Goal: Task Accomplishment & Management: Use online tool/utility

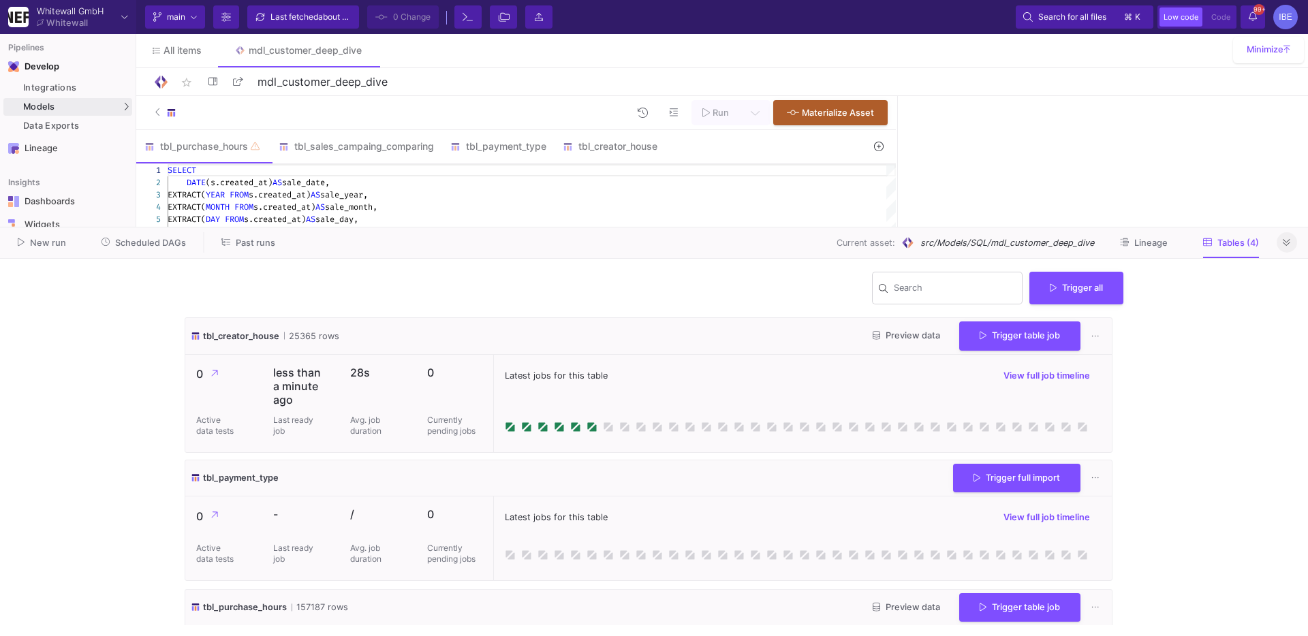
click at [1277, 245] on button at bounding box center [1287, 242] width 20 height 20
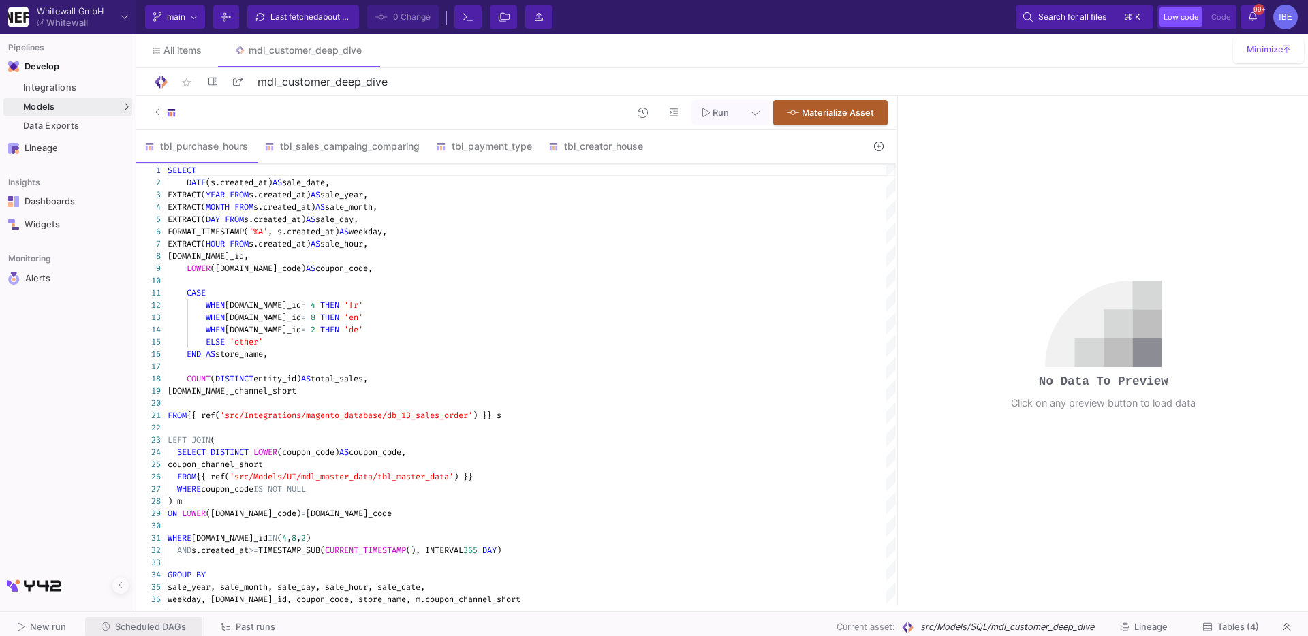
click at [159, 620] on button "Scheduled DAGs" at bounding box center [144, 627] width 118 height 21
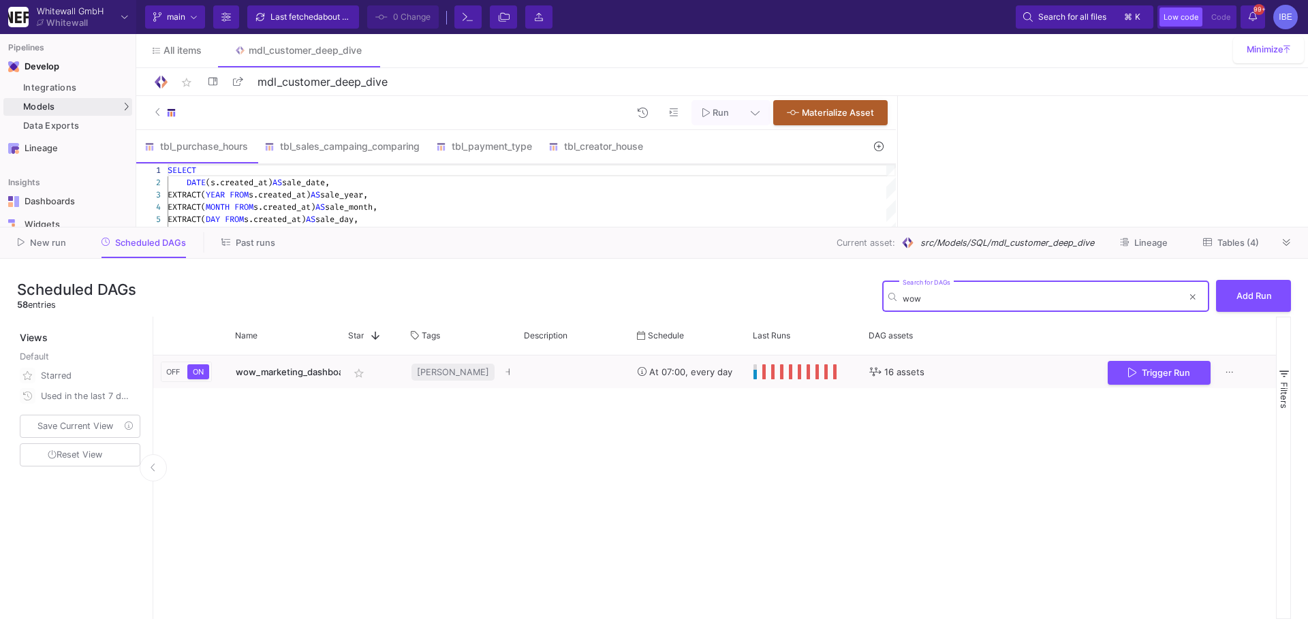
type input "wow"
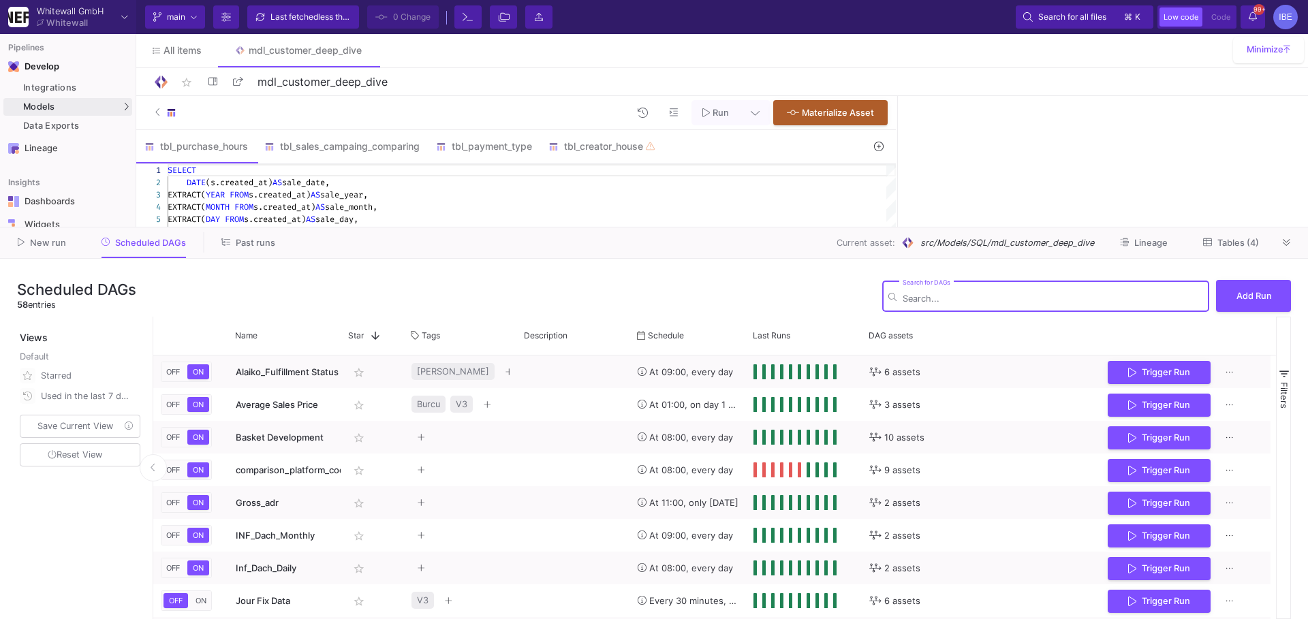
click at [914, 303] on div "Search for DAGs" at bounding box center [1053, 295] width 300 height 33
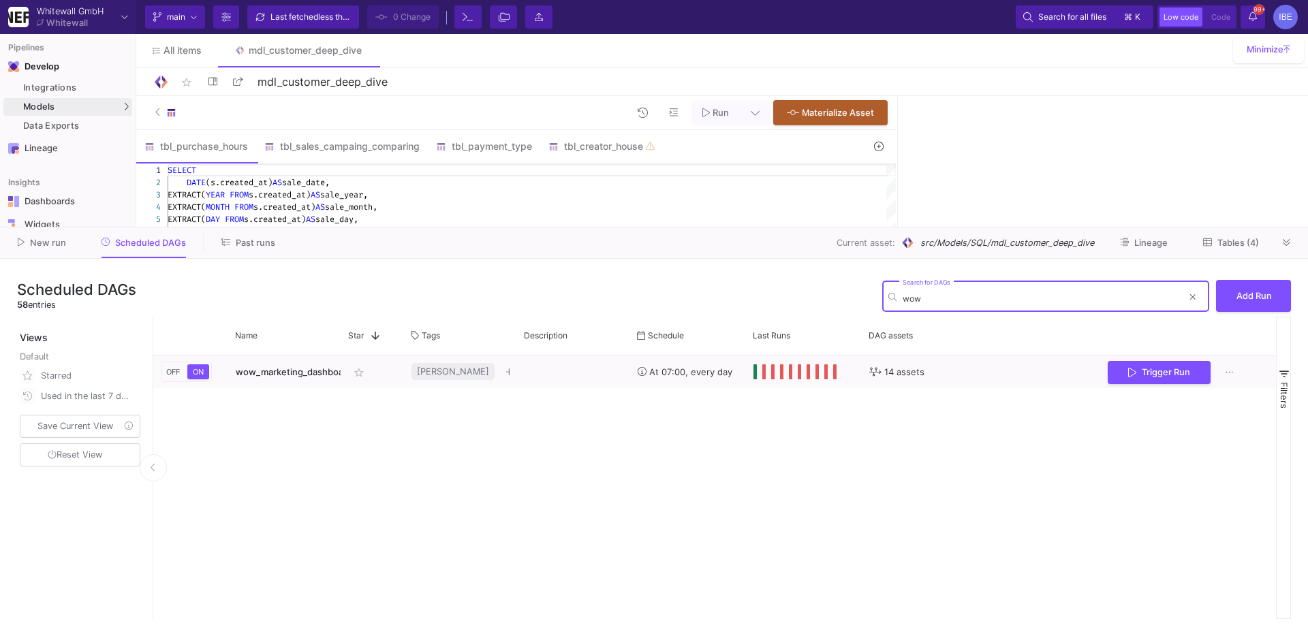
type input "wow"
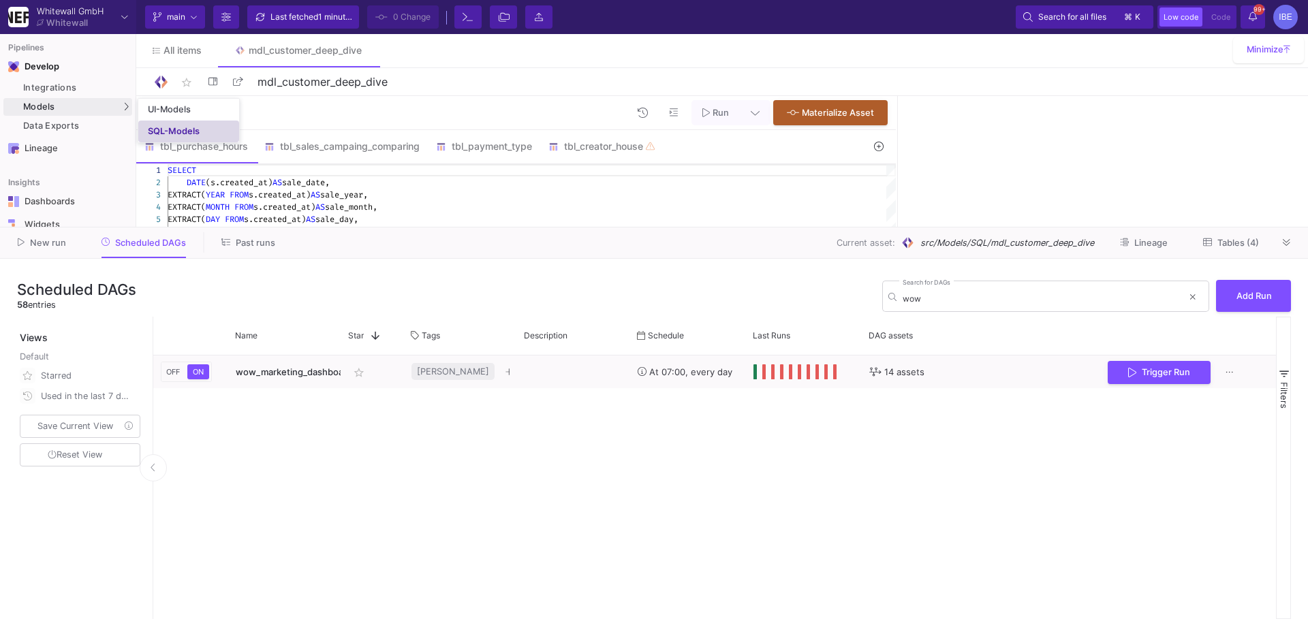
click at [159, 123] on link "SQL-Models" at bounding box center [188, 132] width 101 height 22
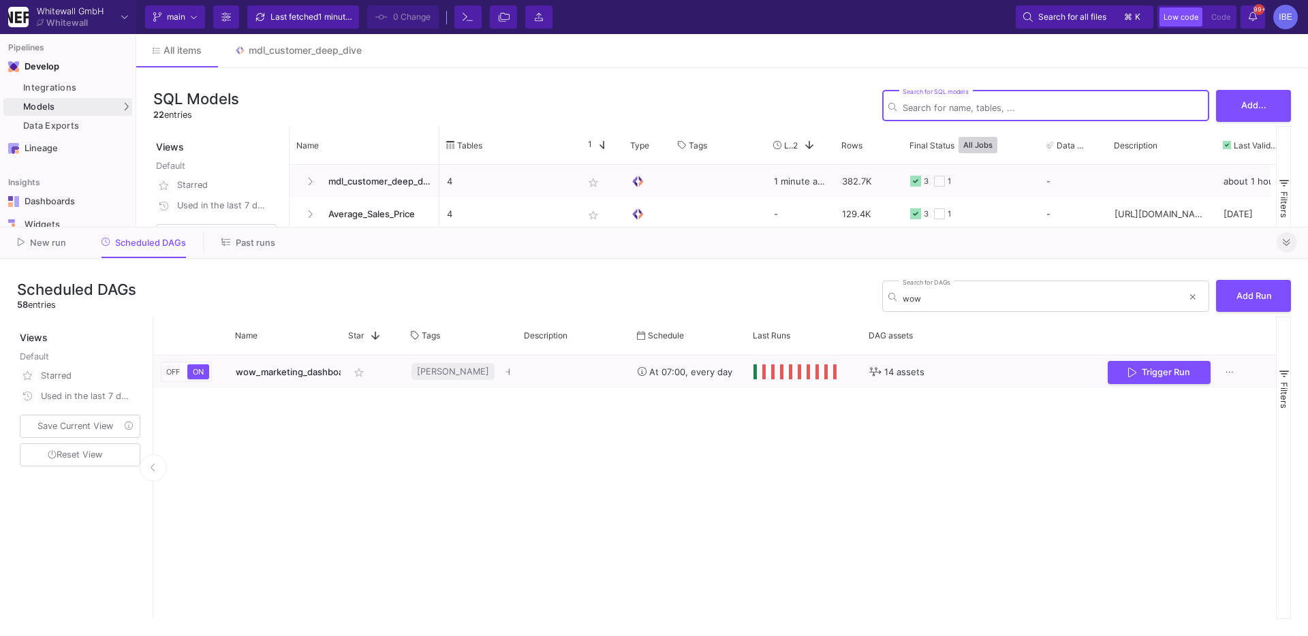
click at [1293, 243] on button at bounding box center [1287, 242] width 20 height 20
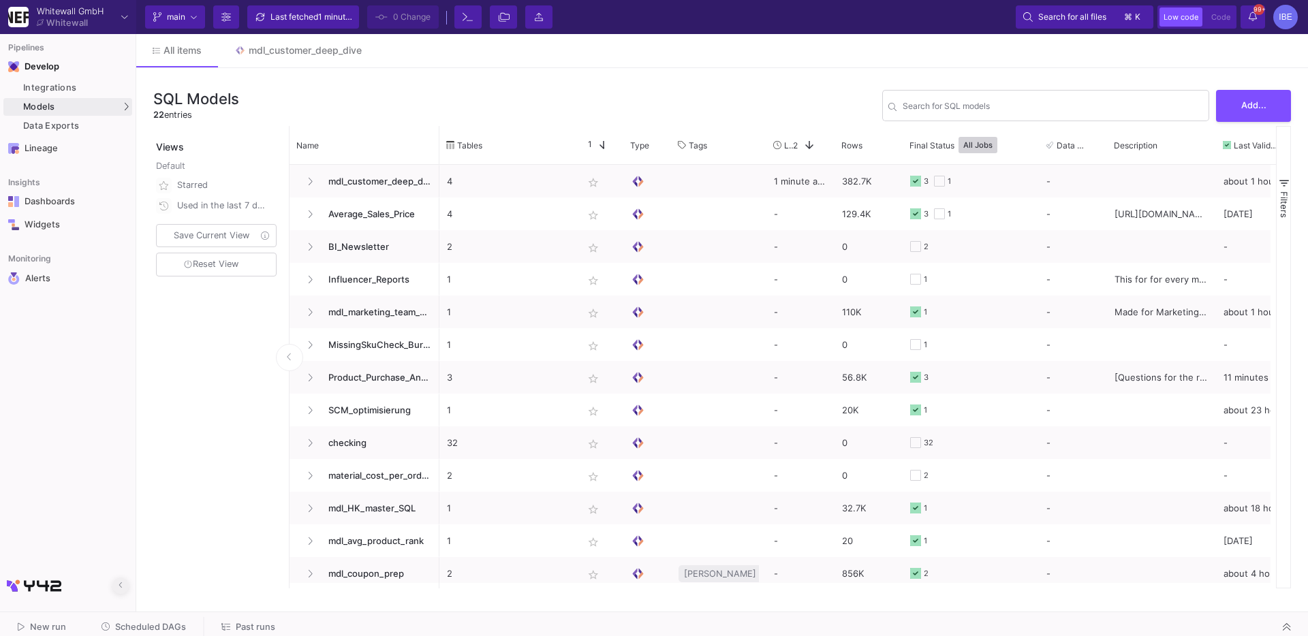
click at [121, 584] on icon at bounding box center [121, 585] width 4 height 9
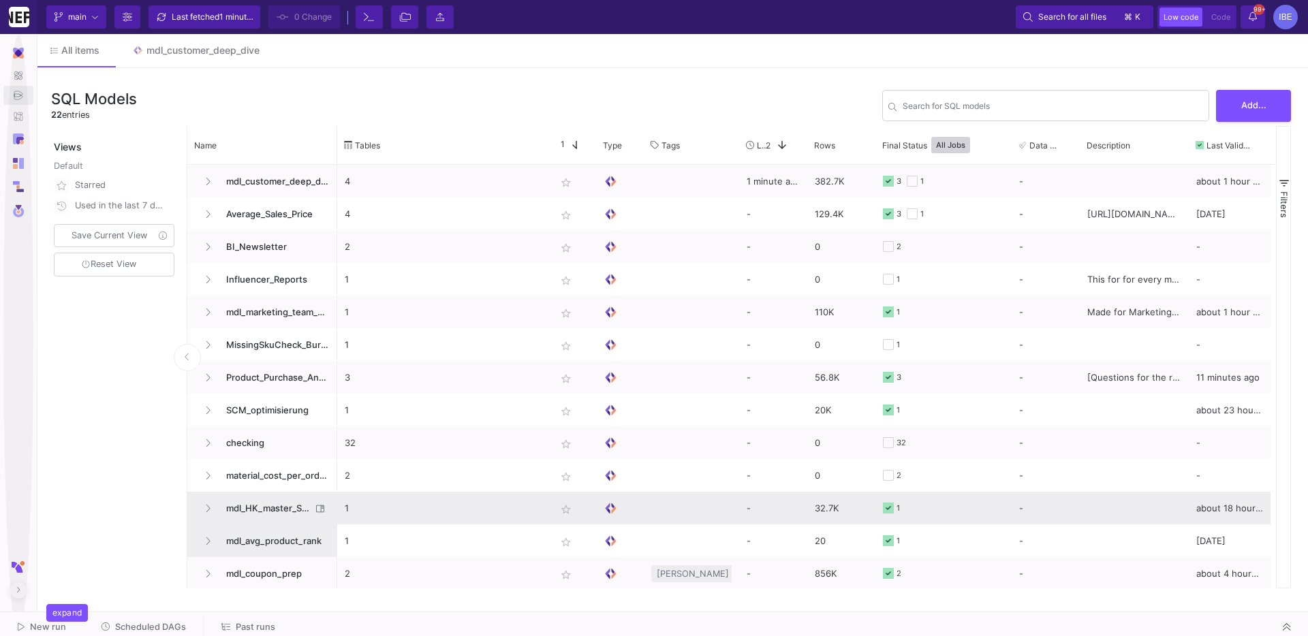
scroll to position [296, 0]
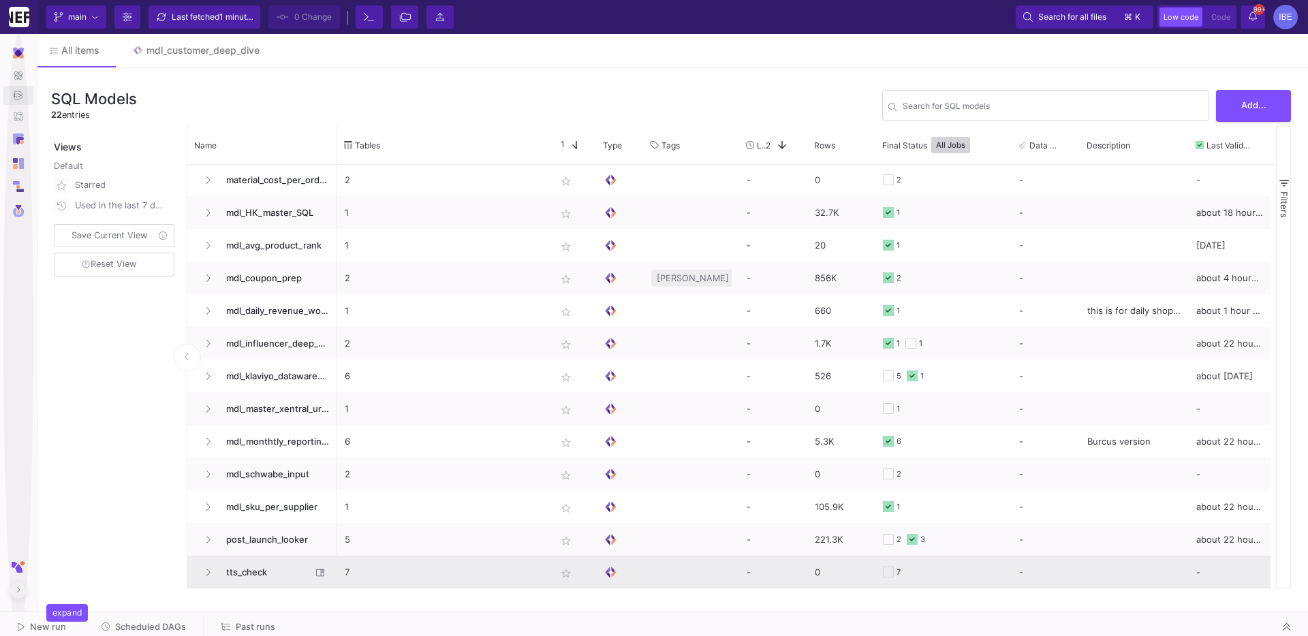
click at [282, 570] on span "tts_check" at bounding box center [264, 573] width 93 height 32
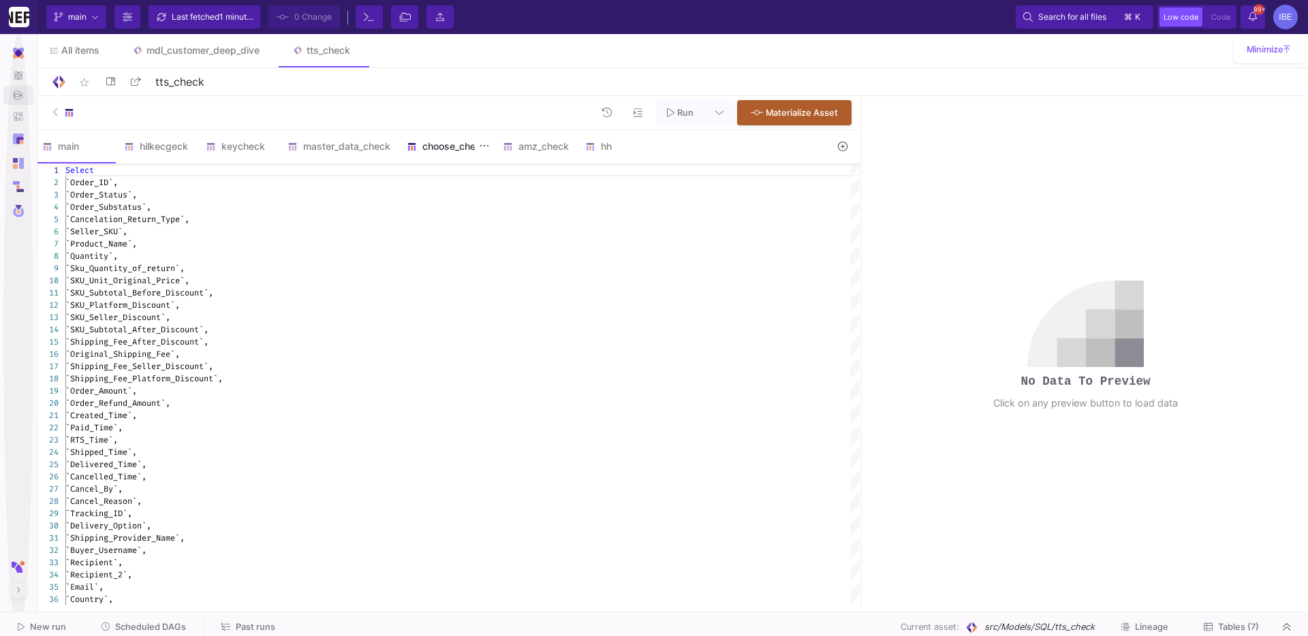
click at [449, 148] on div "choose_check" at bounding box center [447, 146] width 80 height 11
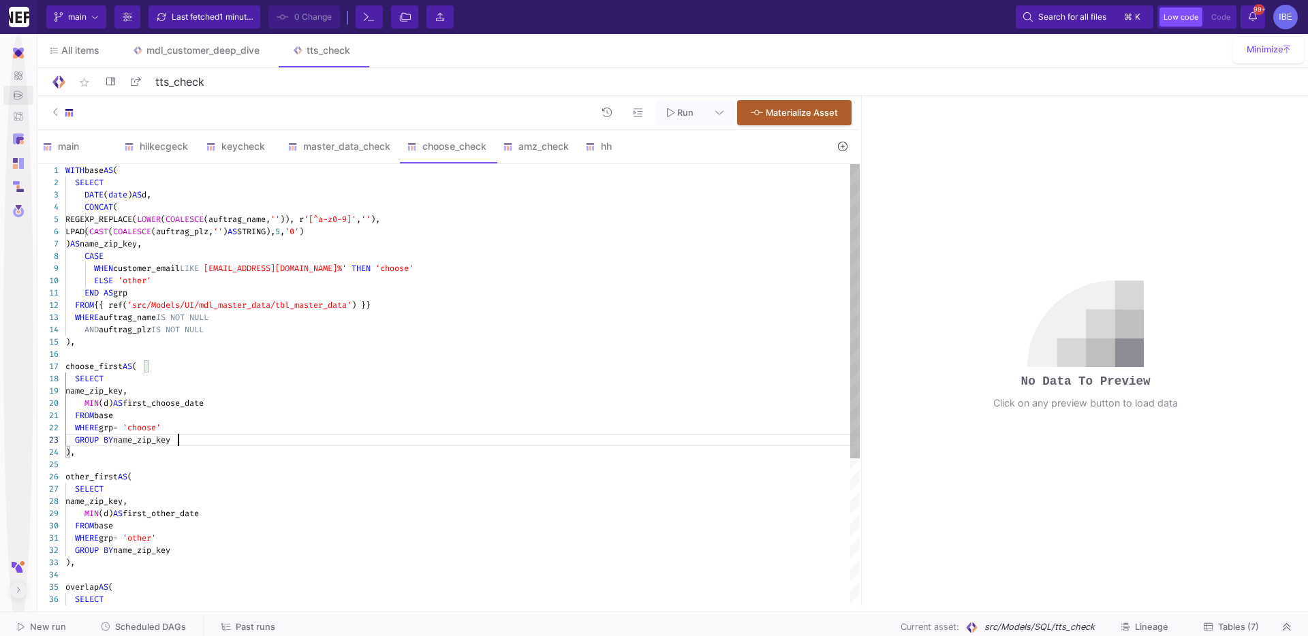
click at [402, 440] on div "GROUP BY name_zip_key" at bounding box center [462, 440] width 794 height 12
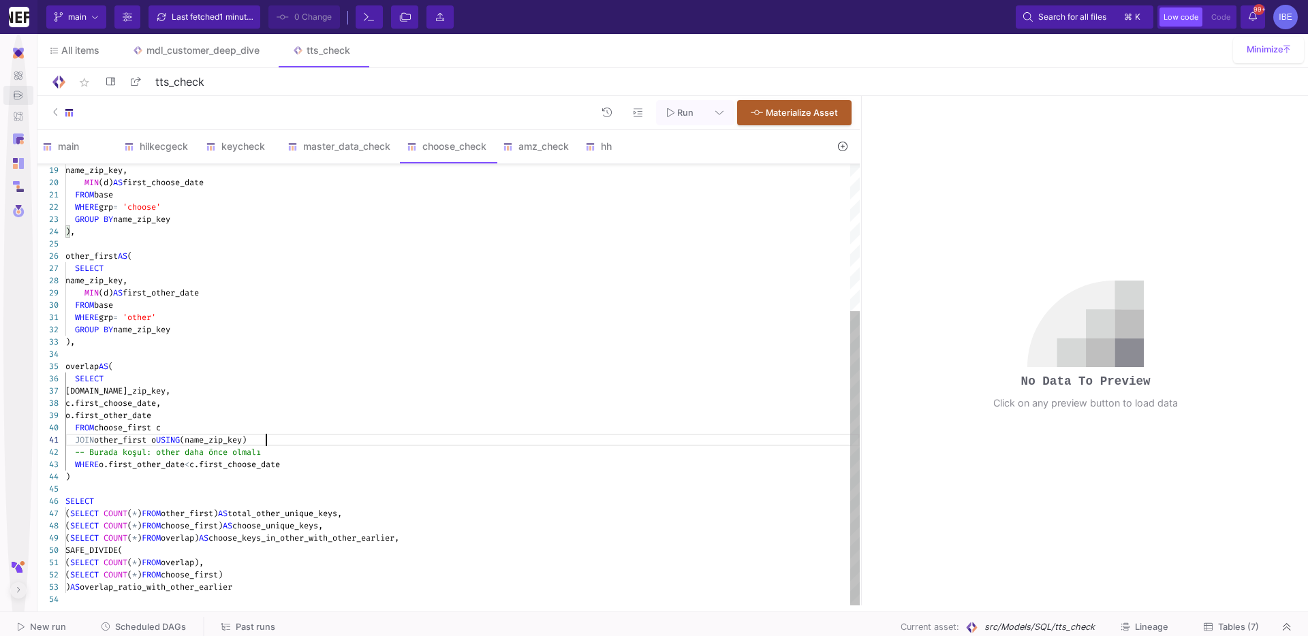
click at [402, 440] on div "JOIN other_first o USING (name_zip_key)" at bounding box center [462, 440] width 794 height 12
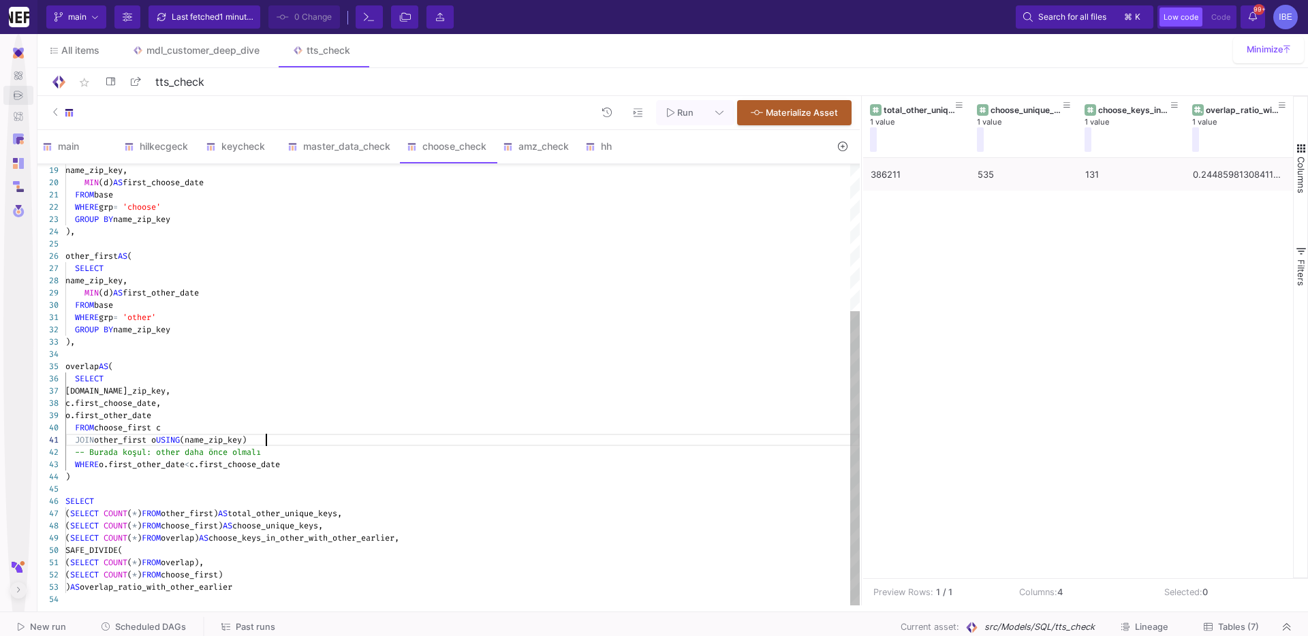
type textarea "WITH base AS ( SELECT DATE(date) AS d, CONCAT( REGEXP_REPLACE(LOWER(COALESCE(au…"
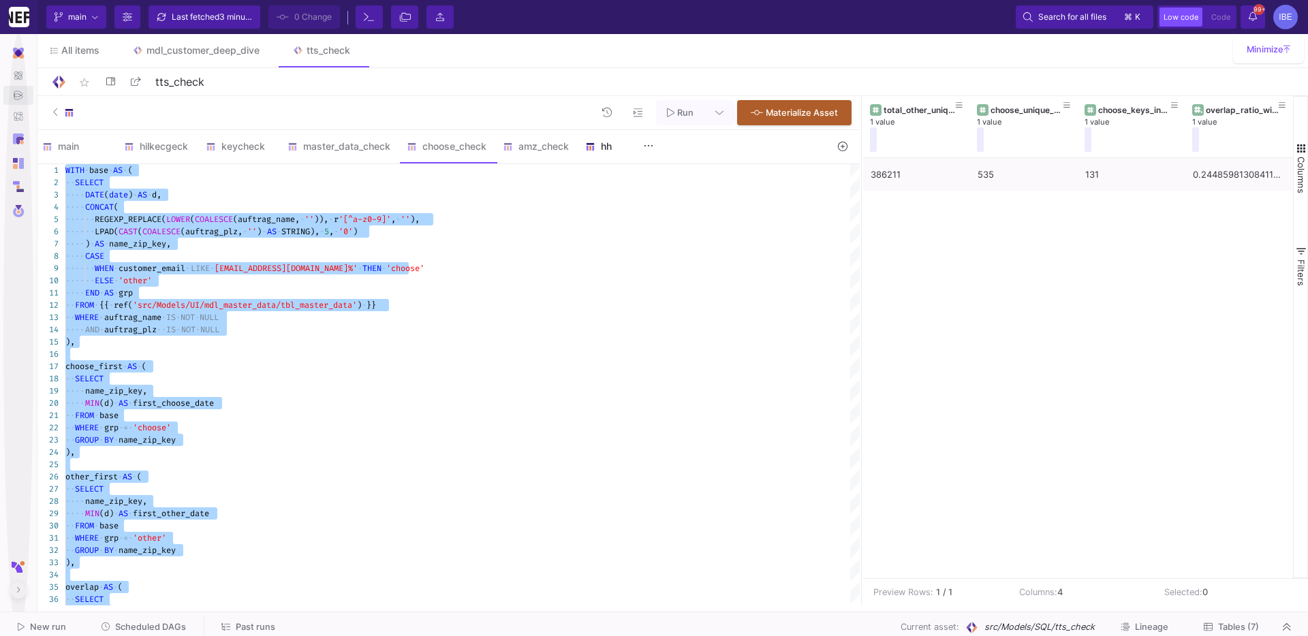
click at [606, 144] on div "hh" at bounding box center [617, 146] width 65 height 11
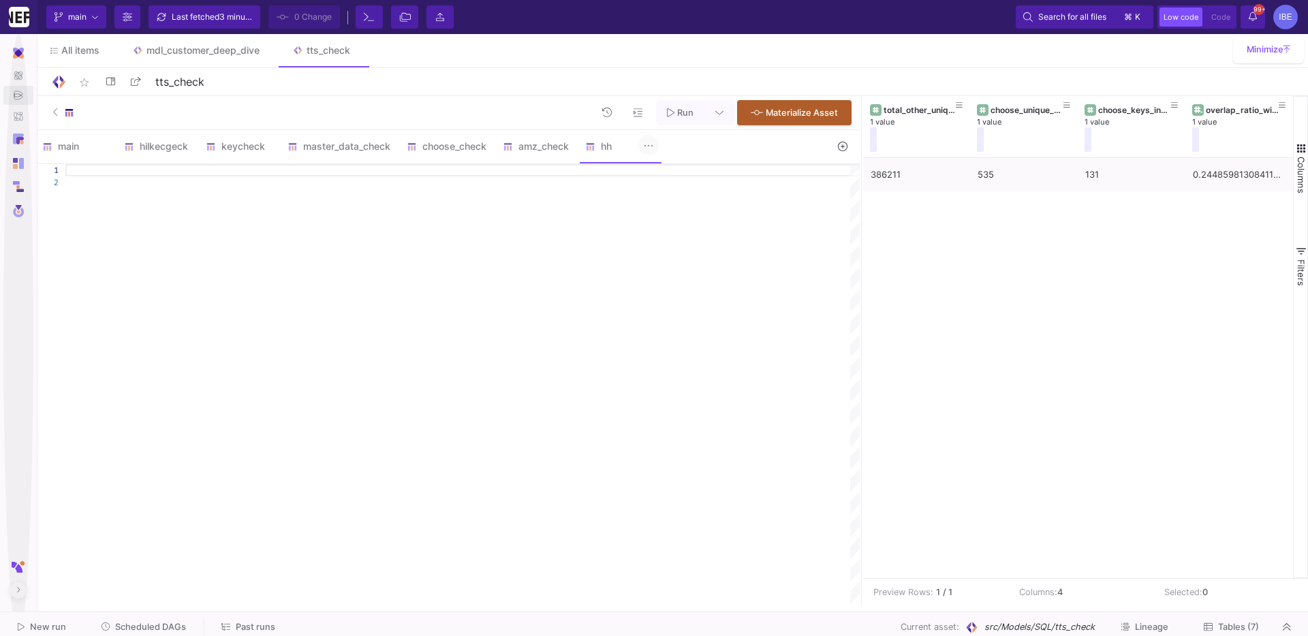
click at [649, 143] on icon at bounding box center [649, 145] width 10 height 11
click at [540, 214] on div at bounding box center [654, 318] width 1308 height 636
click at [454, 380] on div at bounding box center [462, 384] width 794 height 441
paste textarea "SELECT plz5 AS auftrag_plz, COUNT(DISTINCT name_zip_key) AS unique_customer_cou…"
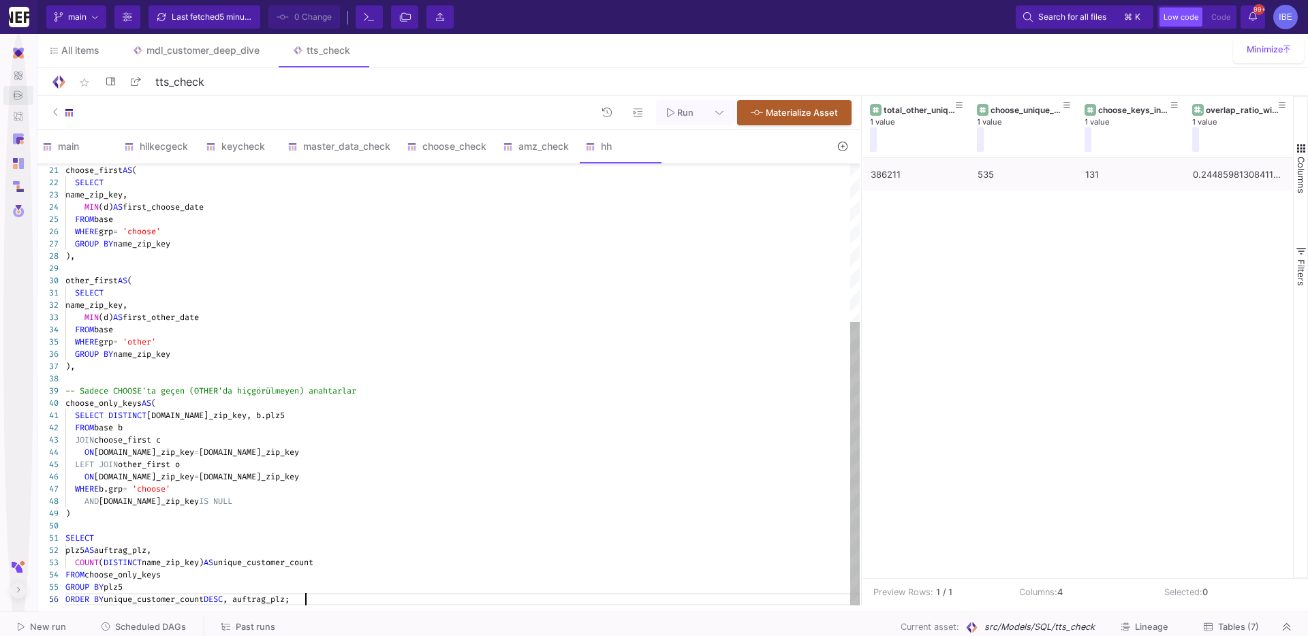
type textarea "SELECT plz5 AS auftrag_plz, COUNT(DISTINCT name_zip_key) AS unique_customer_cou…"
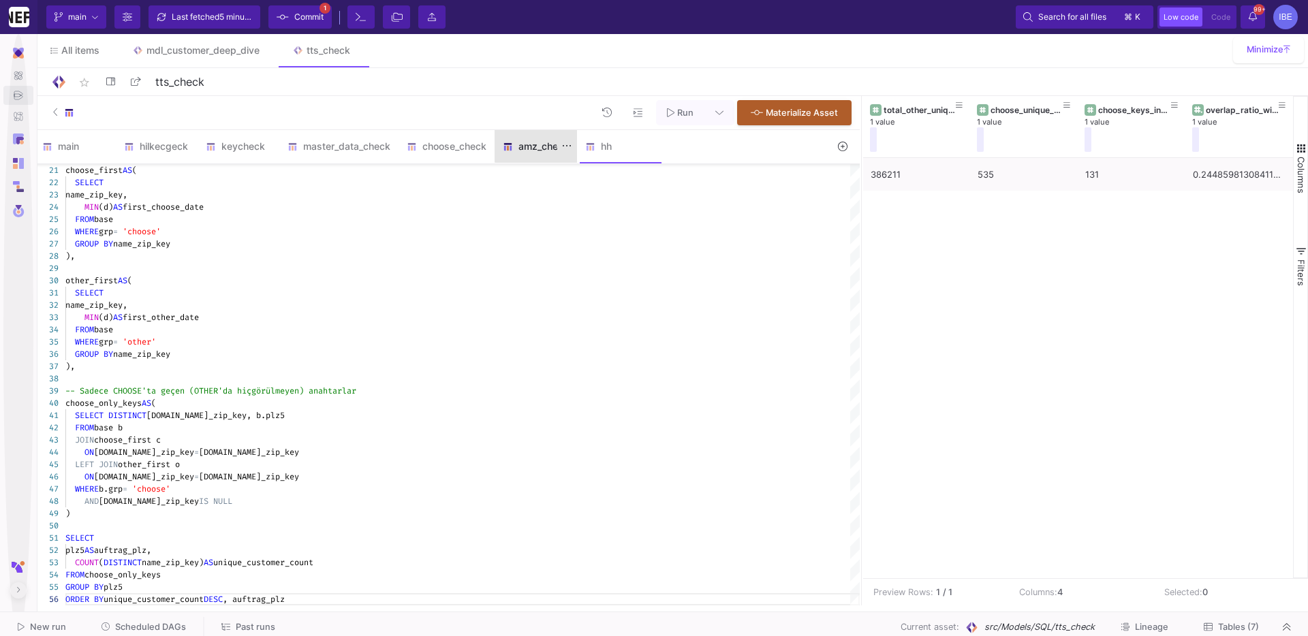
click at [543, 136] on div "amz_check" at bounding box center [536, 146] width 82 height 33
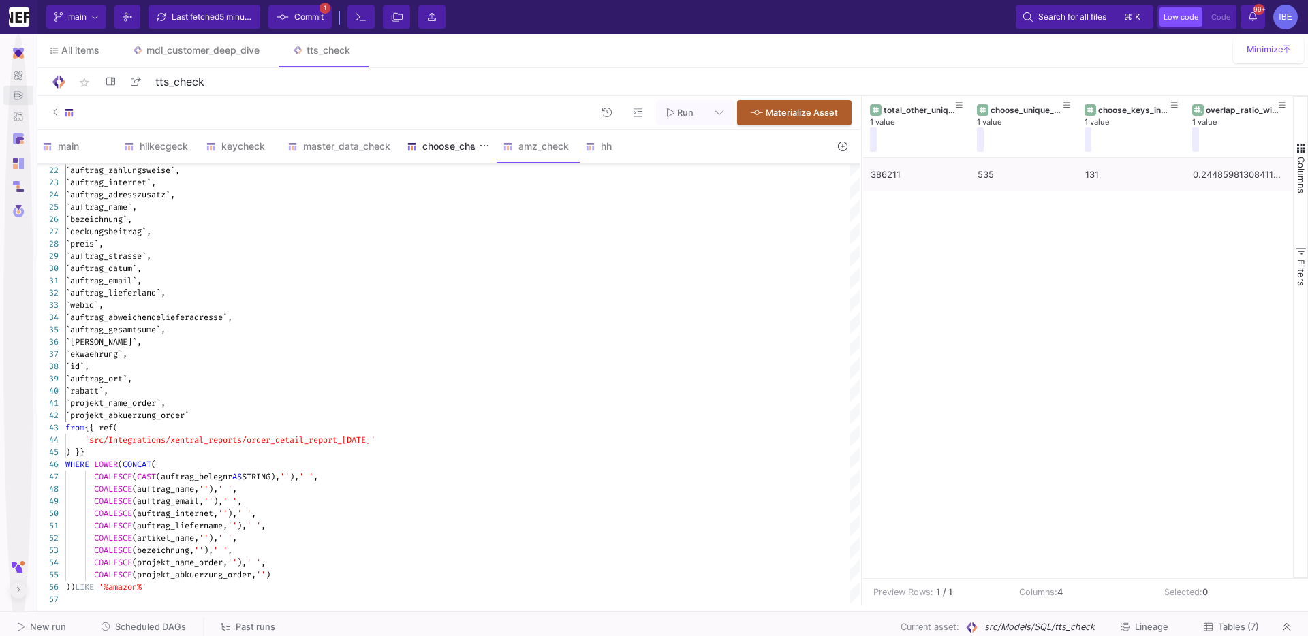
click at [443, 154] on div "choose_check" at bounding box center [447, 146] width 96 height 33
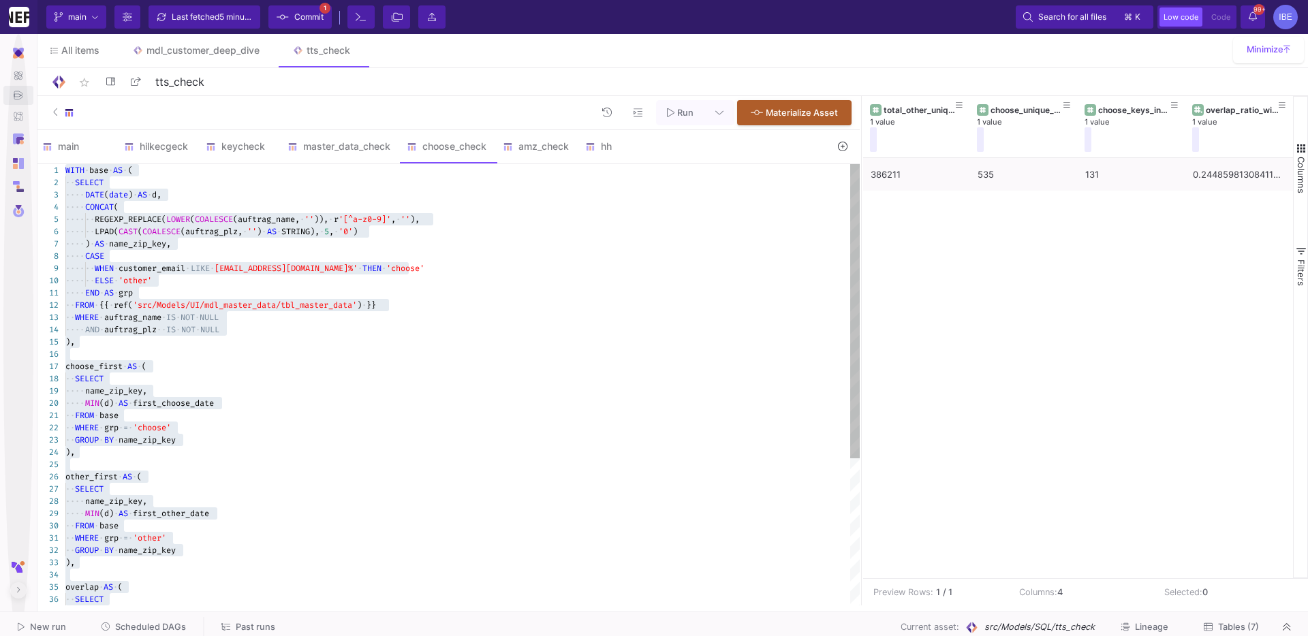
click at [352, 305] on span "'src/Models/UI/mdl_master_data/tbl_master_data'" at bounding box center [245, 305] width 224 height 11
type textarea "END AS grp FROM {{ ref('src/Models/UI/mdl_master_data/tbl_master_data') }} WHER…"
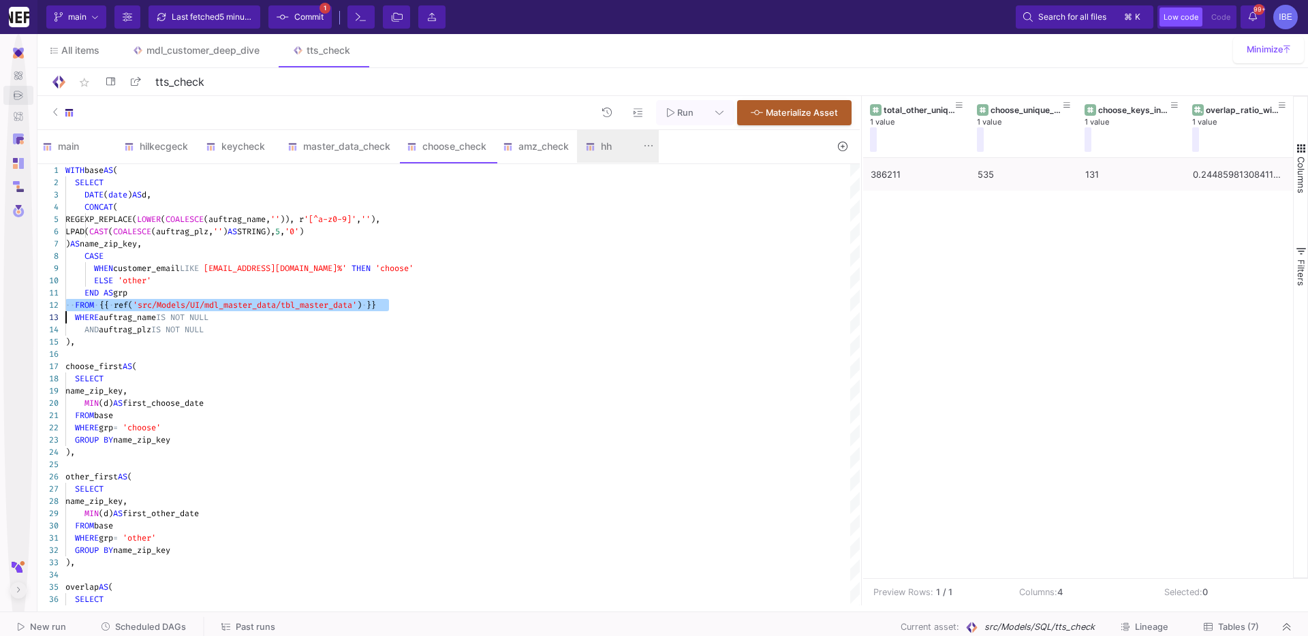
click at [593, 149] on img at bounding box center [590, 147] width 10 height 10
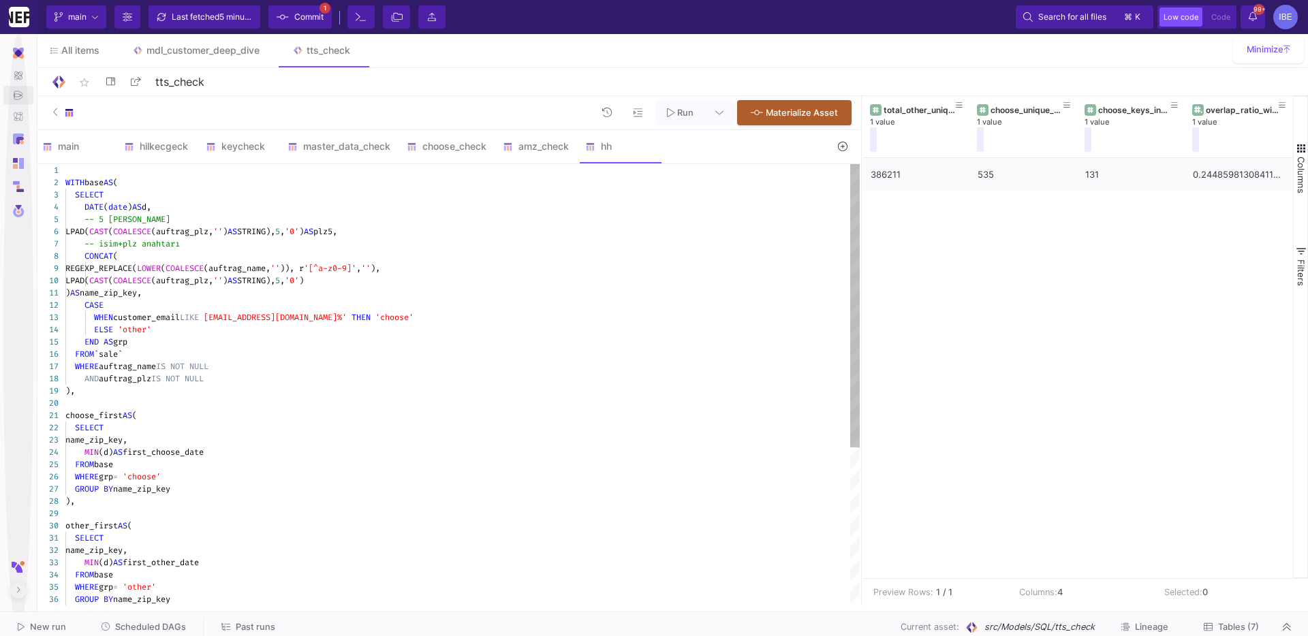
click at [142, 356] on div "FROM `sale`" at bounding box center [462, 354] width 794 height 12
paste textarea "{{ ref('src/Models/UI/mdl_master_data/tbl_master_data') }}"
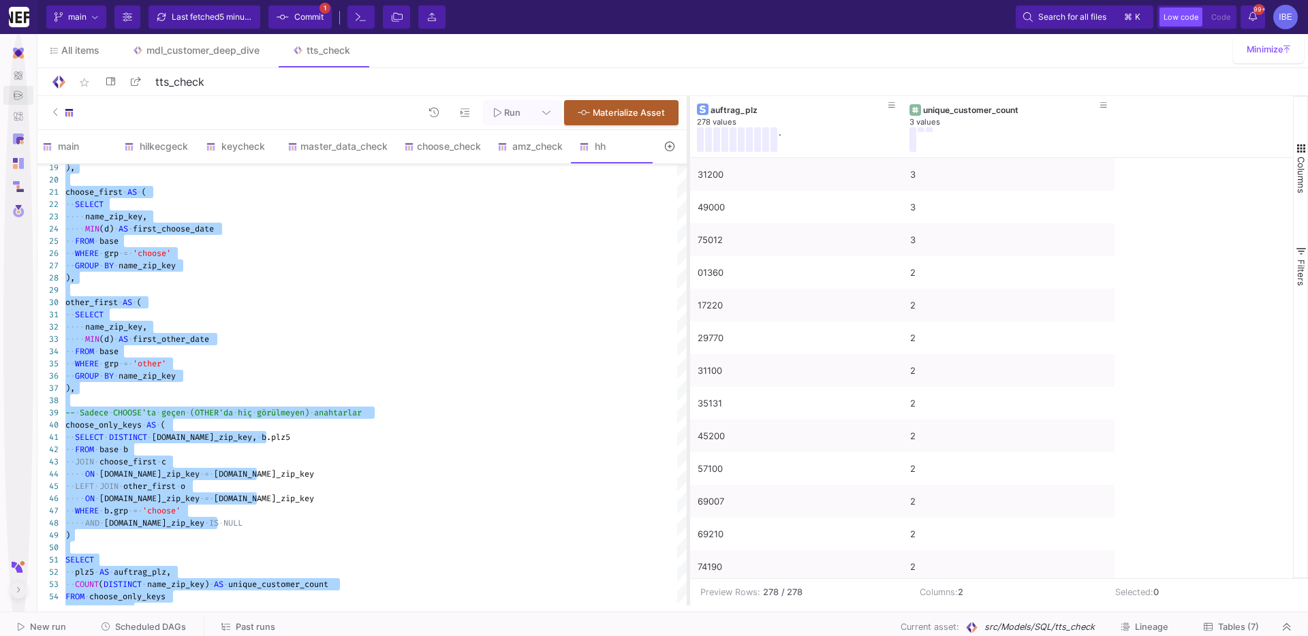
drag, startPoint x: 860, startPoint y: 240, endPoint x: 684, endPoint y: 283, distance: 180.8
click at [687, 283] on div at bounding box center [688, 351] width 3 height 510
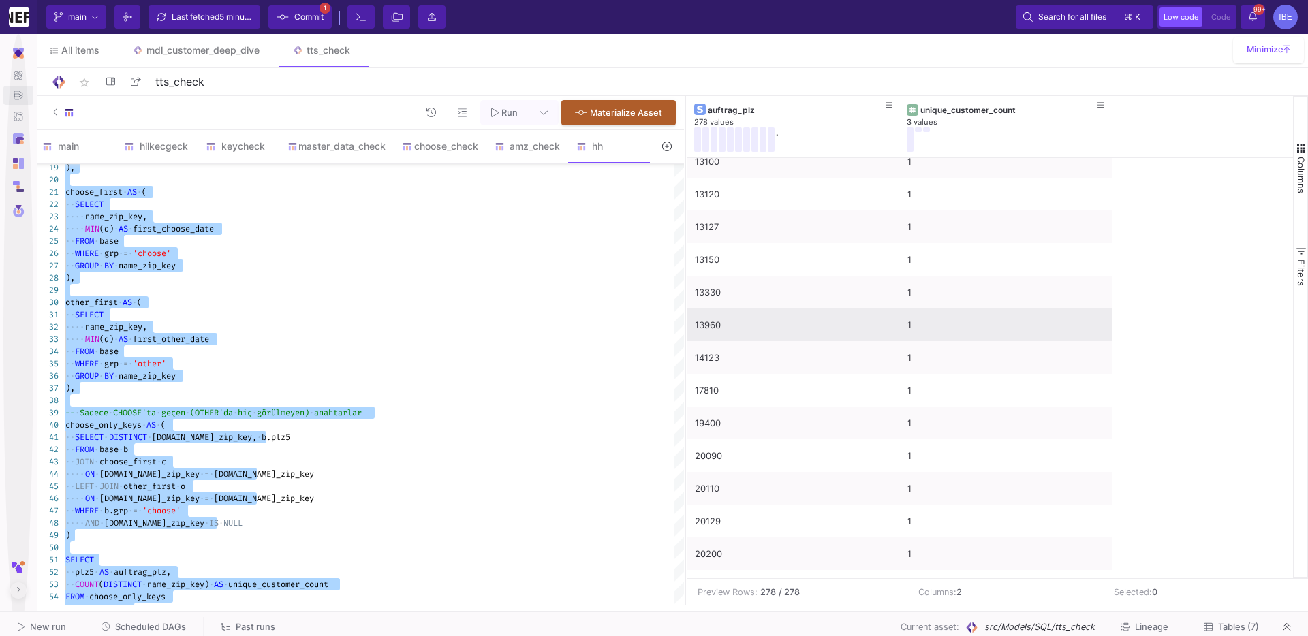
scroll to position [1909, 0]
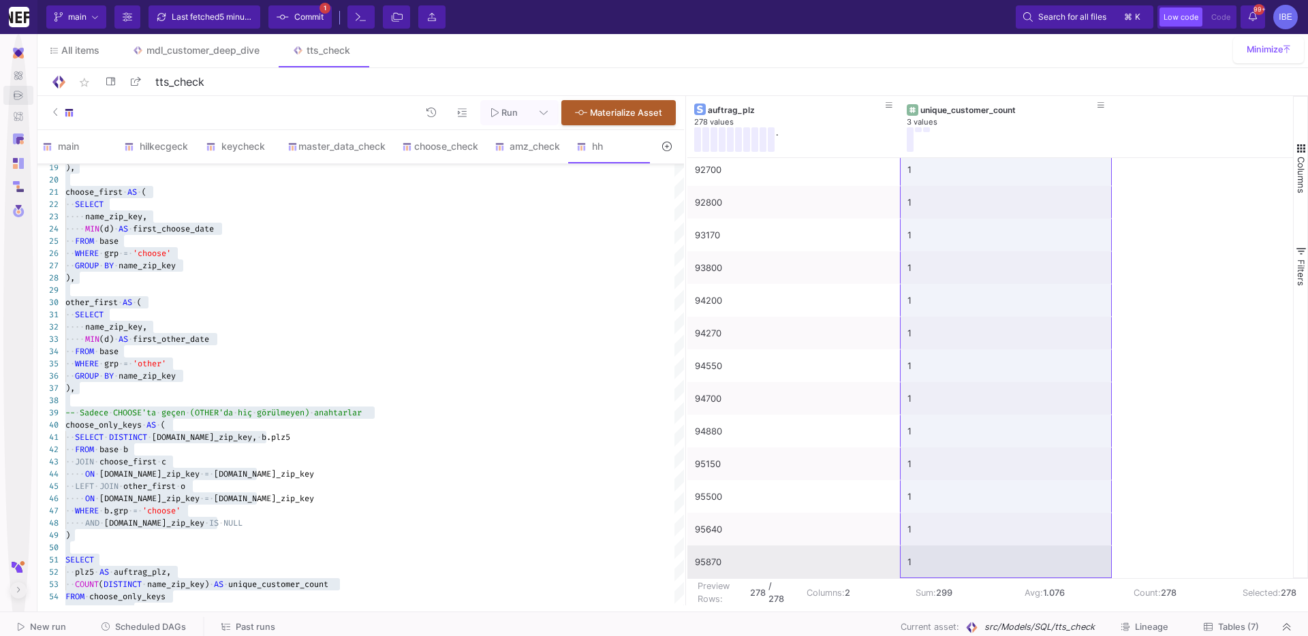
drag, startPoint x: 963, startPoint y: 172, endPoint x: 995, endPoint y: 558, distance: 387.6
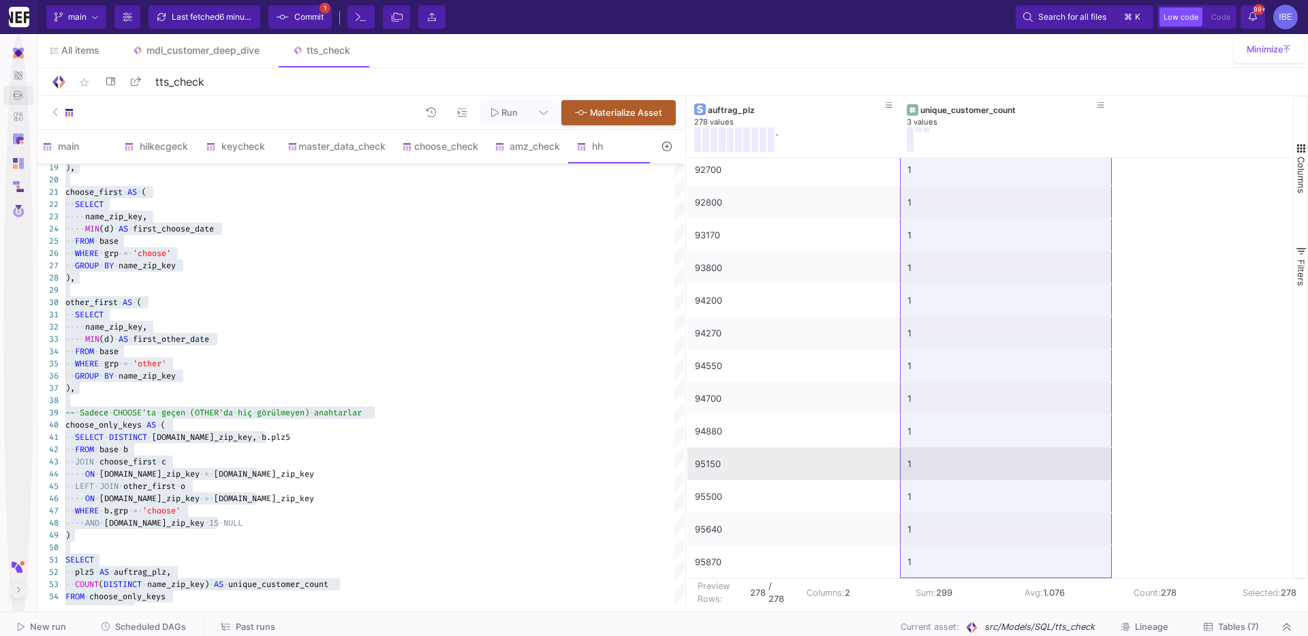
click at [930, 459] on div "1" at bounding box center [1005, 464] width 197 height 32
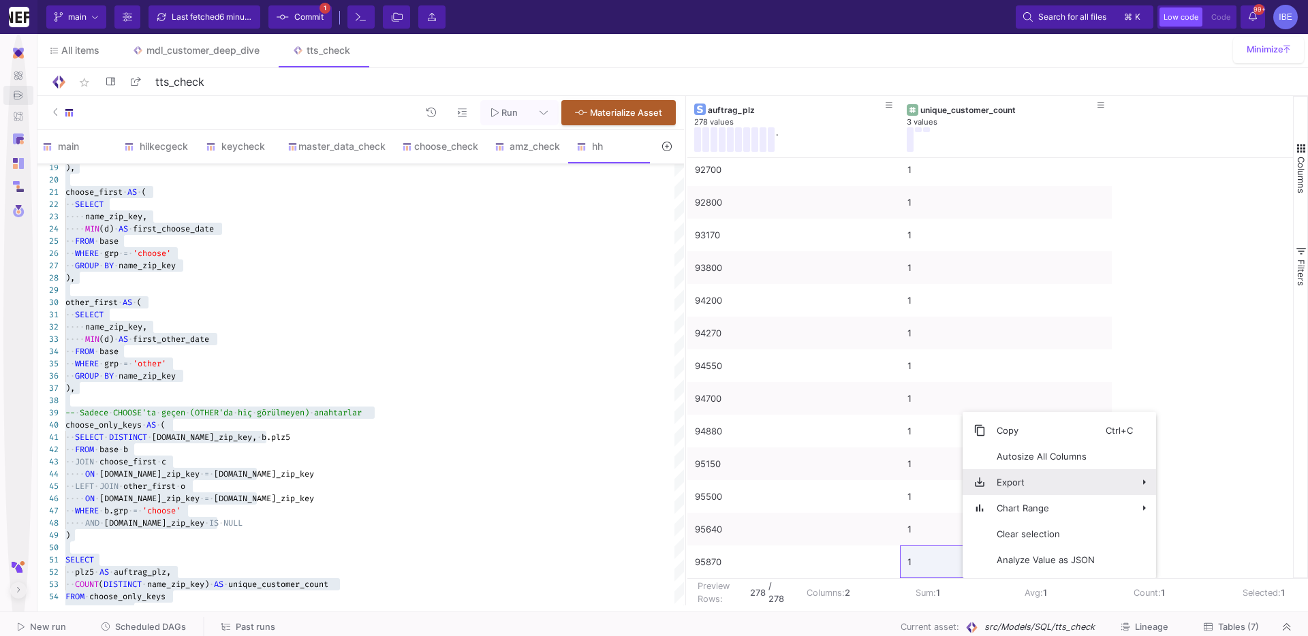
click at [1014, 489] on span "Export" at bounding box center [1046, 482] width 120 height 26
click at [1190, 484] on span "CSV Export" at bounding box center [1213, 488] width 75 height 26
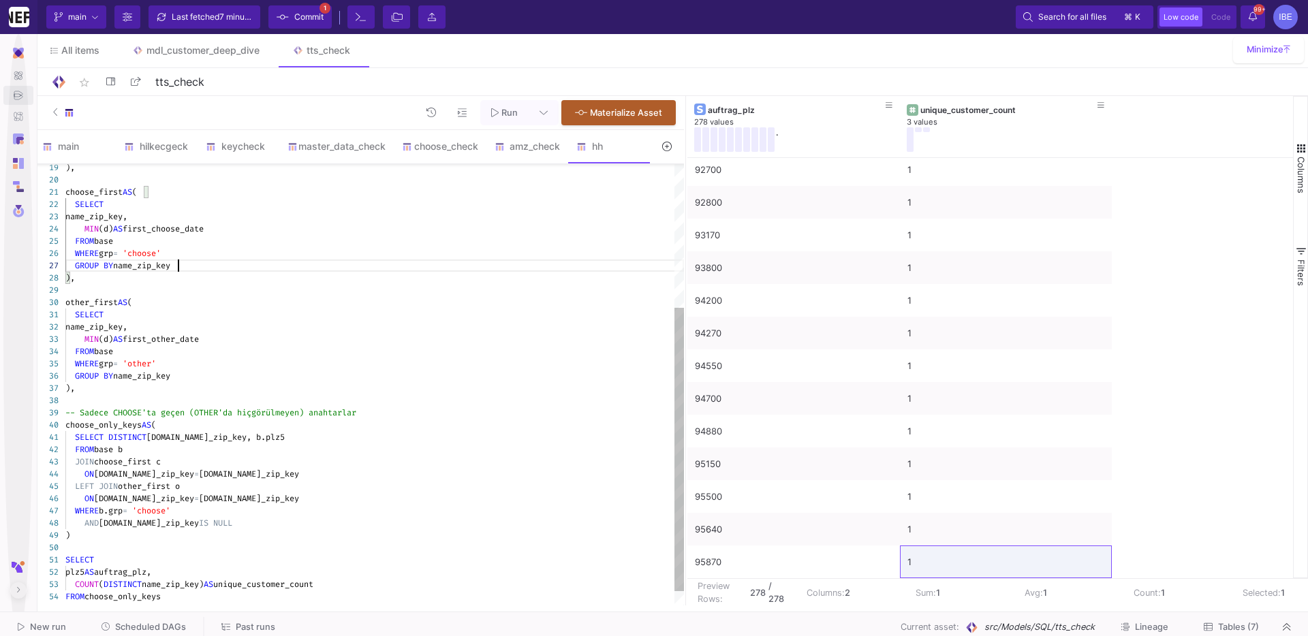
scroll to position [0, 151]
type textarea "WITH base AS ( SELECT DATE(date) AS d, -- 5 [PERSON_NAME] LPAD(CAST(COALESCE(au…"
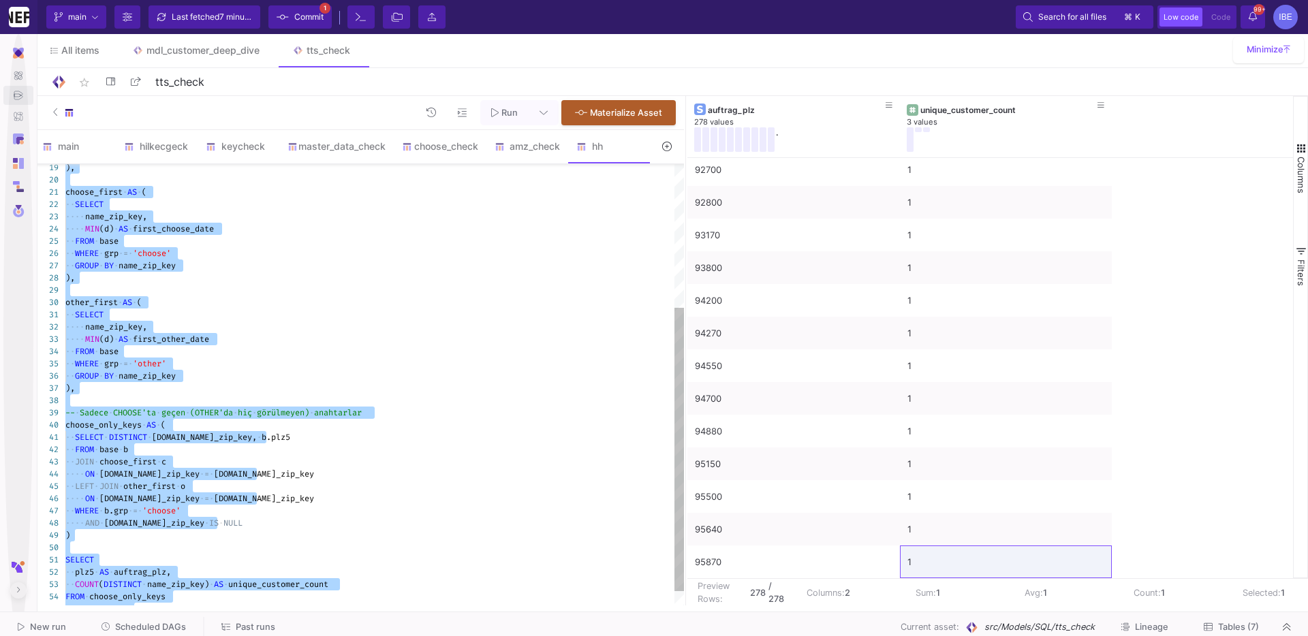
scroll to position [0, 0]
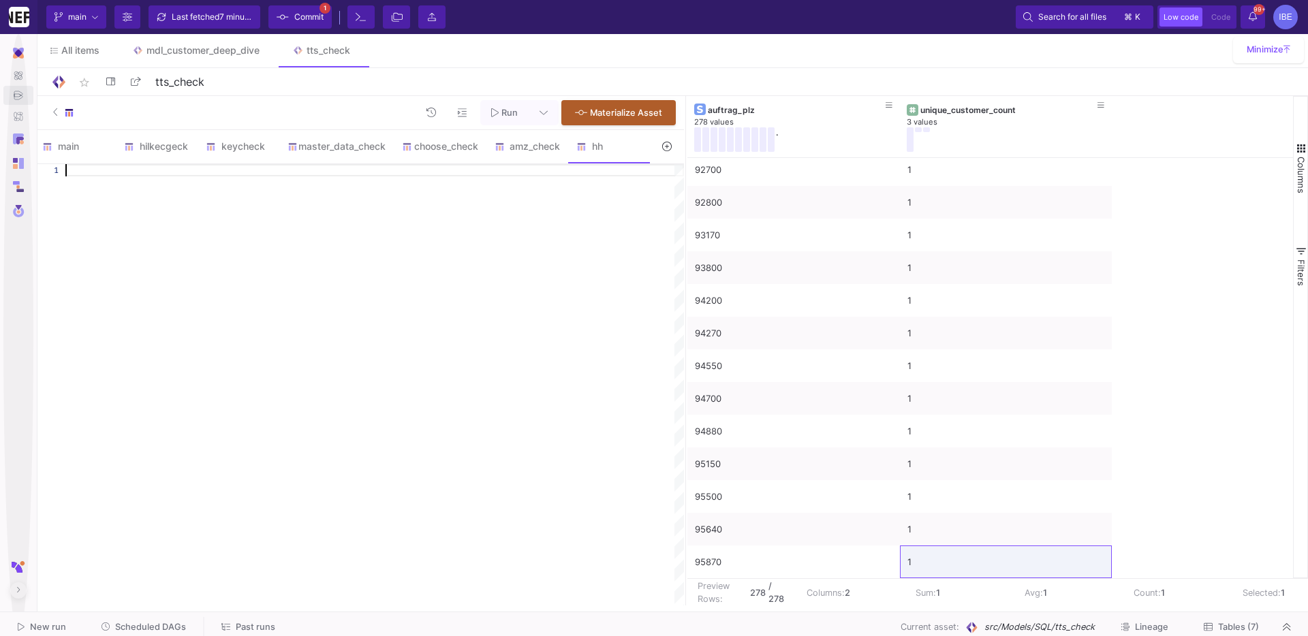
paste textarea "USING (name_zip_key) GROUP BY cfp.plz5 ORDER BY unique_customer_count DESC, auf…"
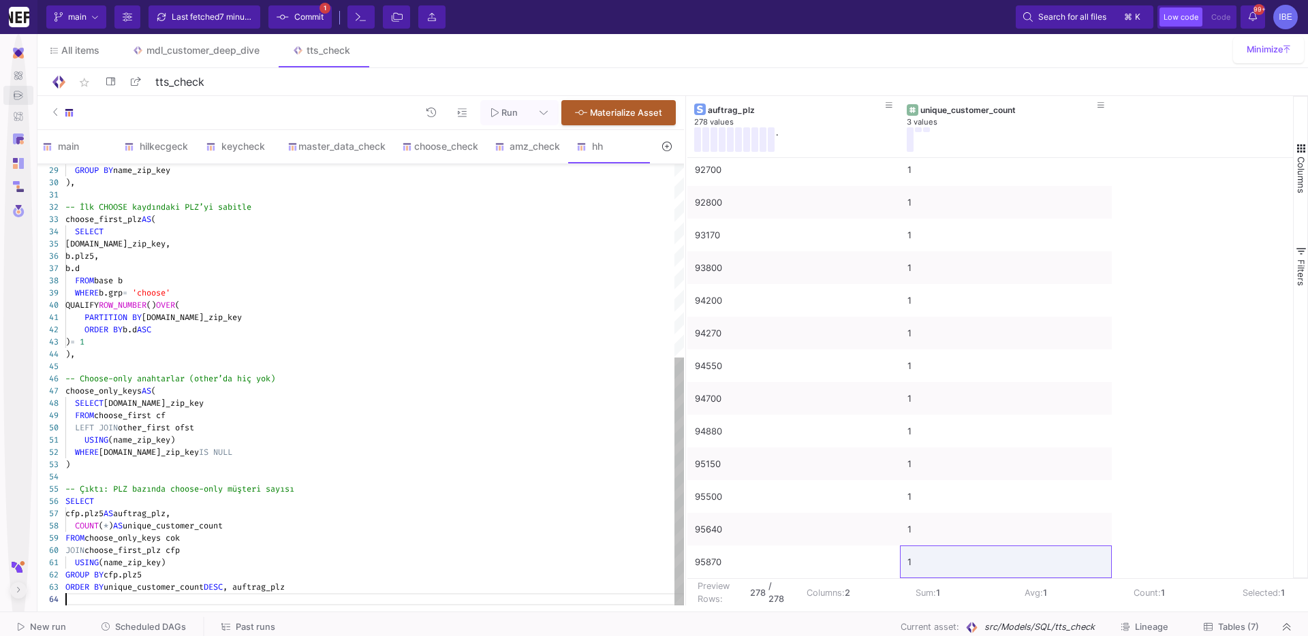
scroll to position [36, 0]
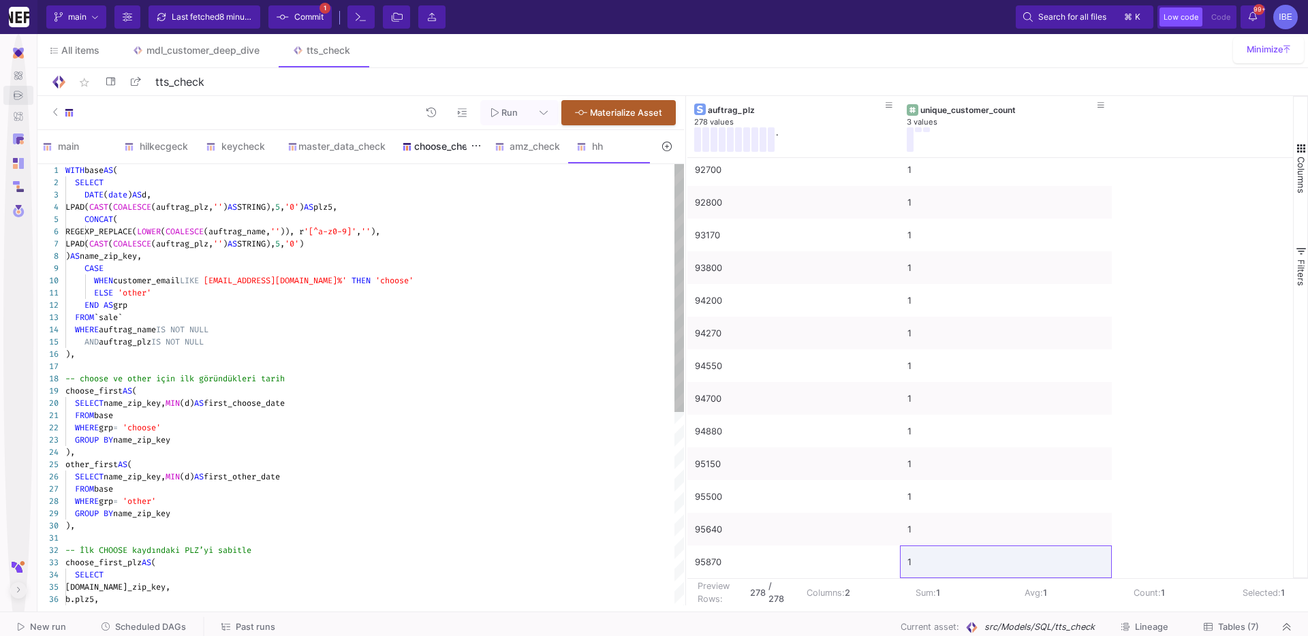
click at [440, 161] on div "choose_check" at bounding box center [440, 146] width 93 height 33
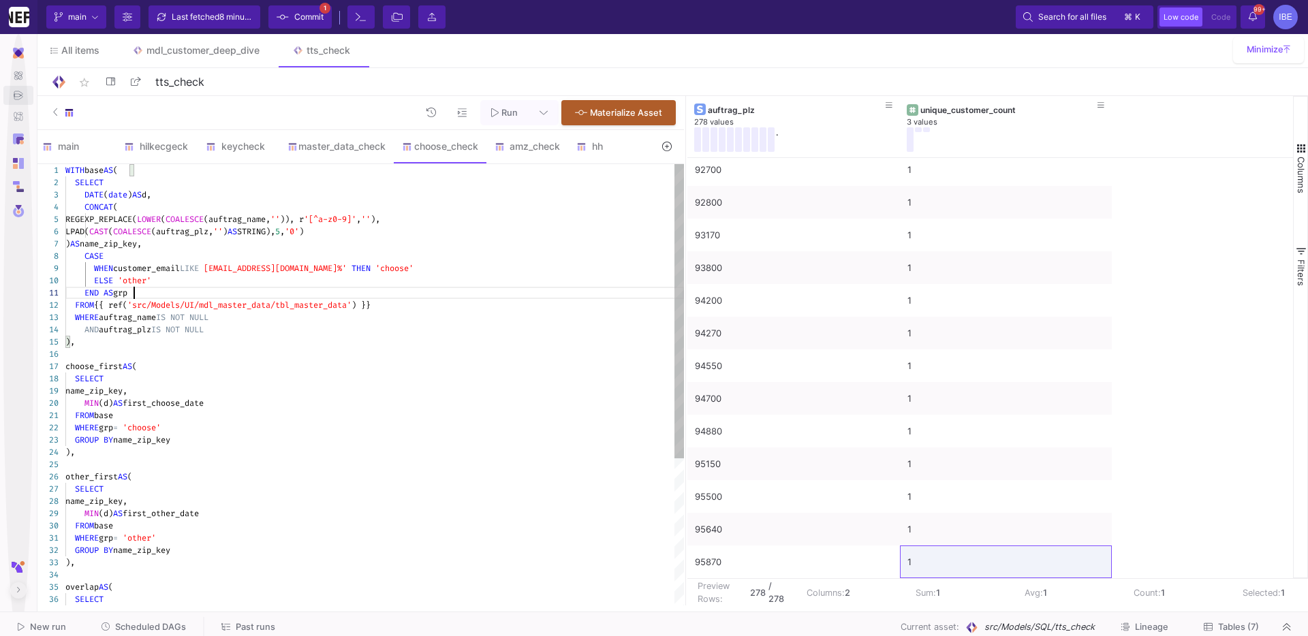
click at [188, 302] on div "1 2 3 4 5 6 7 8 9 10 11 12 13 14 15 16 17 18 19 20 21 22 23 24 25 26 27 28 29 3…" at bounding box center [359, 384] width 650 height 441
click at [188, 302] on textarea "END AS grp FROM {{ ref('src/Models/UI/mdl_master_data/tbl_master_data') }} WHER…" at bounding box center [188, 305] width 1 height 12
click at [188, 302] on div "1 2 3 4 5 6 7 8 9 10 11 12 13 14 15 16 17 18 19 20 21 22 23 24 25 26 27 28 29 3…" at bounding box center [359, 384] width 650 height 441
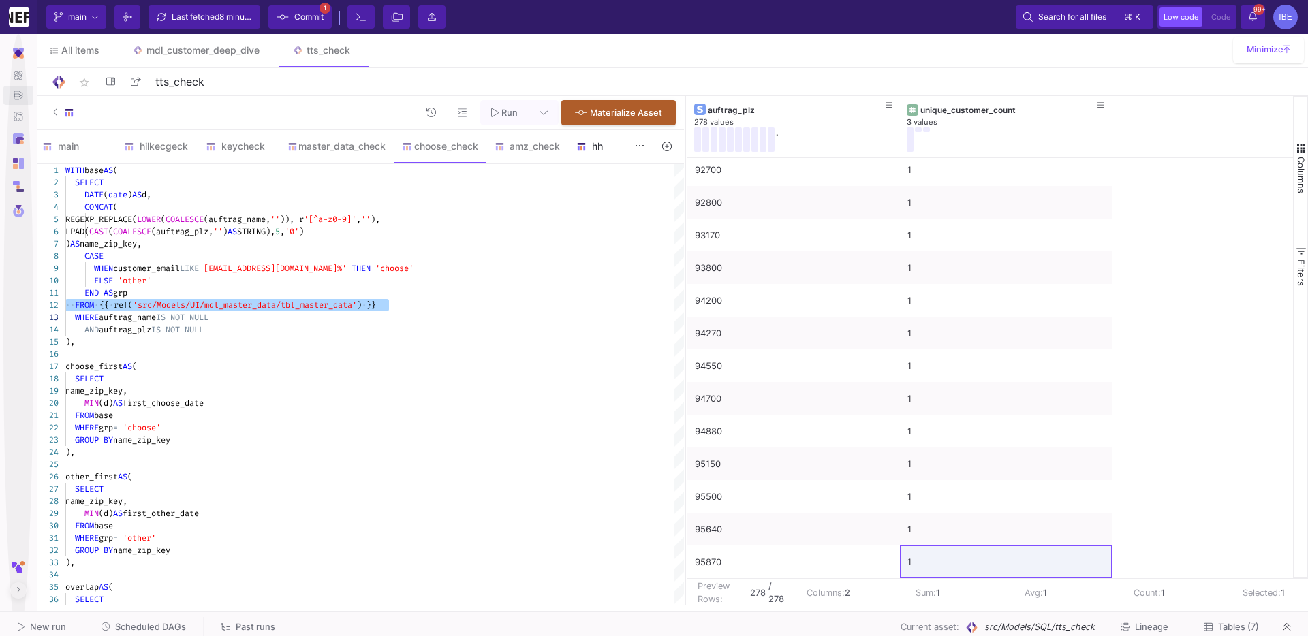
click at [589, 142] on y42-feature-type-child-icon at bounding box center [584, 147] width 16 height 10
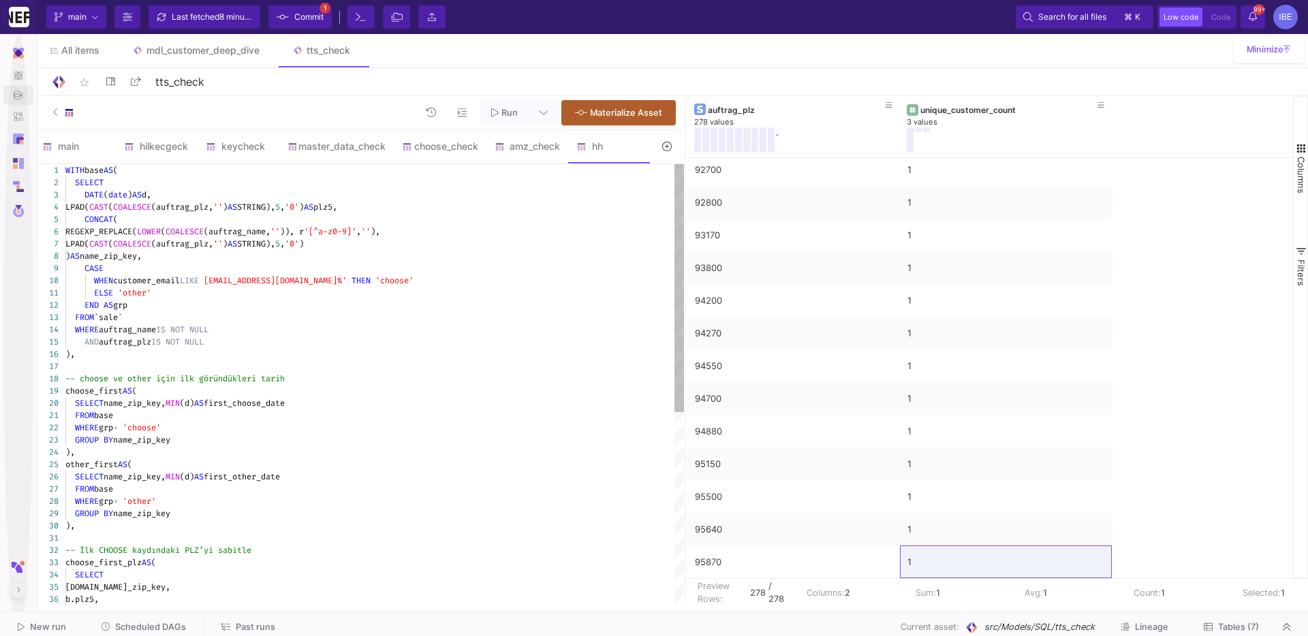
click at [127, 310] on span "grp" at bounding box center [120, 305] width 14 height 11
click at [123, 320] on div at bounding box center [123, 317] width 1 height 12
paste textarea "{{ ref('src/Models/UI/mdl_master_data/tbl_master_data') }}"
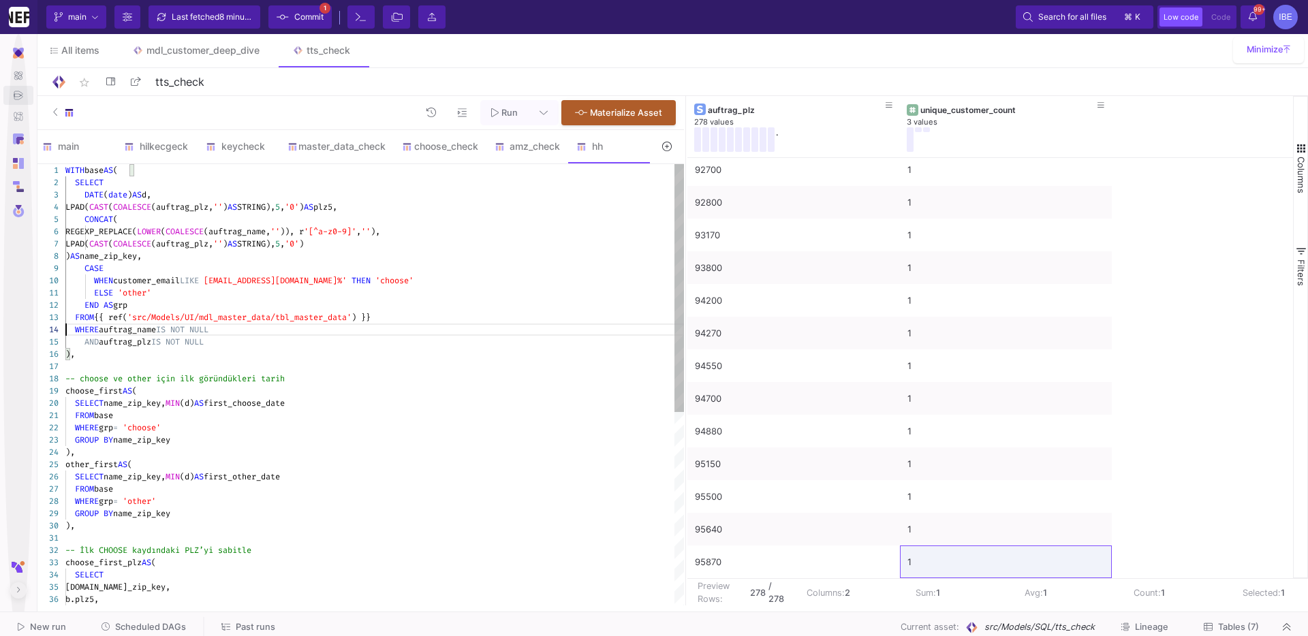
type textarea "WITH base AS ( SELECT DATE(date) AS d, LPAD(CAST(COALESCE(auftrag_plz, '') AS S…"
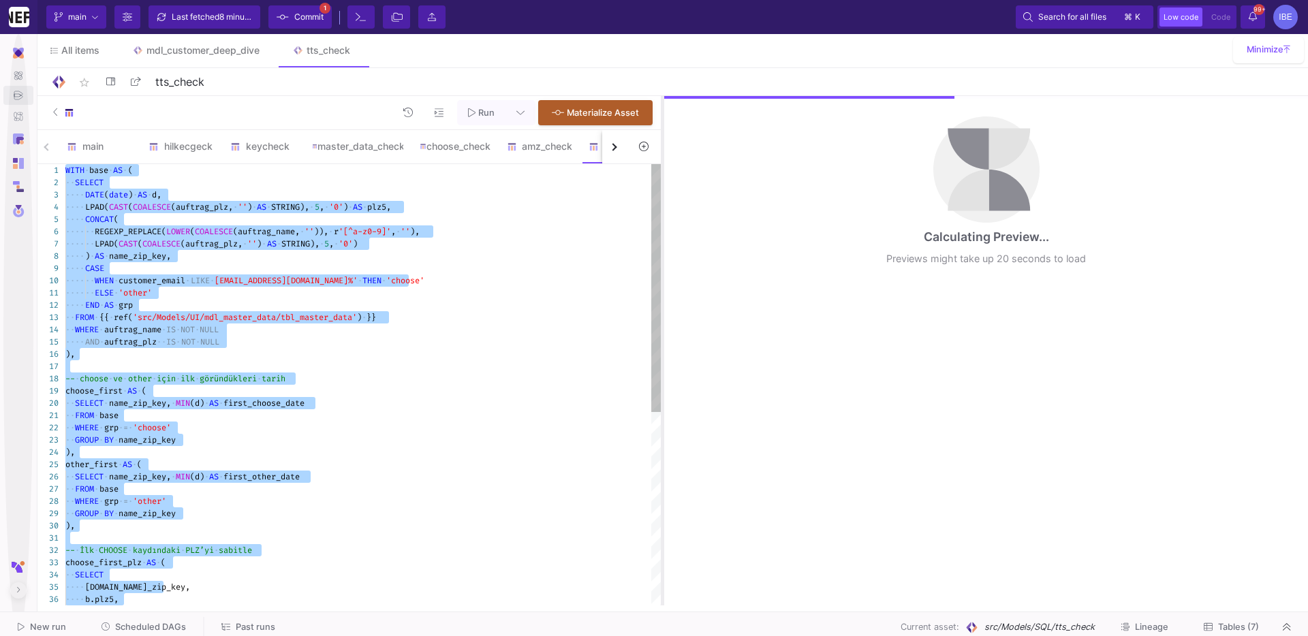
drag, startPoint x: 684, startPoint y: 210, endPoint x: 659, endPoint y: 210, distance: 24.5
click at [661, 210] on div at bounding box center [662, 351] width 3 height 510
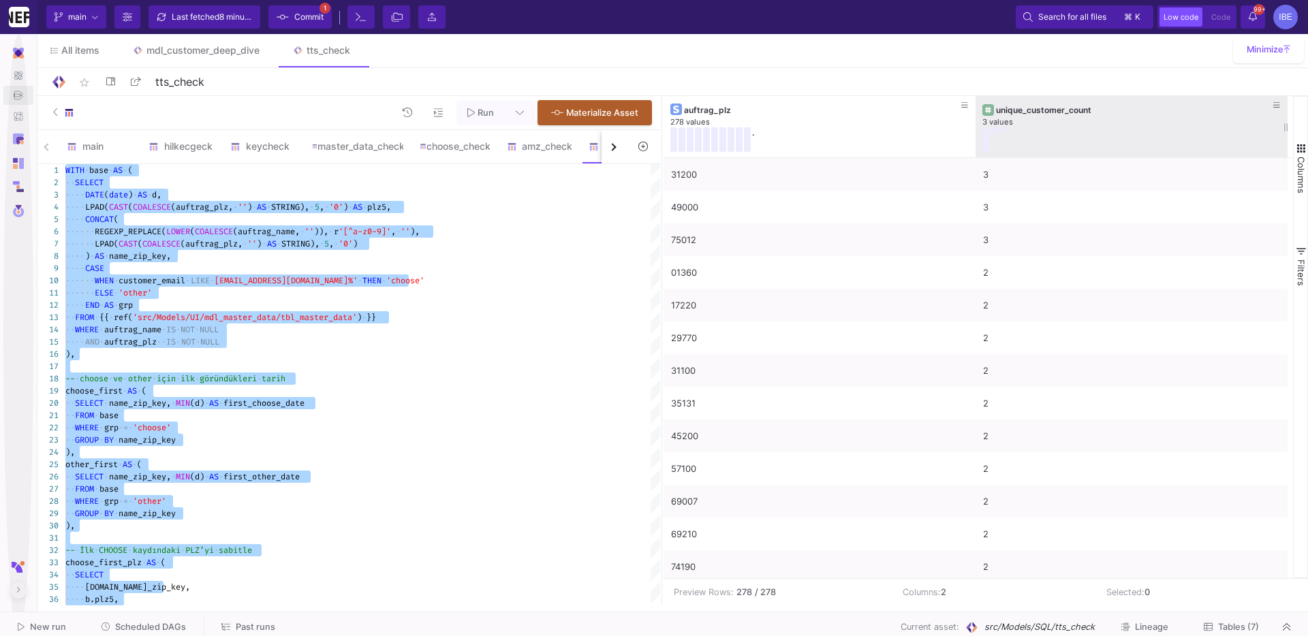
click at [1041, 129] on div at bounding box center [1121, 139] width 278 height 25
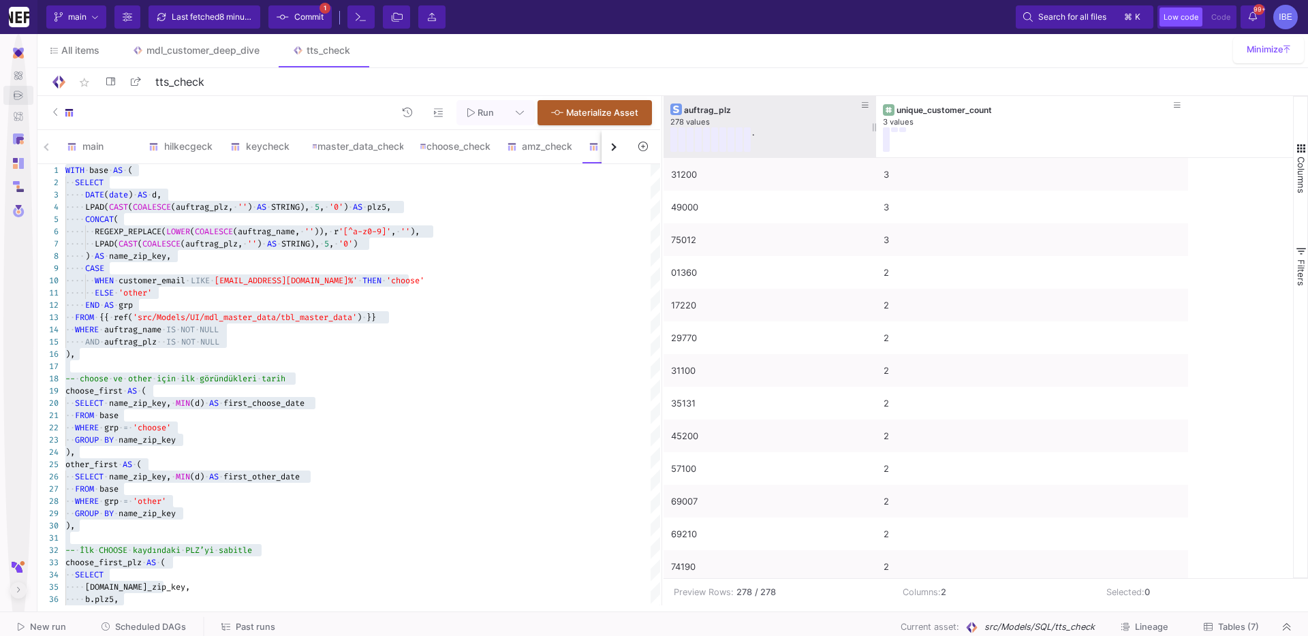
drag, startPoint x: 973, startPoint y: 125, endPoint x: 792, endPoint y: 141, distance: 181.2
click at [873, 141] on div at bounding box center [875, 126] width 5 height 61
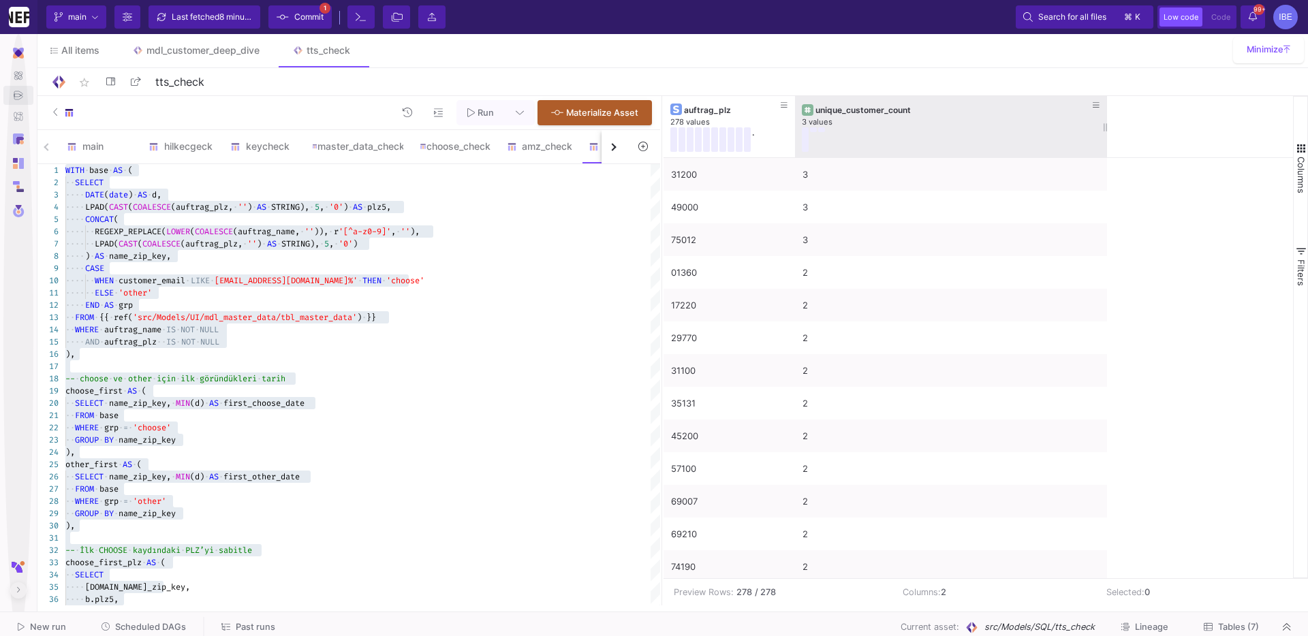
click at [828, 155] on div "unique_customer_count 3 values" at bounding box center [951, 126] width 298 height 61
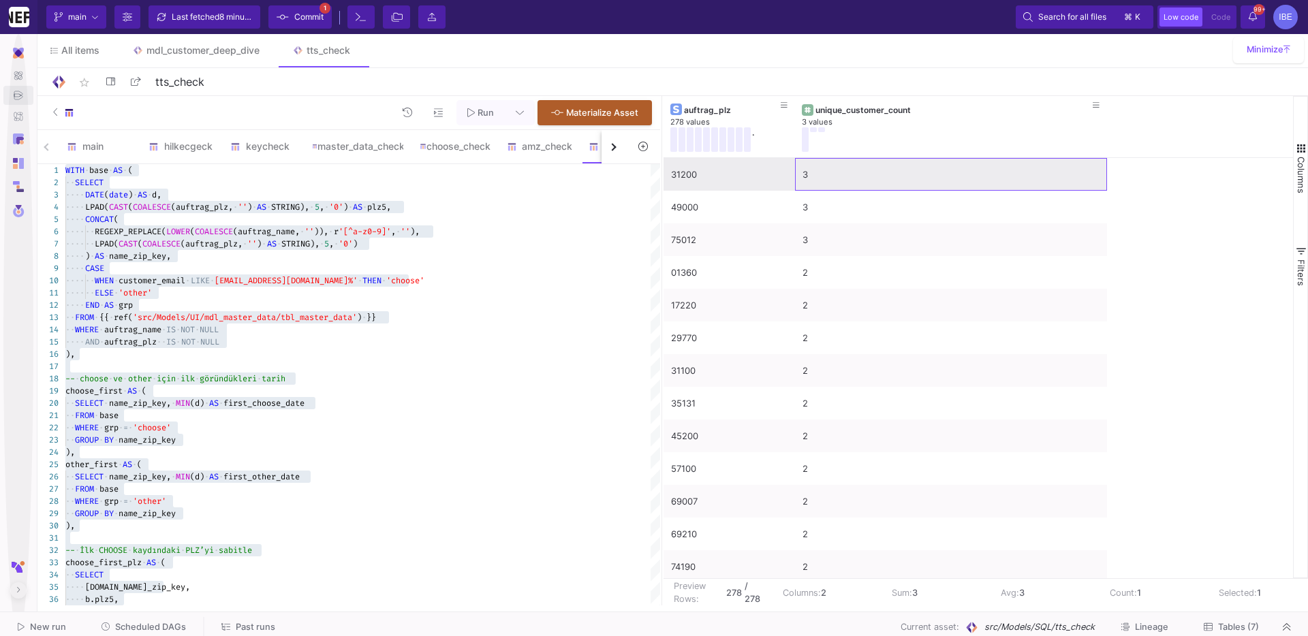
click at [830, 181] on div "3" at bounding box center [950, 175] width 297 height 32
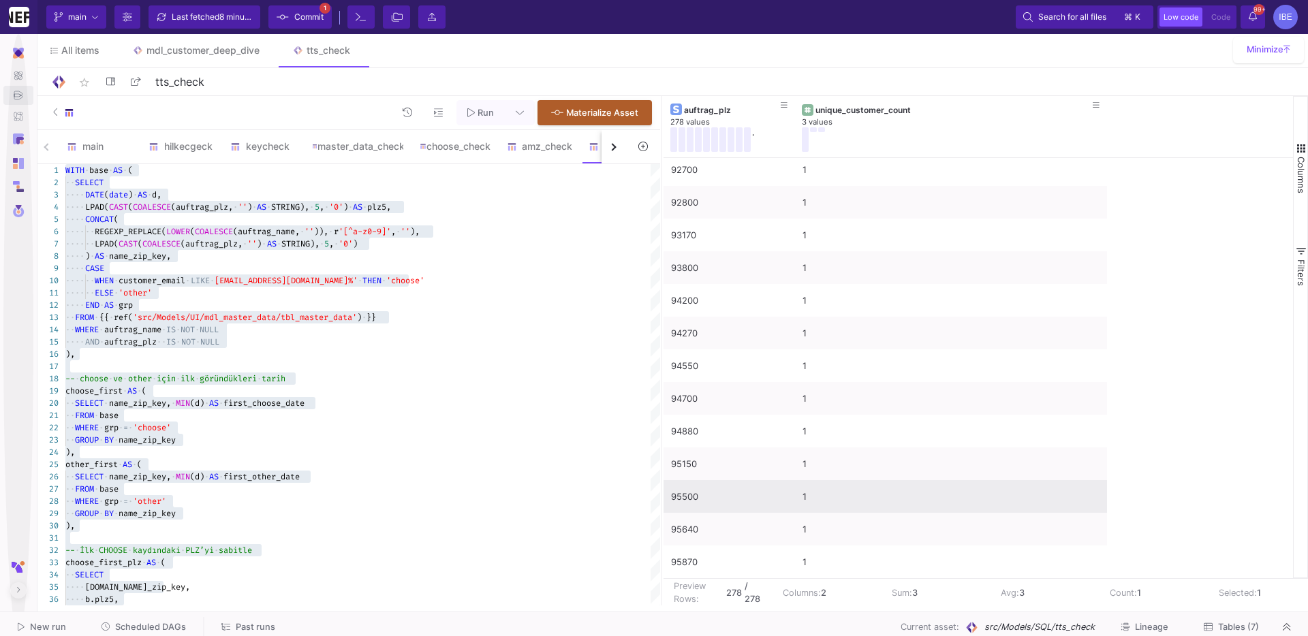
scroll to position [7657, 0]
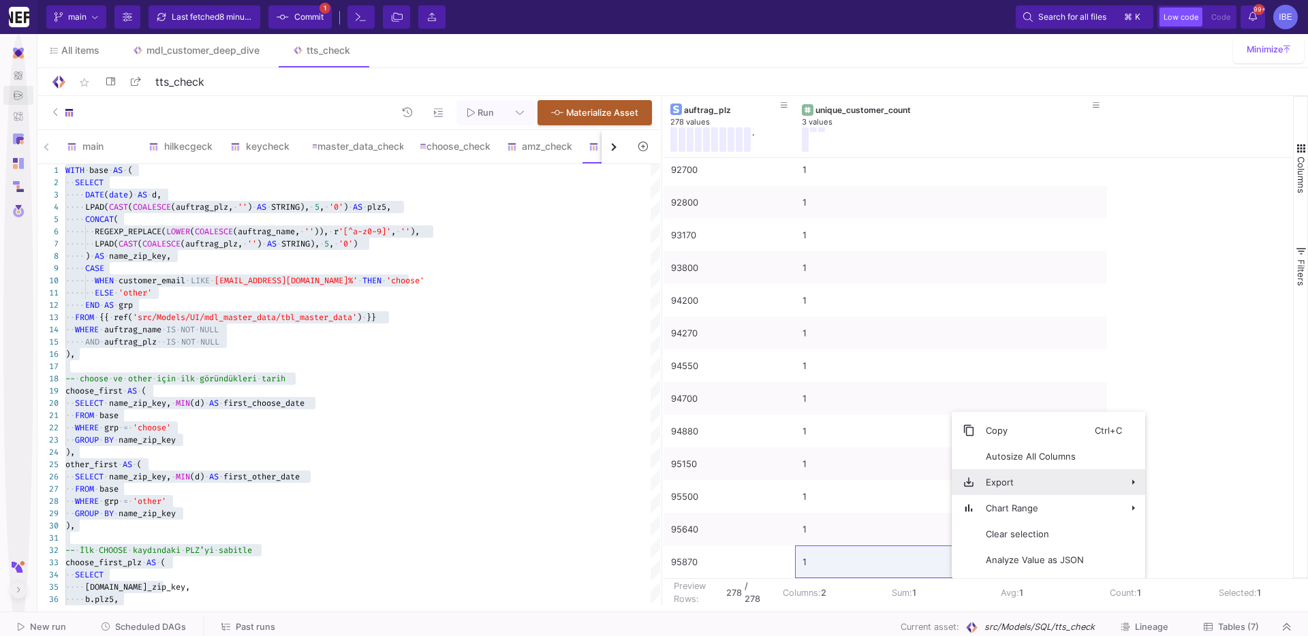
click at [1004, 487] on span "Export" at bounding box center [1035, 482] width 120 height 26
click at [1178, 484] on span "CSV Export" at bounding box center [1203, 488] width 75 height 26
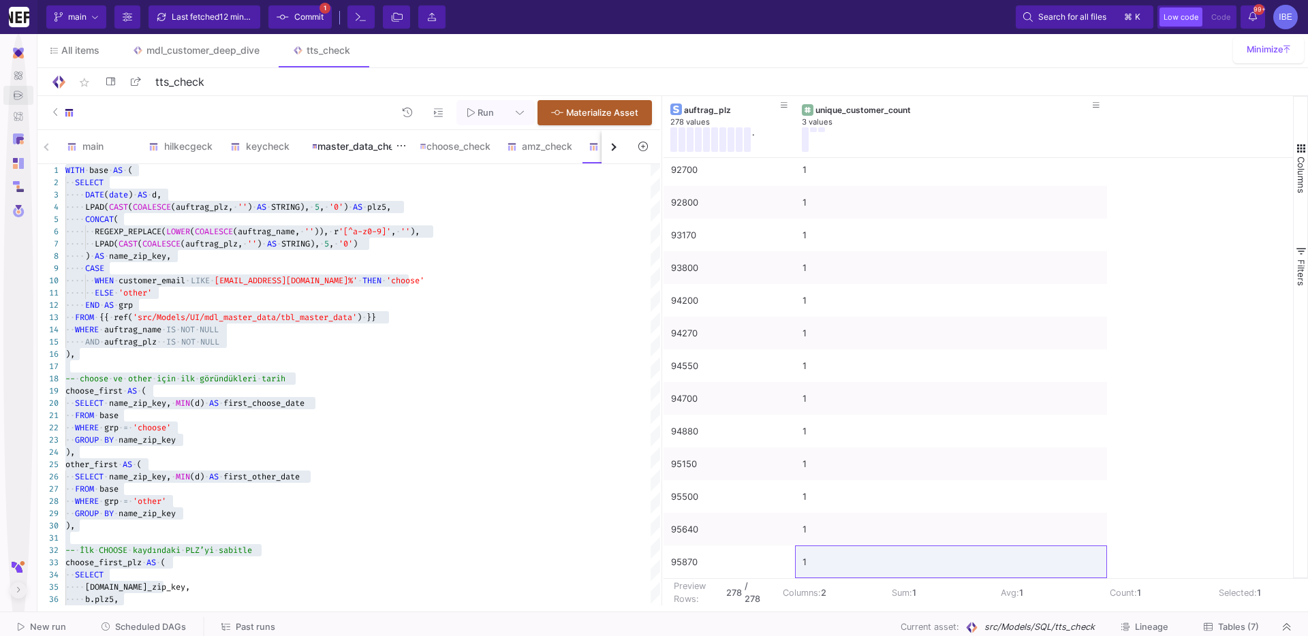
click at [338, 147] on div "master_data_check" at bounding box center [357, 146] width 91 height 11
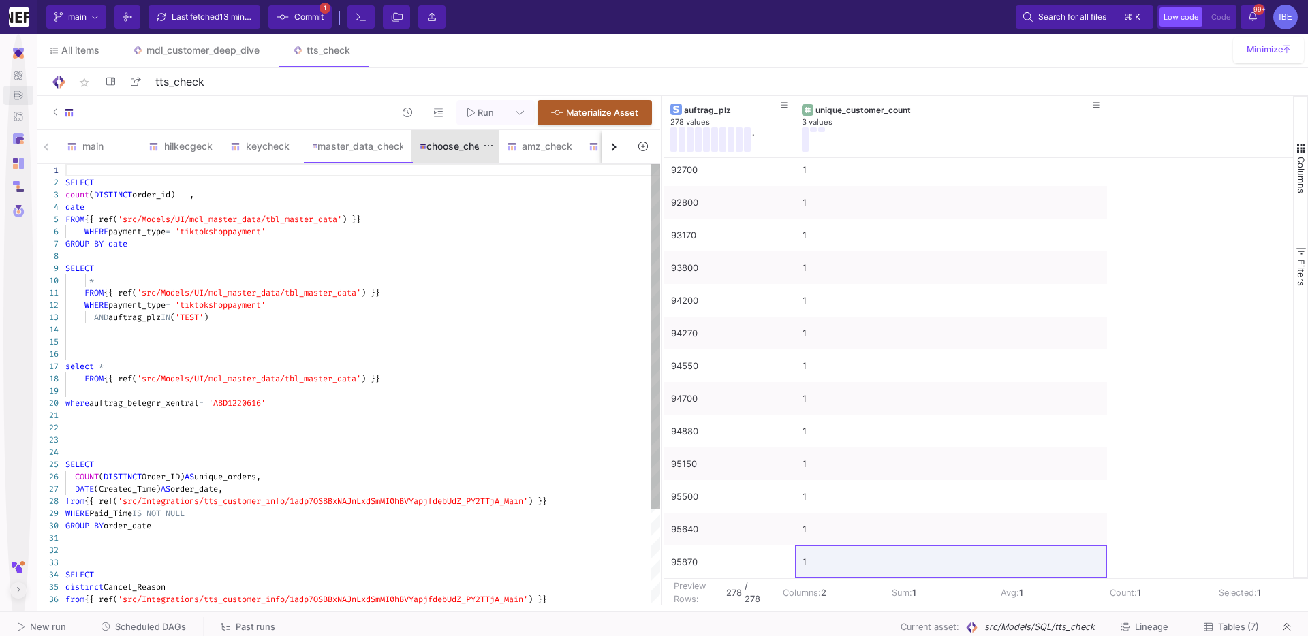
click at [433, 161] on div "choose_check" at bounding box center [454, 146] width 87 height 33
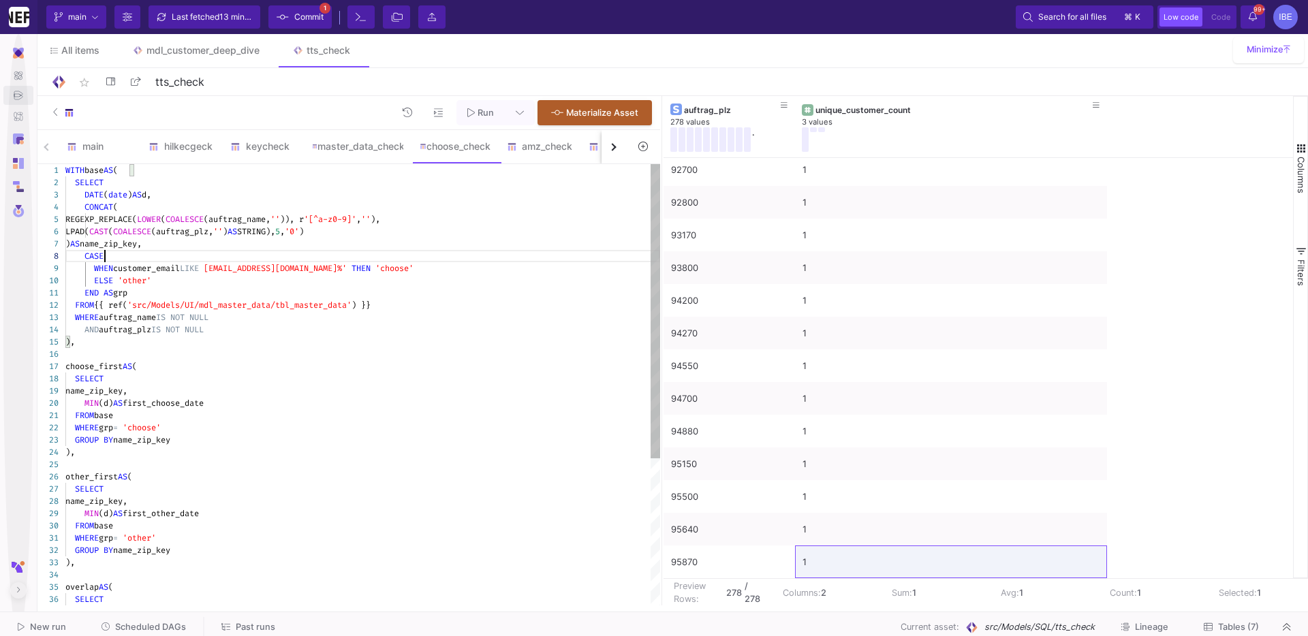
click at [465, 255] on div "CASE" at bounding box center [362, 256] width 595 height 12
type textarea "WITH base AS ( SELECT DATE(date) AS d, CONCAT( REGEXP_REPLACE(LOWER(COALESCE(au…"
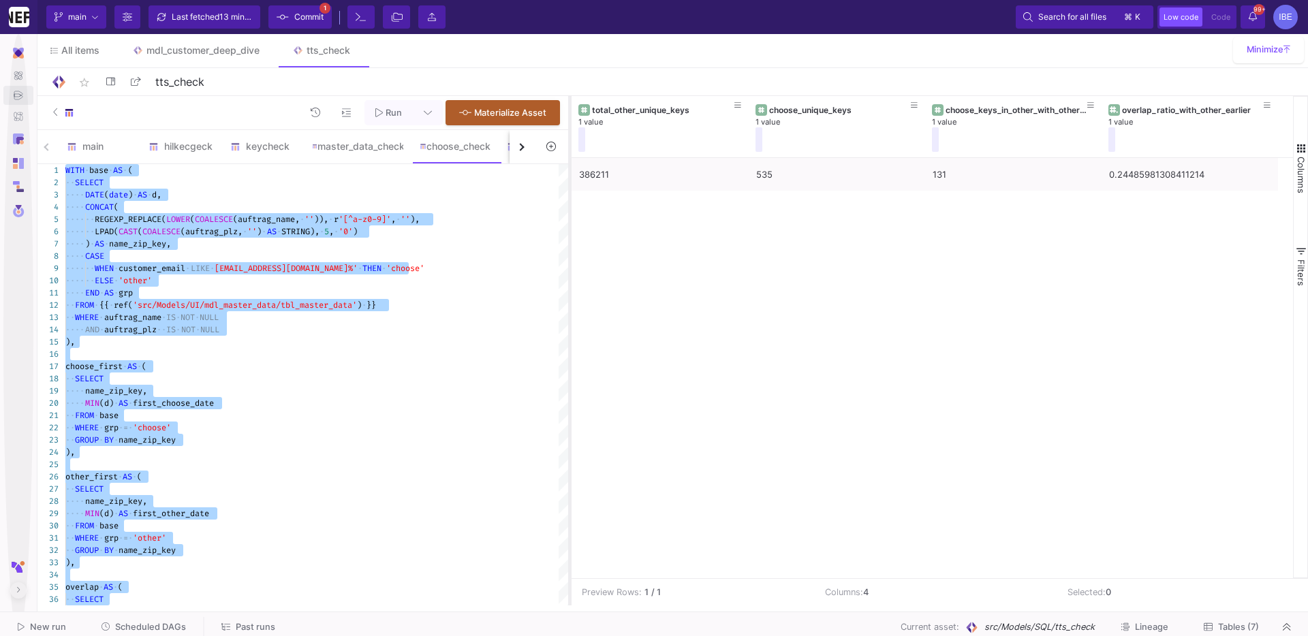
drag, startPoint x: 662, startPoint y: 283, endPoint x: 570, endPoint y: 277, distance: 92.2
click at [570, 277] on div at bounding box center [569, 351] width 3 height 510
click at [522, 150] on button "button" at bounding box center [522, 146] width 25 height 33
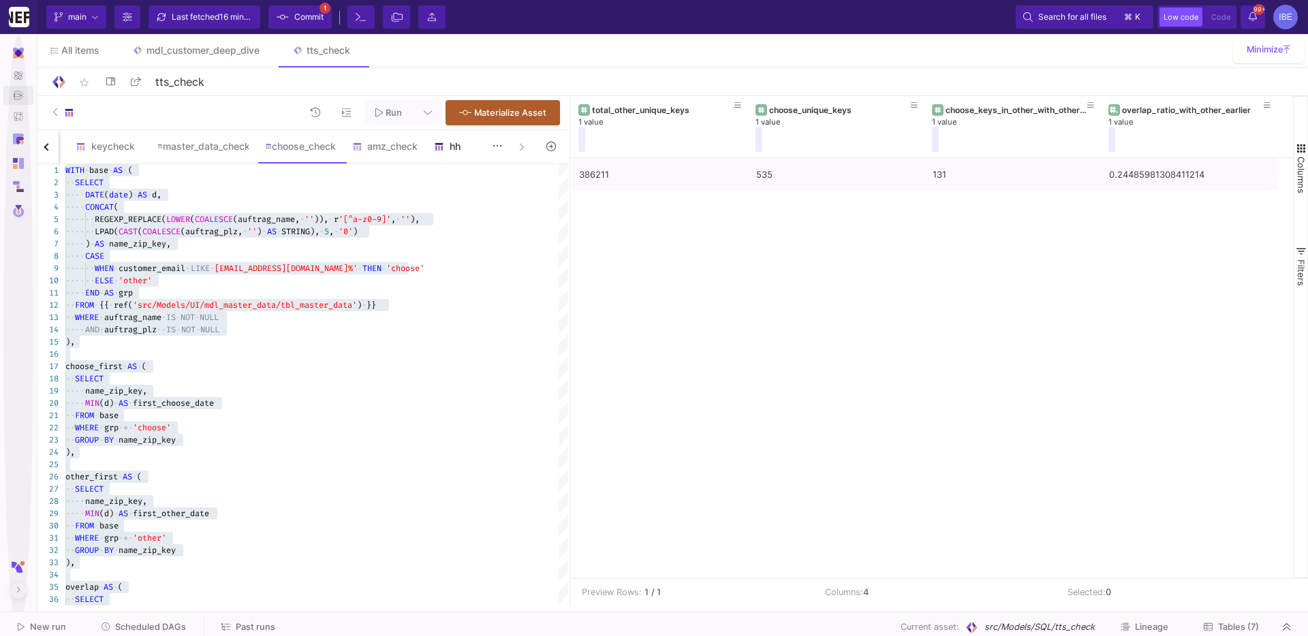
click at [482, 146] on div "hh" at bounding box center [466, 146] width 65 height 11
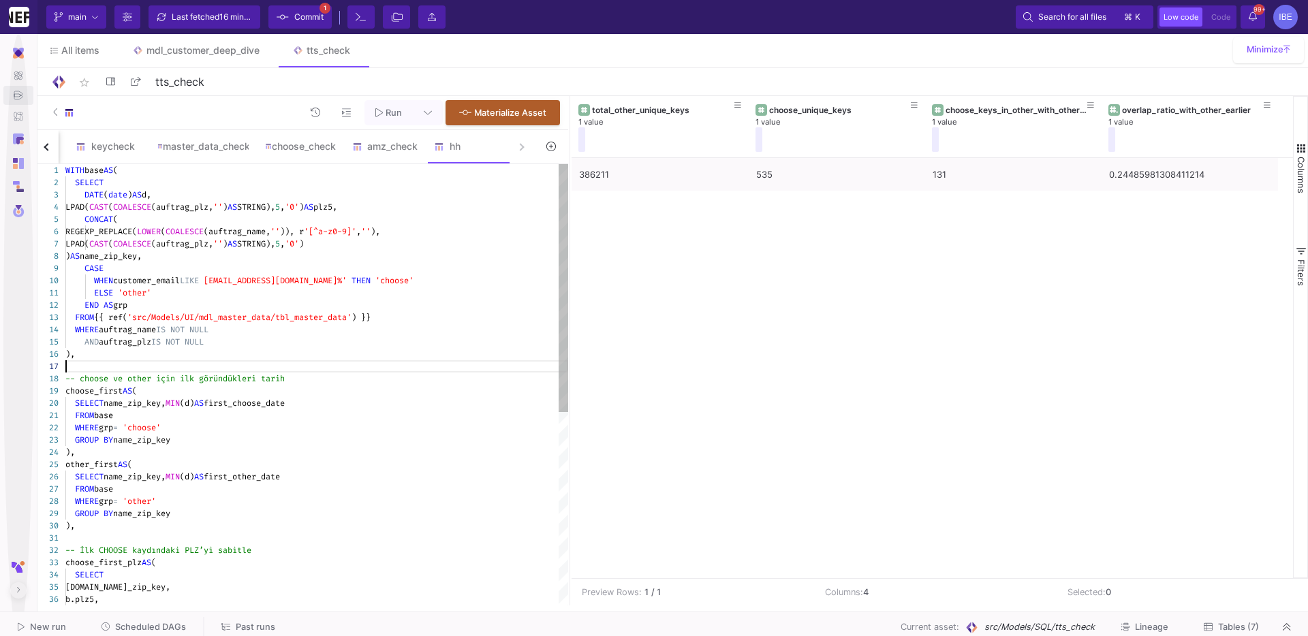
click at [281, 361] on div at bounding box center [316, 366] width 503 height 12
type textarea "WITH base AS ( SELECT DATE(date) AS d, LPAD(CAST(COALESCE(auftrag_plz, '') AS S…"
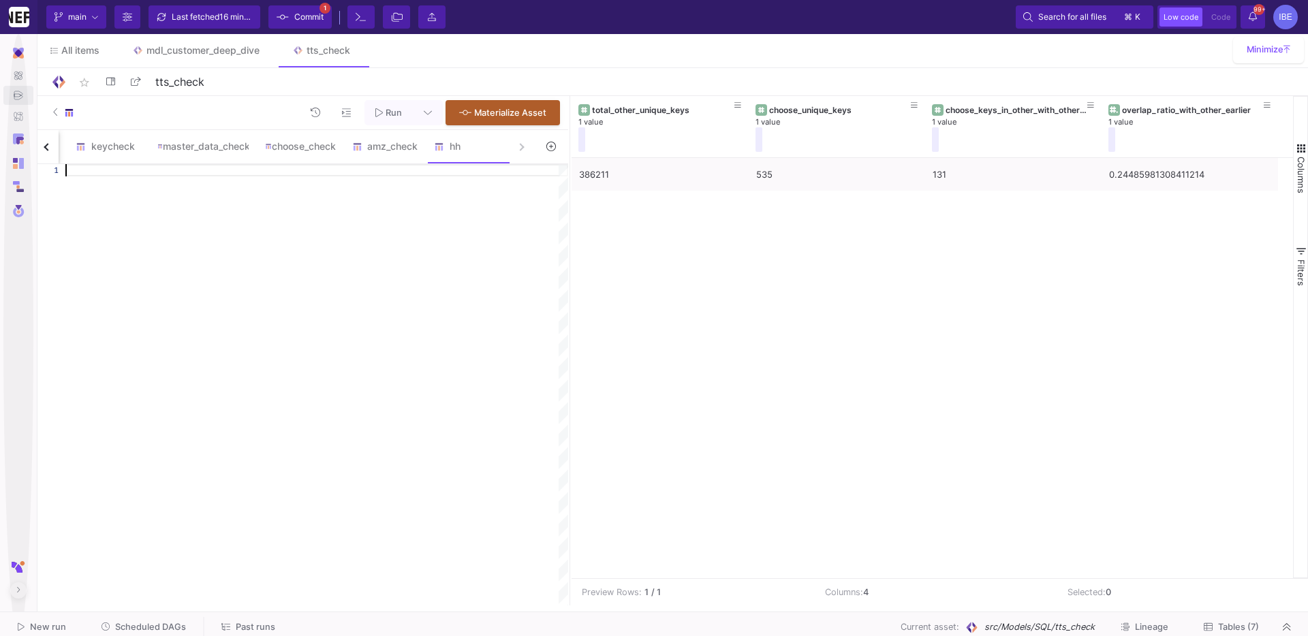
scroll to position [0, 0]
paste textarea "LEFT JOIN other_first o USING (name_zip_key) WHERE [DOMAIN_NAME]_zip_key IS NUL…"
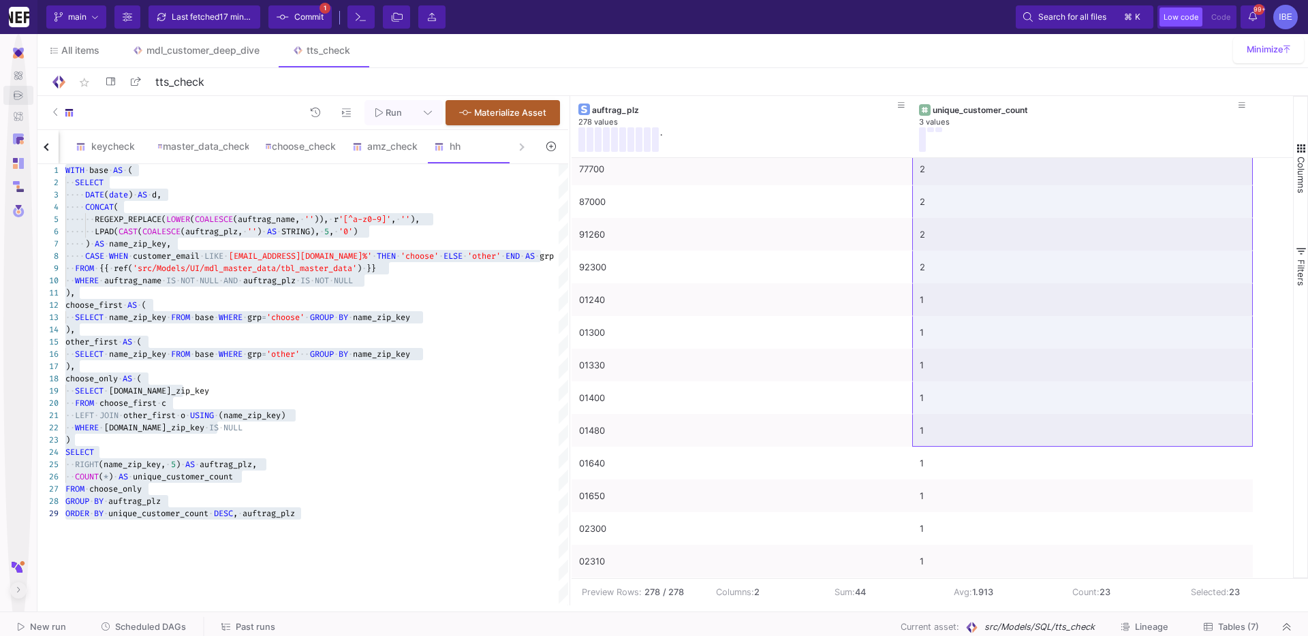
scroll to position [490, 0]
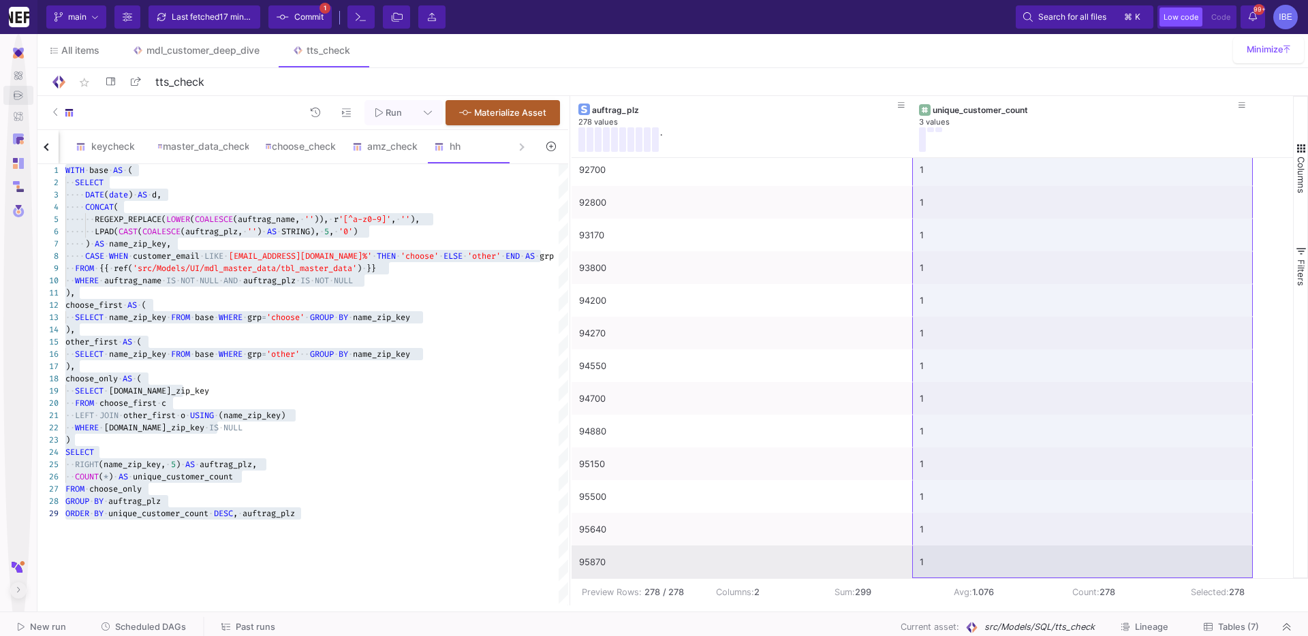
drag, startPoint x: 963, startPoint y: 180, endPoint x: 1030, endPoint y: 562, distance: 387.9
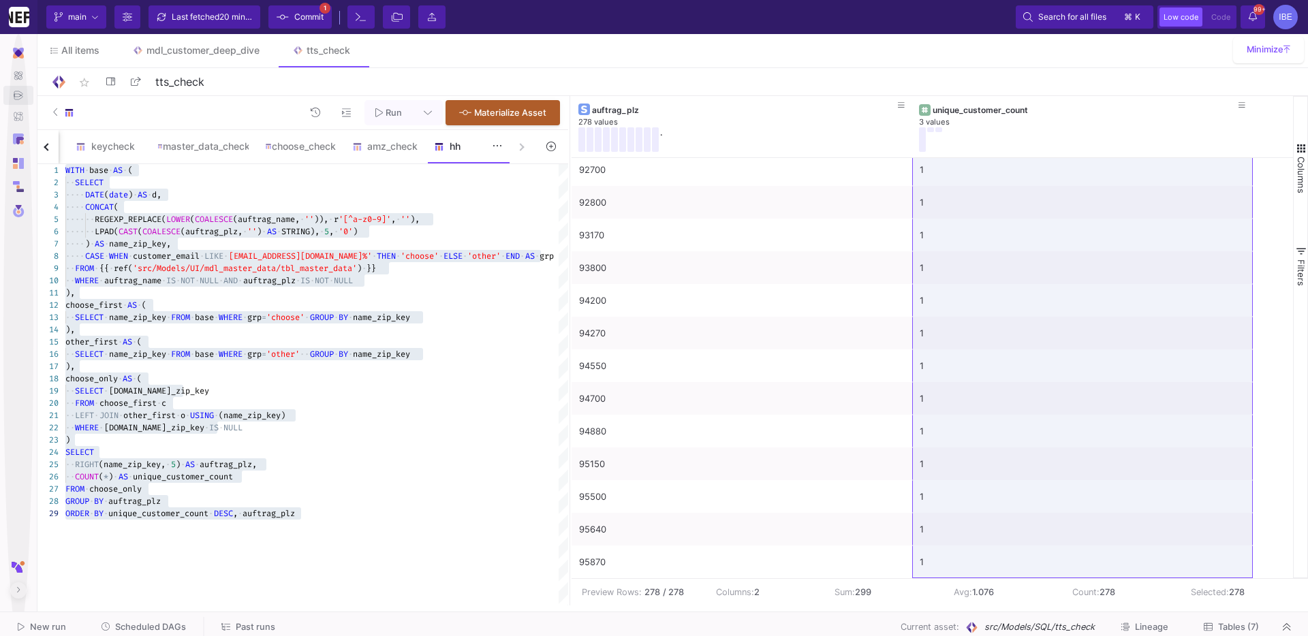
click at [461, 151] on div "hh" at bounding box center [466, 146] width 65 height 11
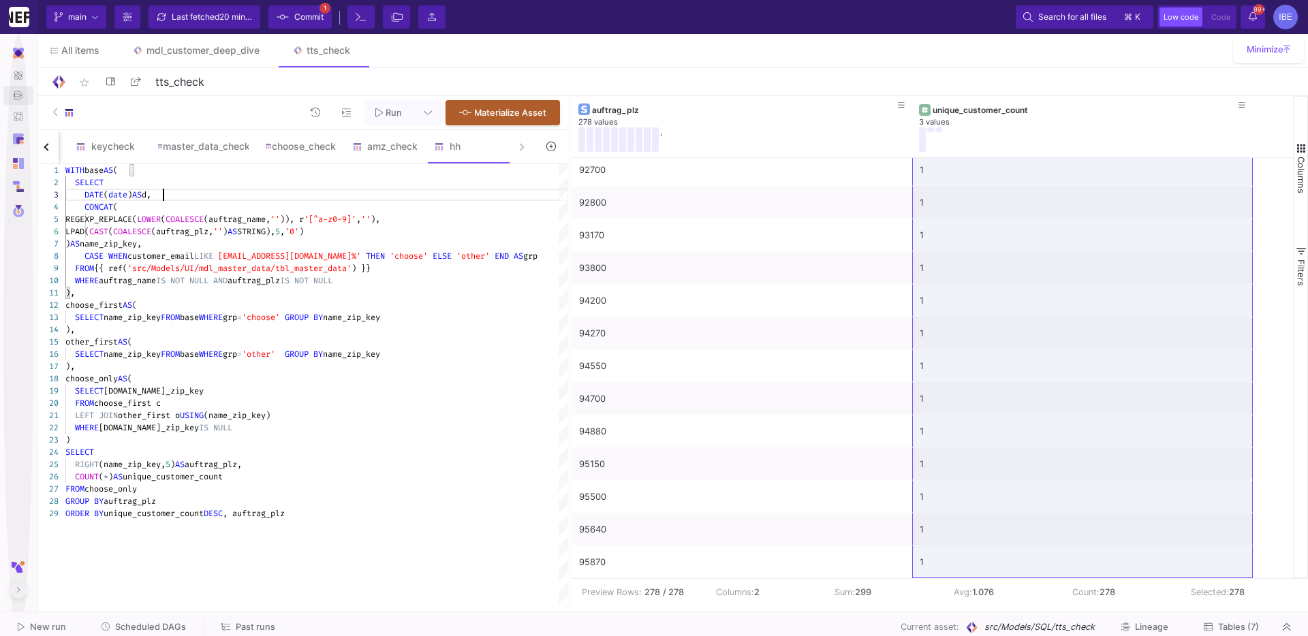
type textarea "WITH base AS ( SELECT DATE(date) AS d, CONCAT( REGEXP_REPLACE(LOWER(COALESCE(au…"
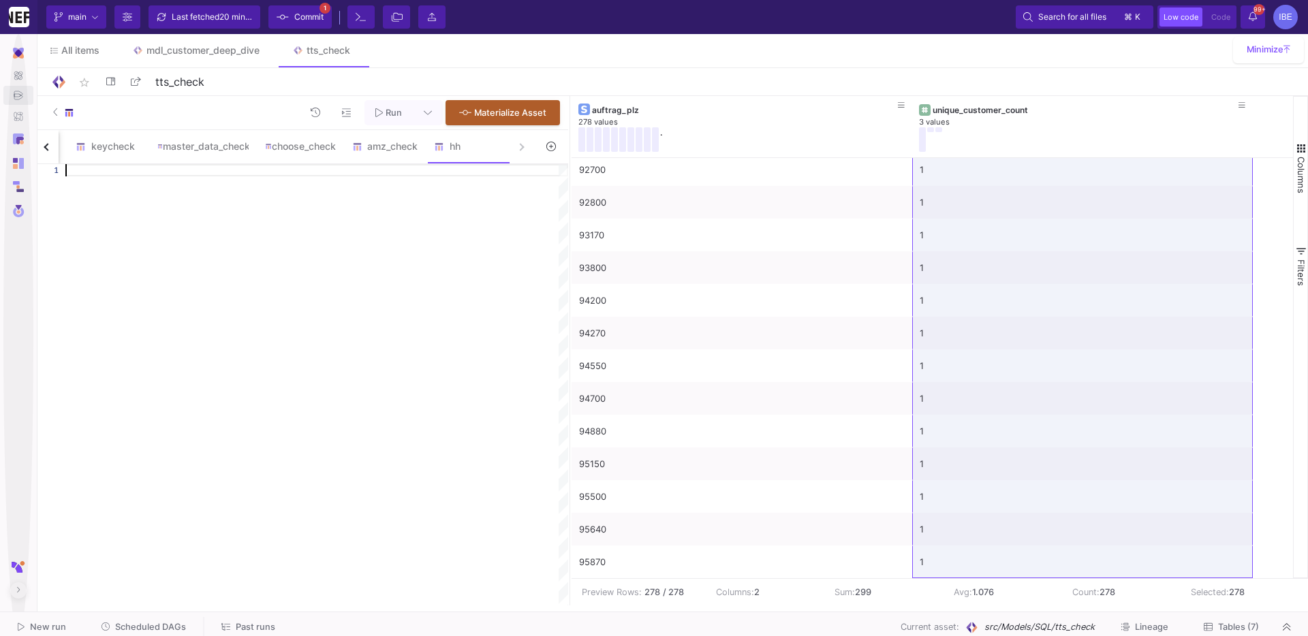
paste textarea "AS choose_had_other_earlier, -- 3) CHOOSE müşterilerinden, OTHER’da daha önce *…"
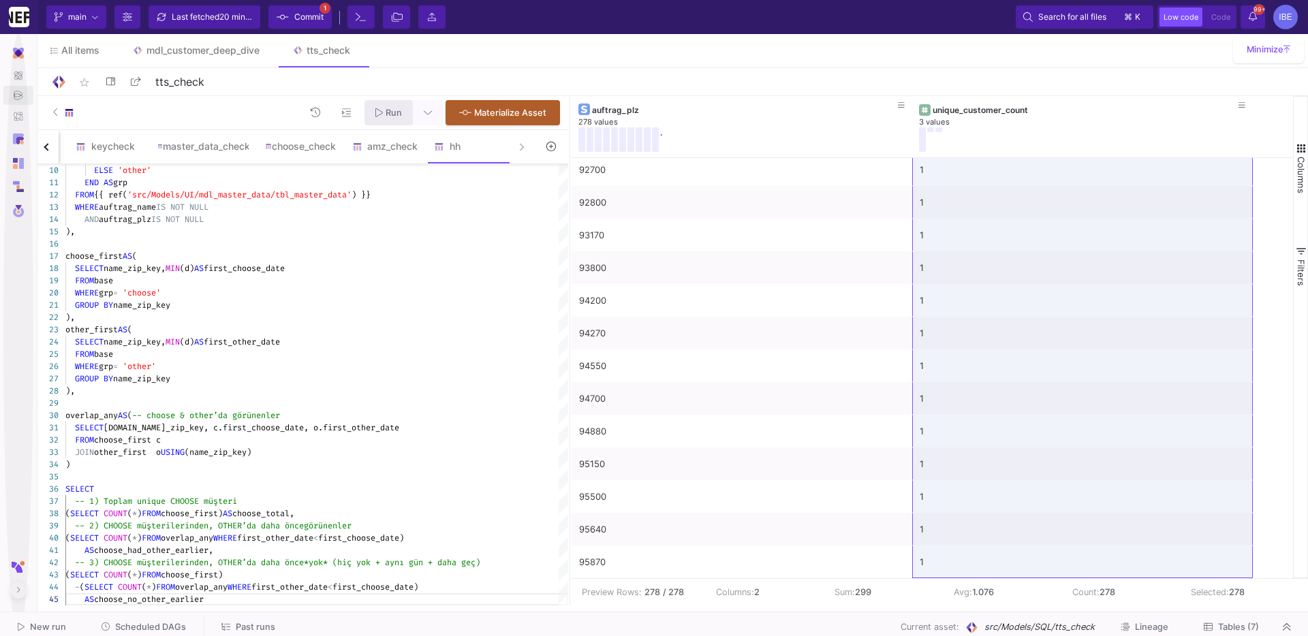
click at [397, 112] on span "Run" at bounding box center [394, 113] width 16 height 10
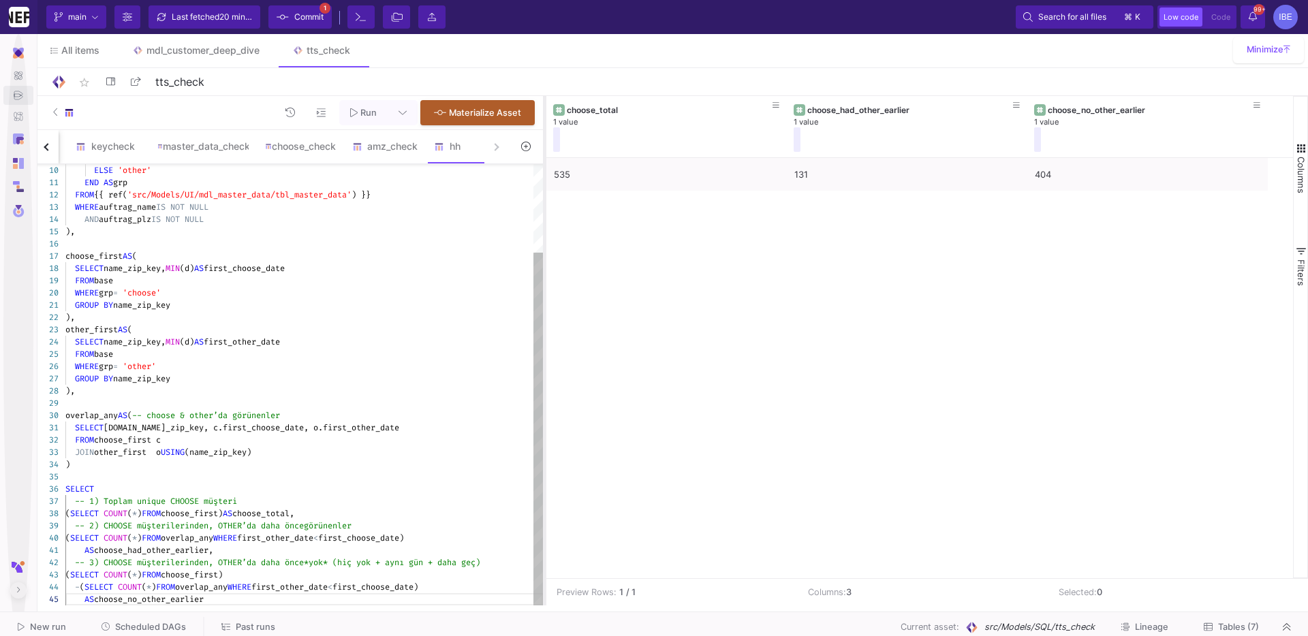
drag, startPoint x: 569, startPoint y: 232, endPoint x: 544, endPoint y: 232, distance: 25.9
click at [544, 232] on div at bounding box center [544, 351] width 3 height 510
click at [710, 298] on div "535 131 404" at bounding box center [919, 368] width 747 height 420
type textarea "END AS grp FROM {{ ref('src/Models/UI/mdl_master_data/tbl_master_data') }} WHER…"
click at [460, 251] on div "choose_first AS (" at bounding box center [304, 256] width 478 height 12
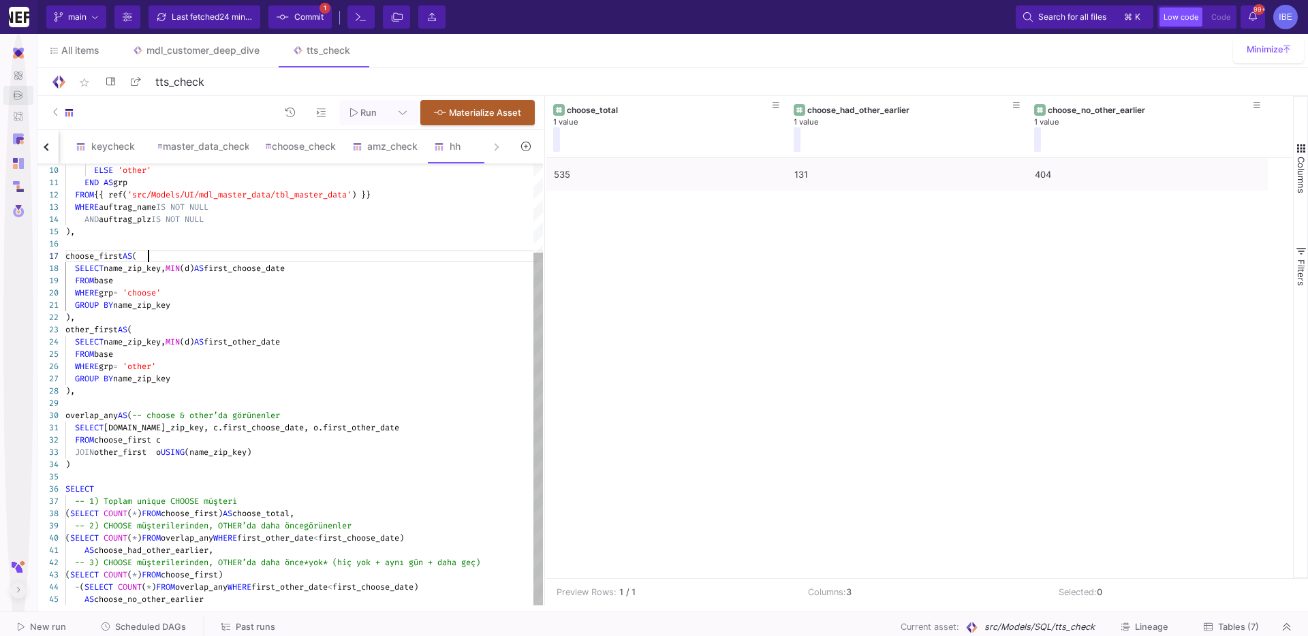
scroll to position [0, 146]
click at [292, 159] on div "choose_check" at bounding box center [300, 146] width 87 height 33
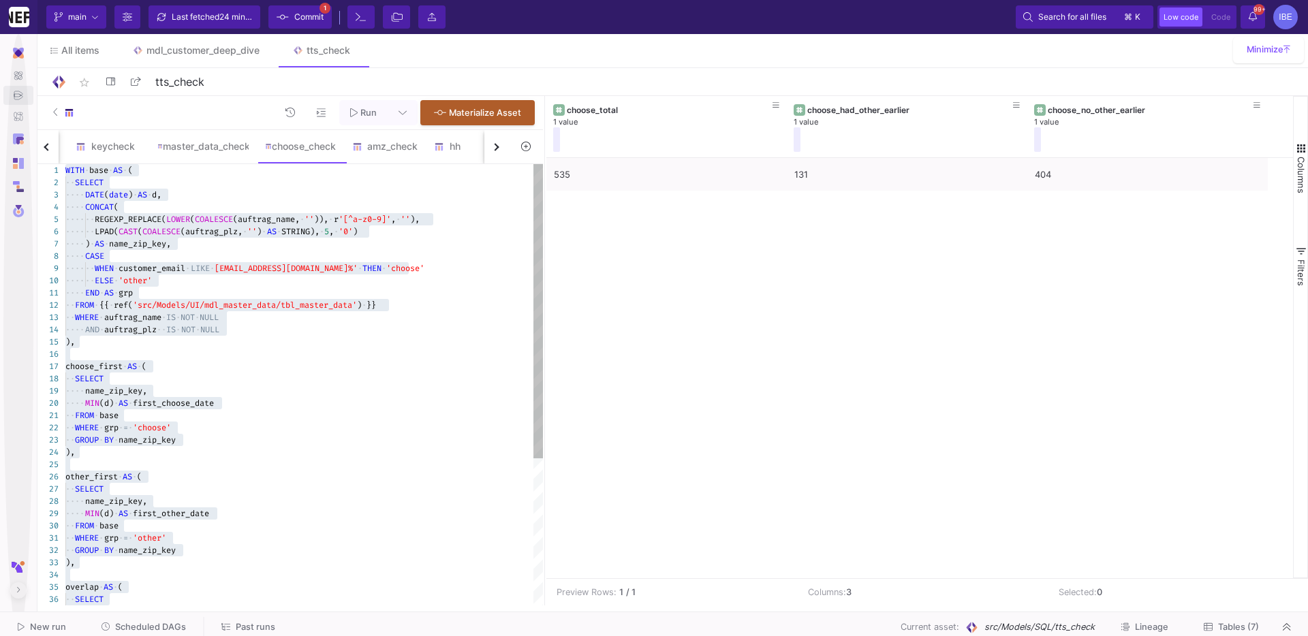
click at [300, 221] on span "(auftrag_name," at bounding box center [266, 219] width 67 height 11
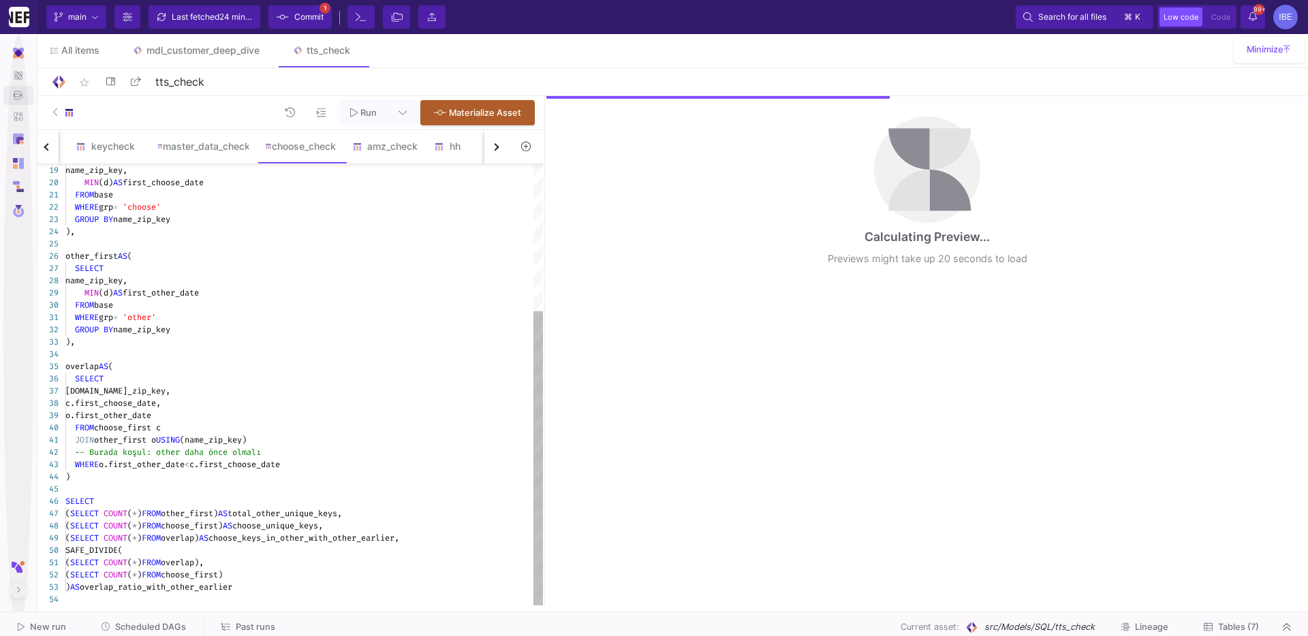
click at [311, 330] on div "GROUP BY name_zip_key" at bounding box center [304, 330] width 478 height 12
type textarea "WITH base AS ( SELECT DATE(date) AS d, CONCAT( REGEXP_REPLACE(LOWER(COALESCE(au…"
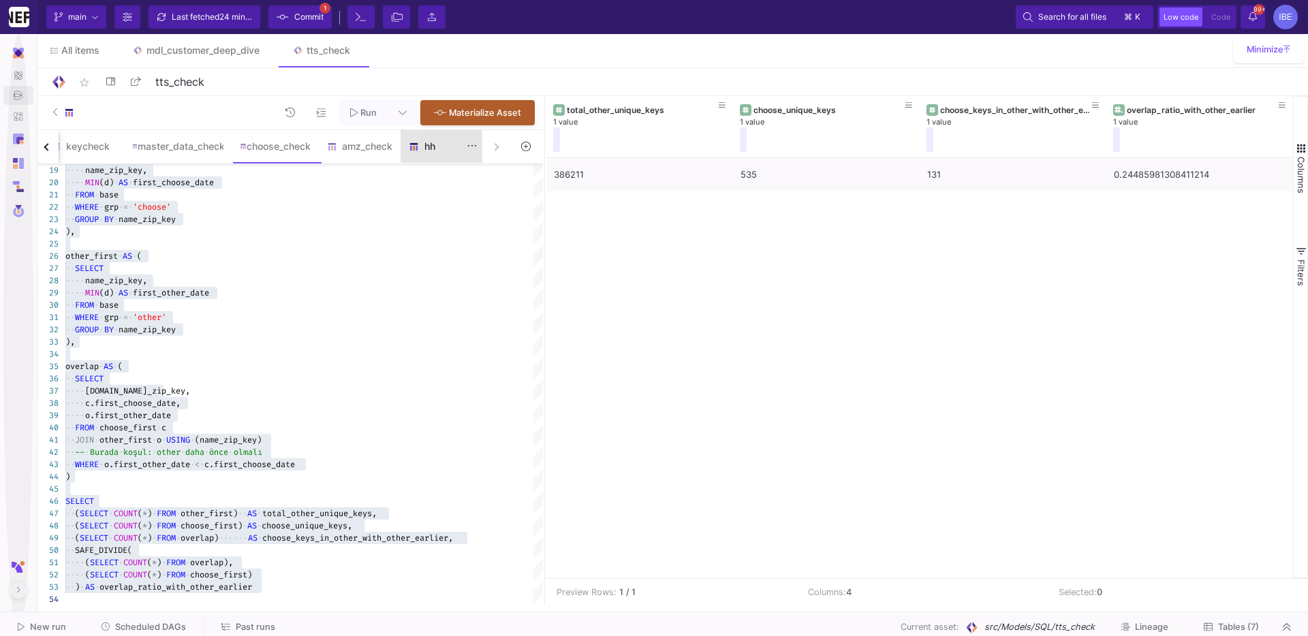
click at [460, 140] on div "hh" at bounding box center [442, 146] width 82 height 33
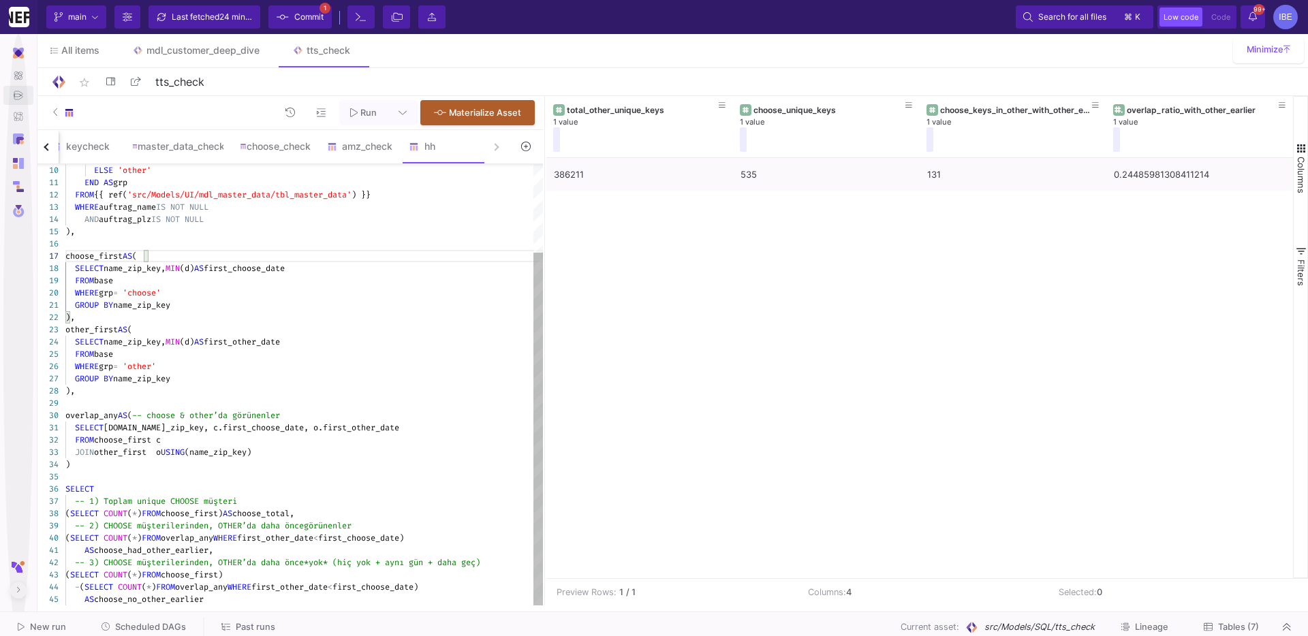
click at [369, 246] on div at bounding box center [304, 244] width 478 height 12
type textarea "WITH base AS ( SELECT DATE(date) AS d, CONCAT( REGEXP_REPLACE(LOWER(COALESCE(au…"
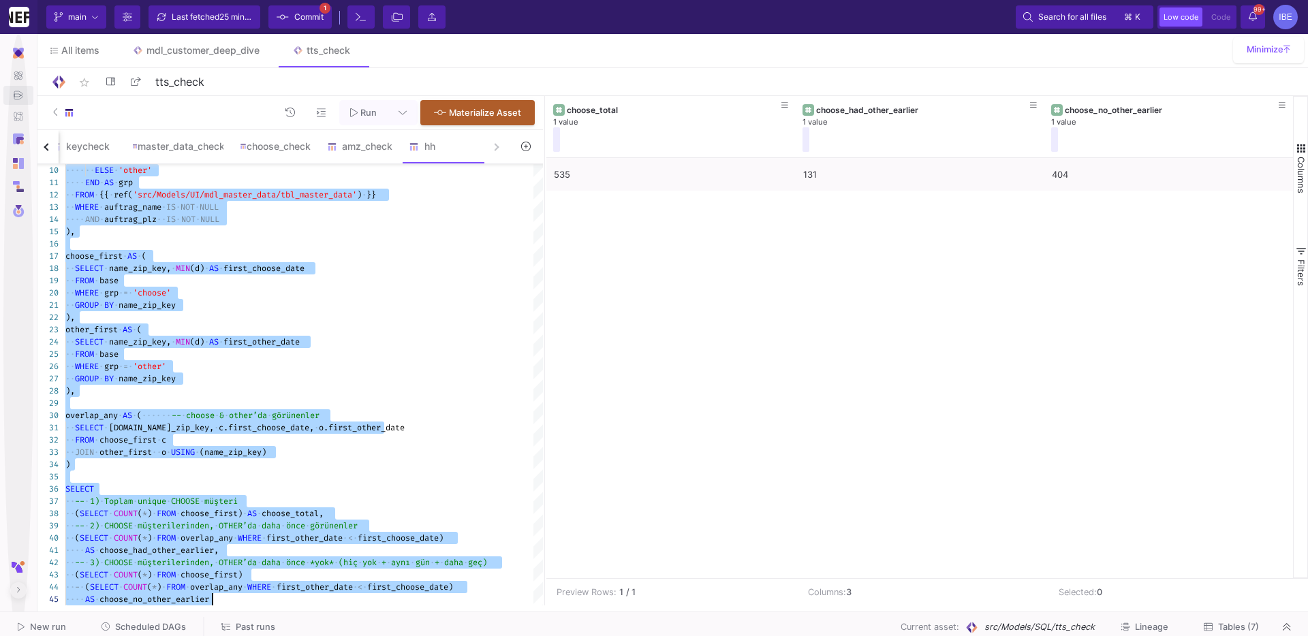
scroll to position [0, 0]
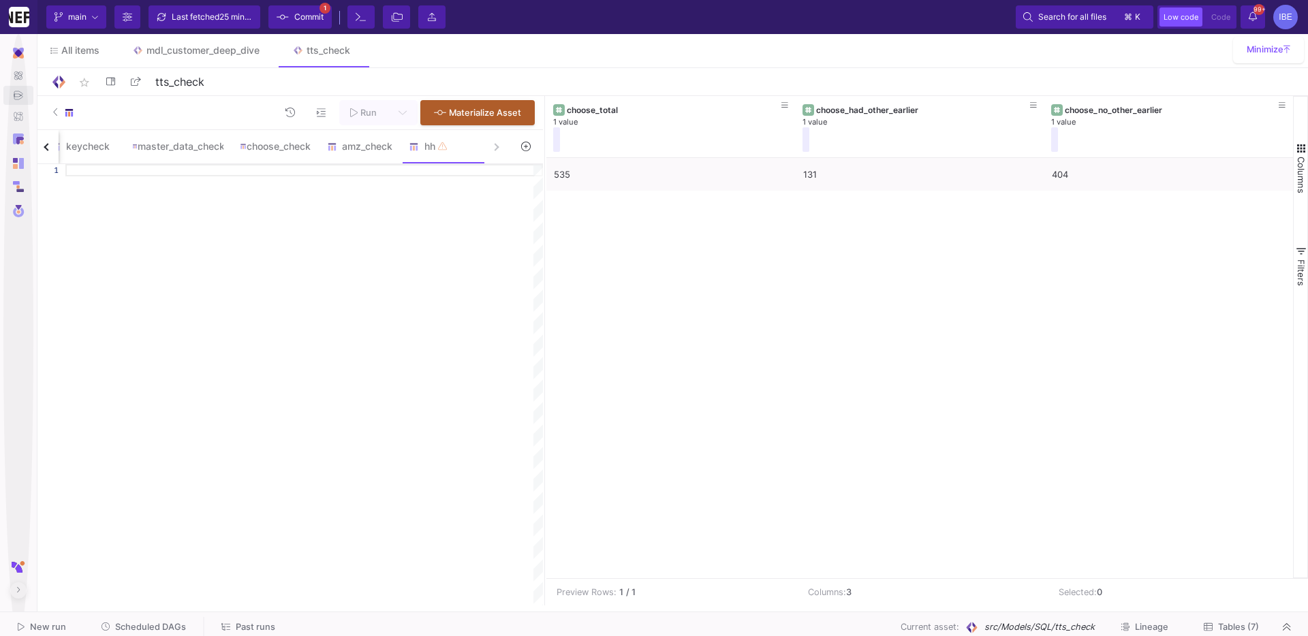
paste textarea "WHERE first_other_date = first_choose_date) + (SELECT COUNT(*) FROM overlap_any…"
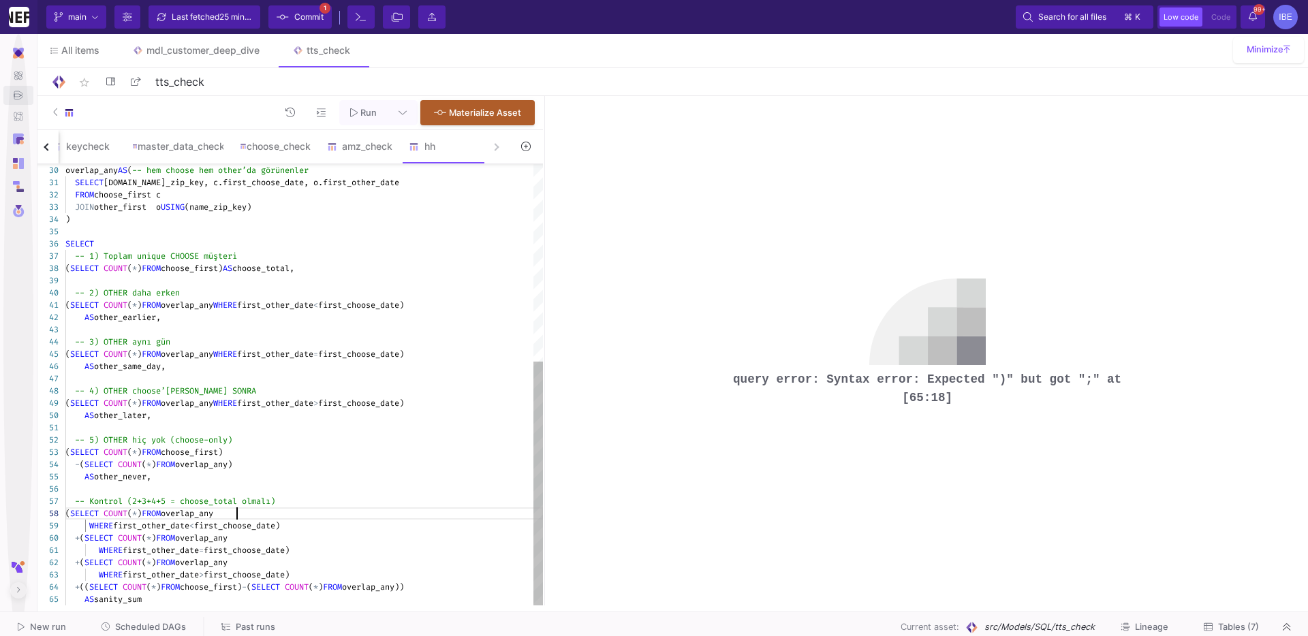
click at [377, 514] on div "( SELECT COUNT ( * ) FROM overlap_any" at bounding box center [304, 514] width 478 height 12
type textarea "WITH base AS ( SELECT DATE(date) AS d, CONCAT( REGEXP_REPLACE(LOWER(COALESCE(au…"
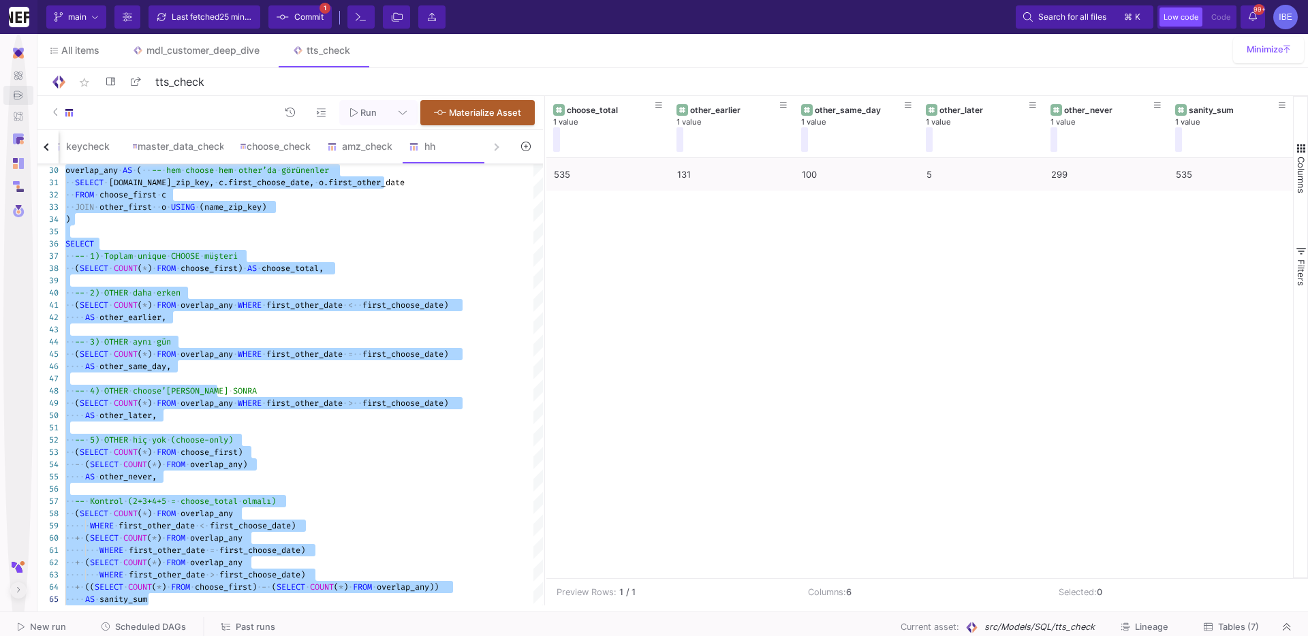
click at [753, 289] on div "535 131 100 5 299 535" at bounding box center [919, 368] width 747 height 420
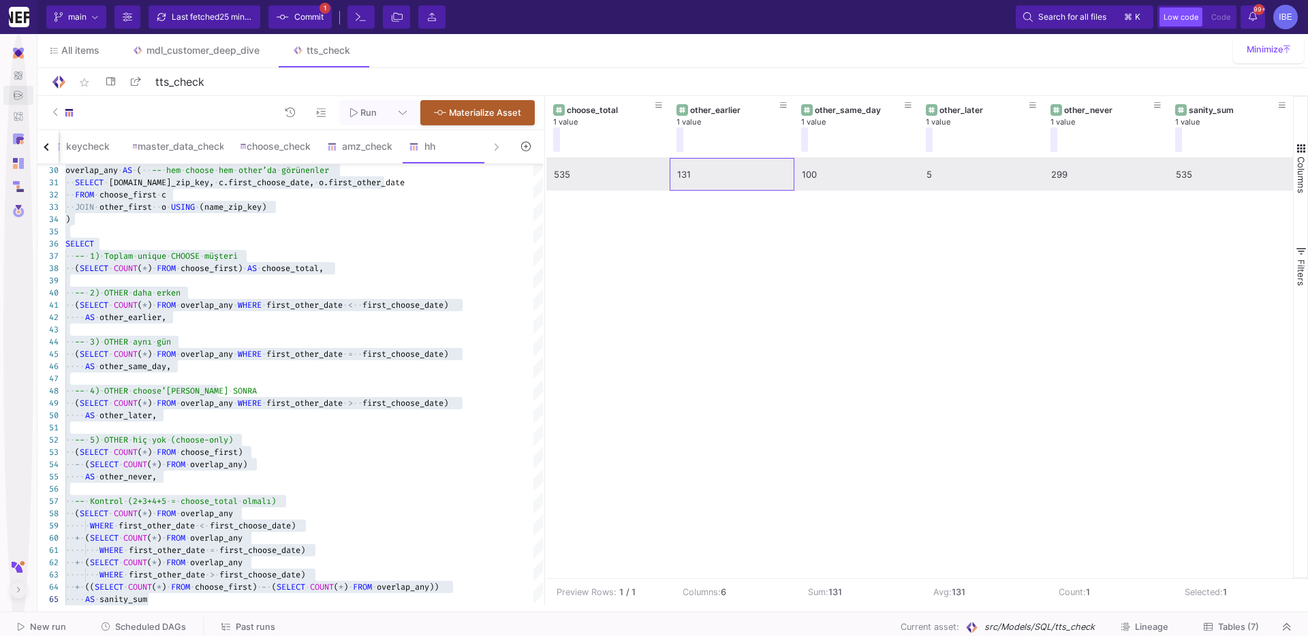
click at [743, 177] on div "131" at bounding box center [732, 175] width 110 height 32
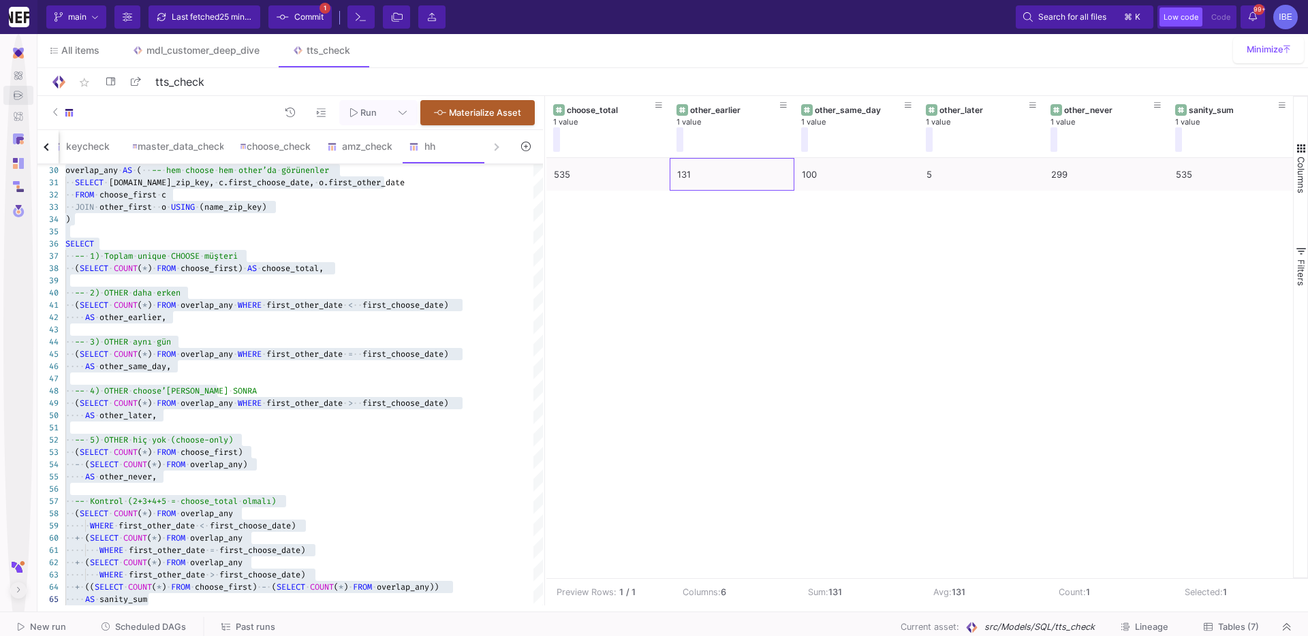
click at [818, 309] on div "535 131 100 5 299 535" at bounding box center [919, 368] width 747 height 420
click at [869, 222] on div "535 131 100 5 299 535" at bounding box center [919, 368] width 747 height 420
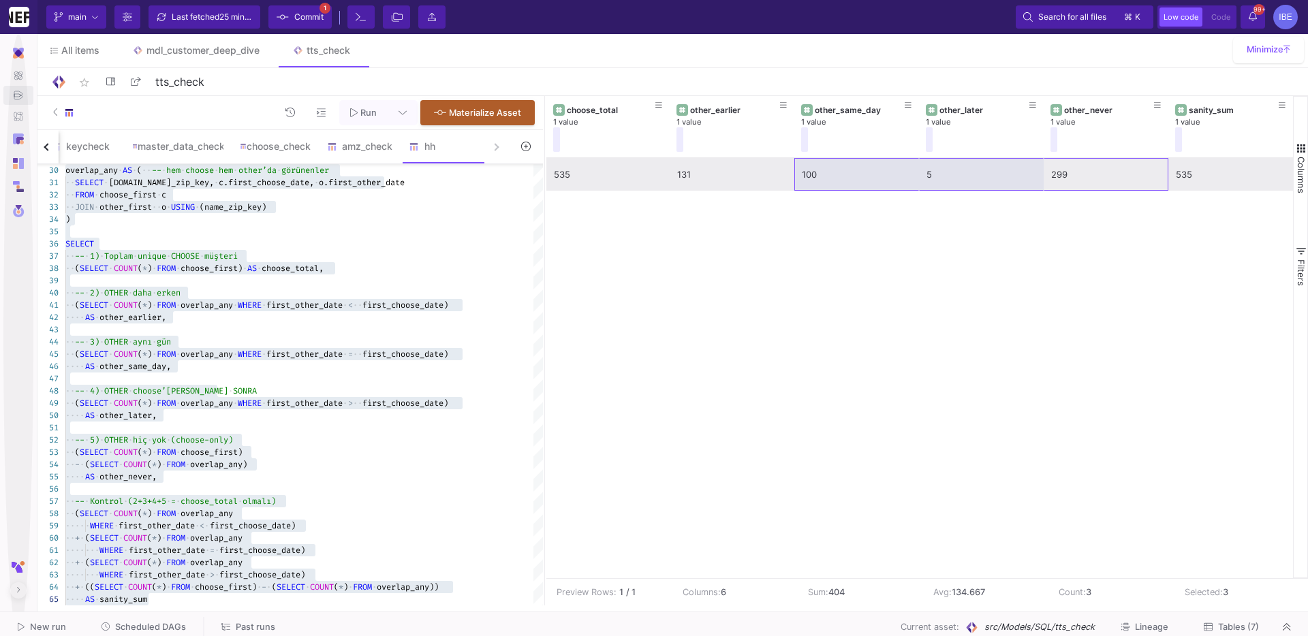
drag, startPoint x: 1072, startPoint y: 170, endPoint x: 841, endPoint y: 175, distance: 231.0
click at [841, 175] on div "535 131 100 5 299 535" at bounding box center [919, 174] width 747 height 33
drag, startPoint x: 748, startPoint y: 186, endPoint x: 1053, endPoint y: 176, distance: 305.3
click at [1053, 176] on div "535 131 100 5 299 535" at bounding box center [919, 174] width 747 height 33
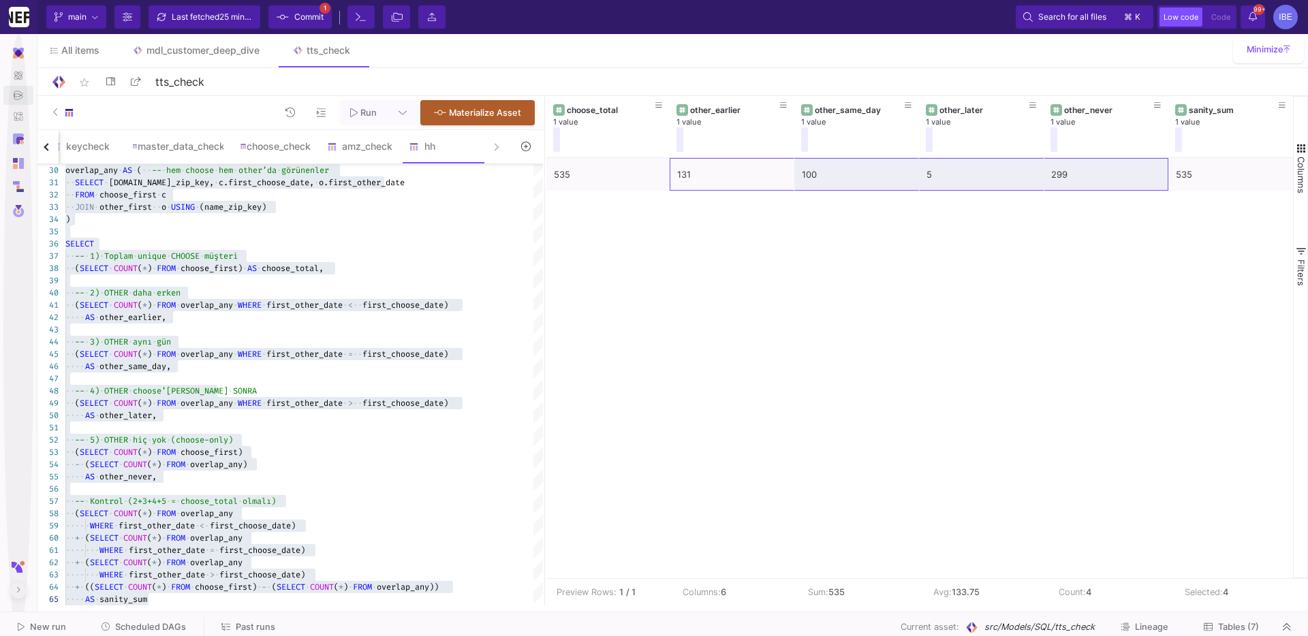
click at [1035, 245] on div "535 131 100 5 299 535" at bounding box center [919, 368] width 747 height 420
click at [979, 298] on div "535 131 100 5 299 535" at bounding box center [919, 368] width 747 height 420
click at [885, 62] on div "All items mdl_customer_deep_dive tts_check" at bounding box center [671, 50] width 1274 height 33
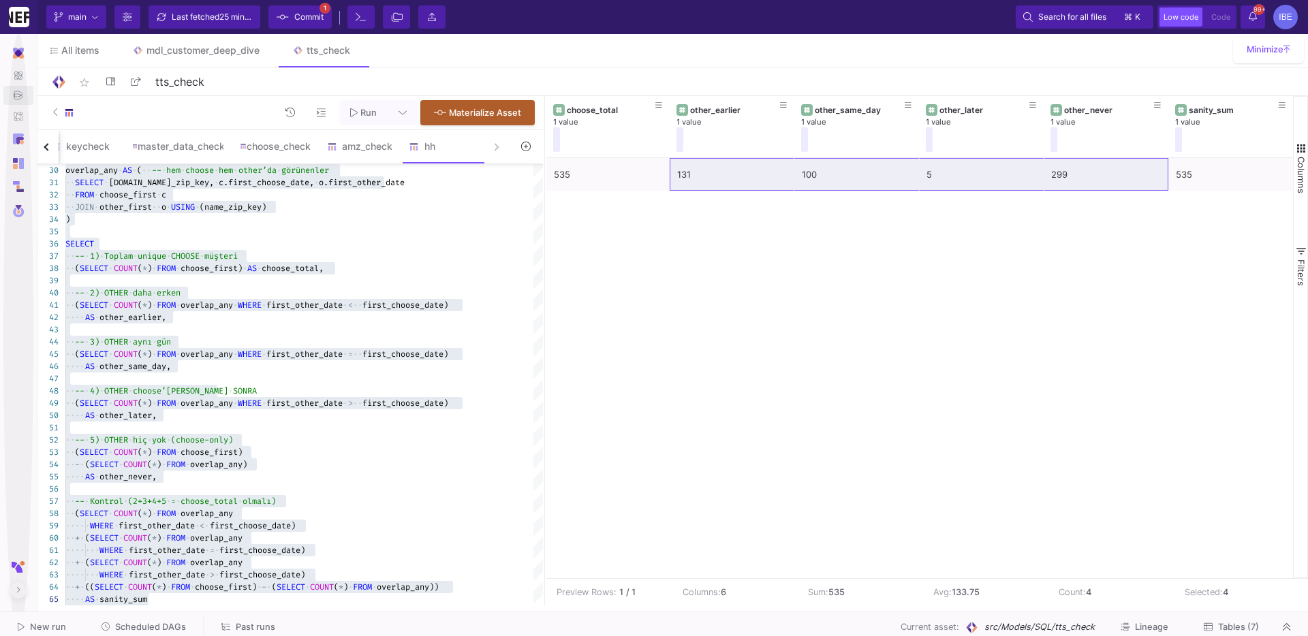
click at [887, 43] on div "All items mdl_customer_deep_dive tts_check" at bounding box center [671, 50] width 1274 height 33
click at [742, 277] on div "535 131 100 5 299 535" at bounding box center [919, 368] width 747 height 420
click at [470, 69] on div "star_border tts_check 9/90" at bounding box center [671, 82] width 1274 height 28
click at [674, 283] on div "535 131 100 5 299 535" at bounding box center [919, 368] width 747 height 420
click at [424, 150] on y42-feature-type-child-icon at bounding box center [417, 147] width 16 height 10
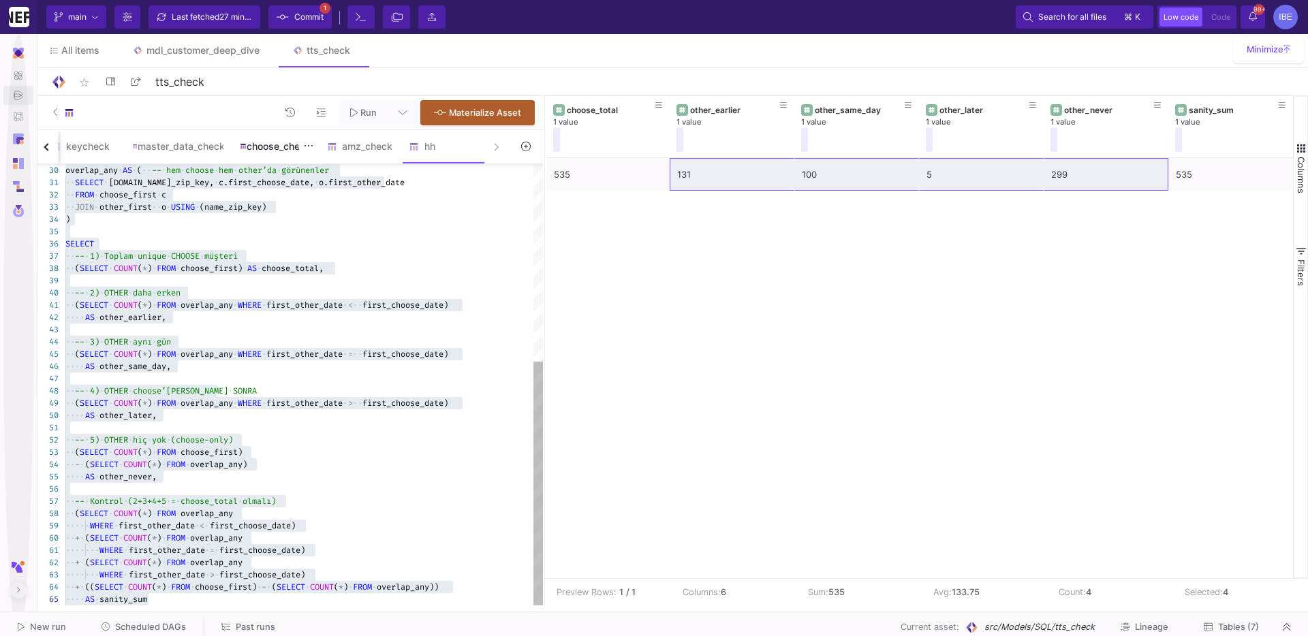
click at [253, 157] on div "choose_check" at bounding box center [275, 146] width 87 height 33
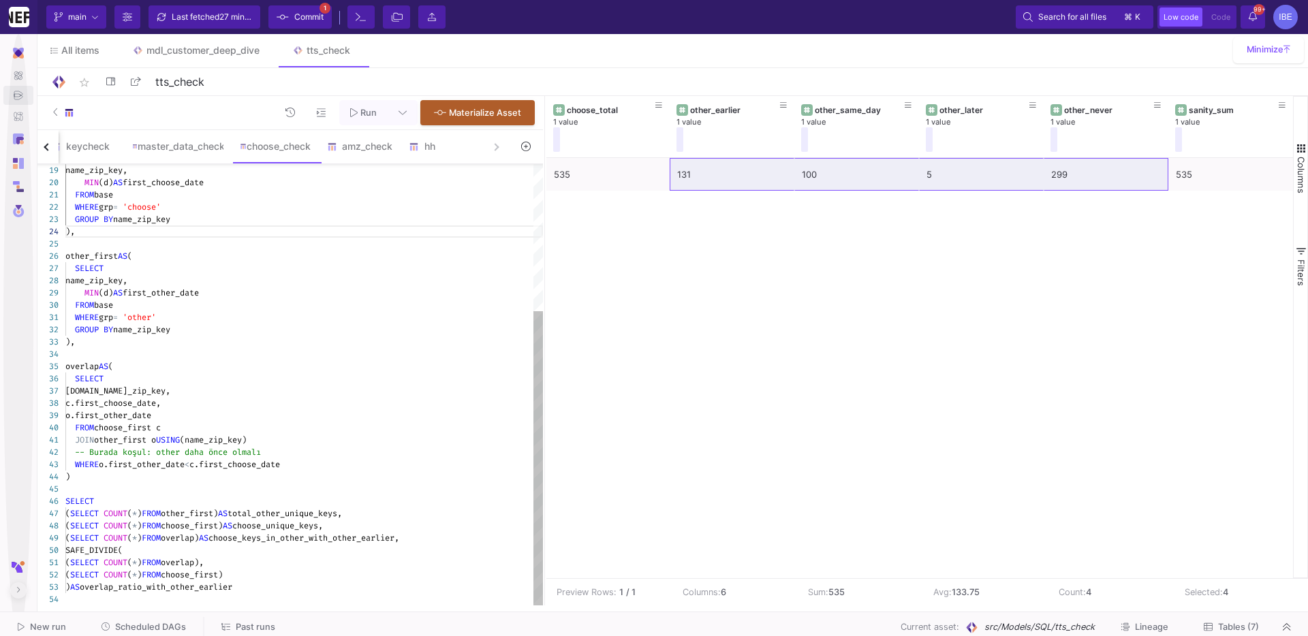
type textarea "WITH base AS ( SELECT DATE(date) AS d, CONCAT( REGEXP_REPLACE(LOWER(COALESCE(au…"
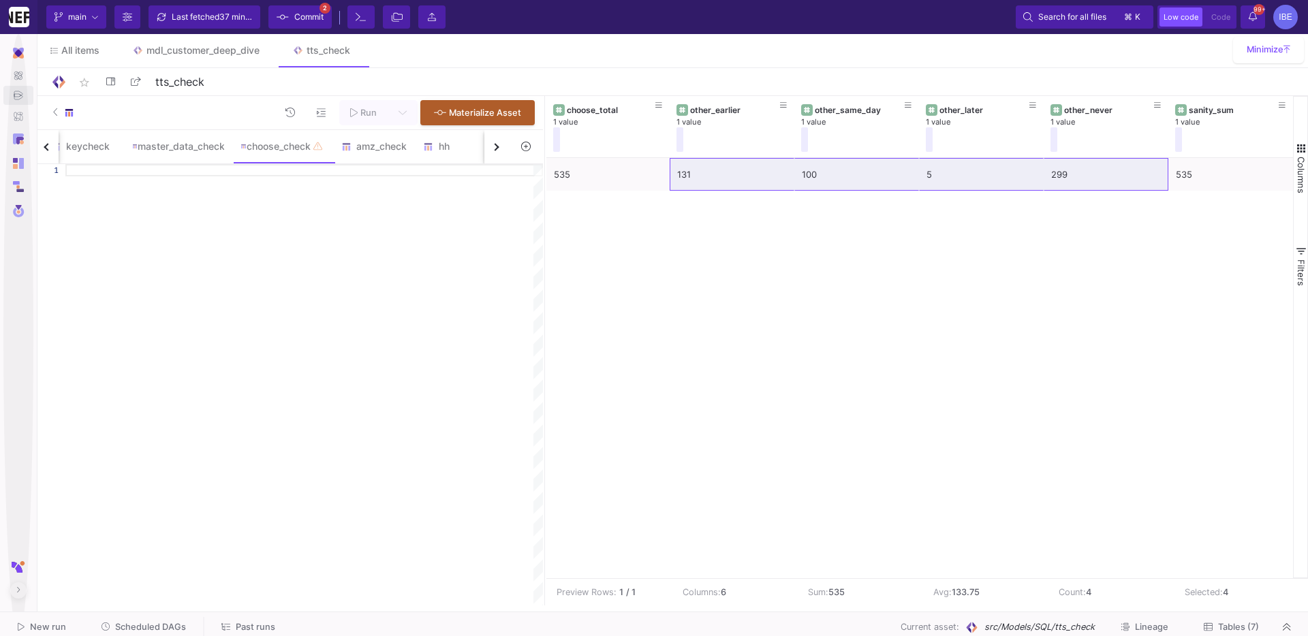
paste textarea "SELECT DISTINCT b.customer_email FROM base b JOIN same_day_keys s ON [DOMAIN_NA…"
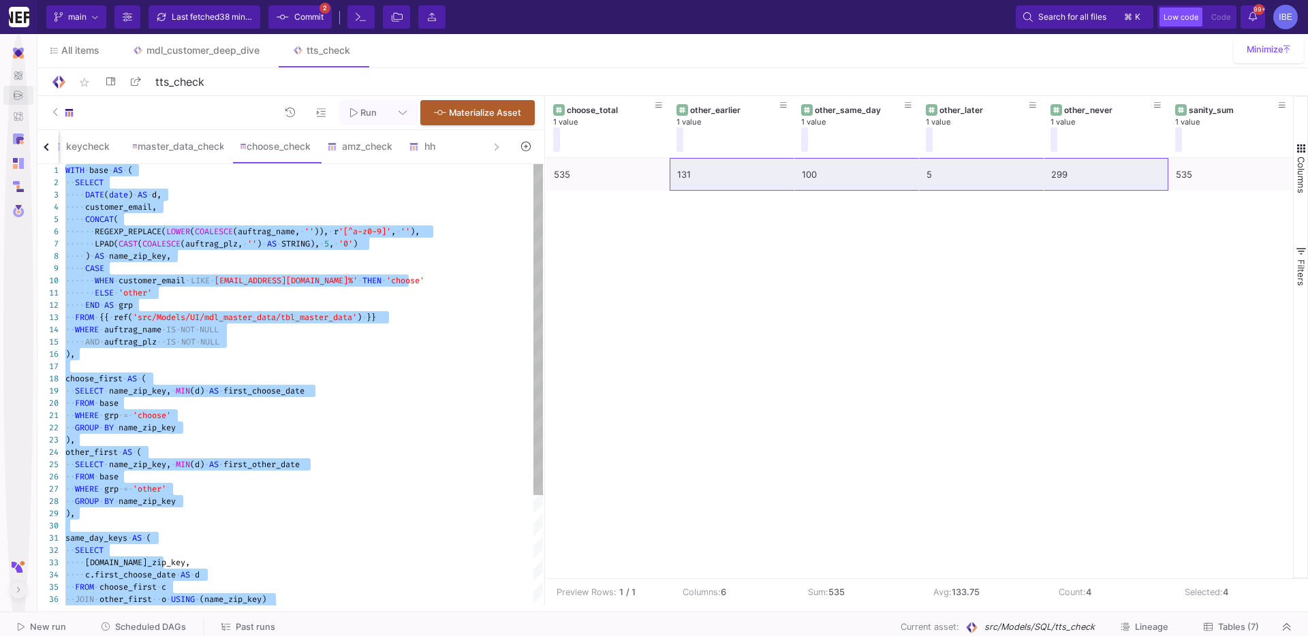
click at [333, 285] on span "[EMAIL_ADDRESS][DOMAIN_NAME]%'" at bounding box center [286, 280] width 143 height 11
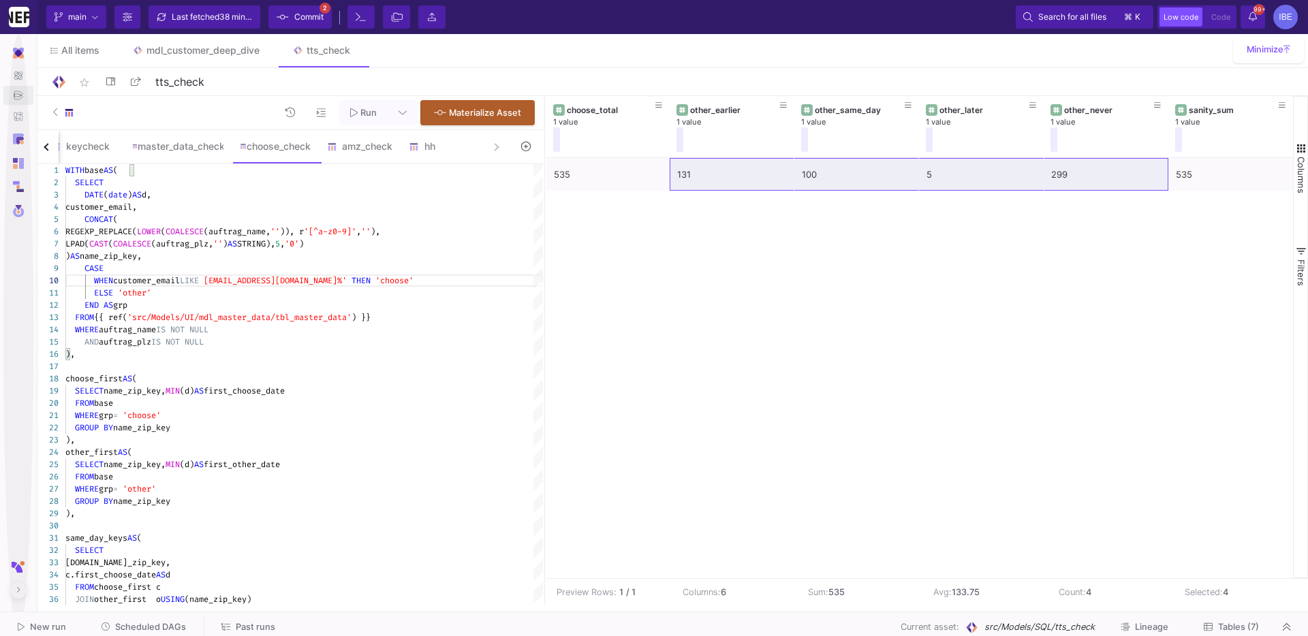
click at [358, 128] on div "Run Materialize Asset" at bounding box center [288, 113] width 509 height 34
click at [358, 114] on span "Run" at bounding box center [363, 112] width 27 height 10
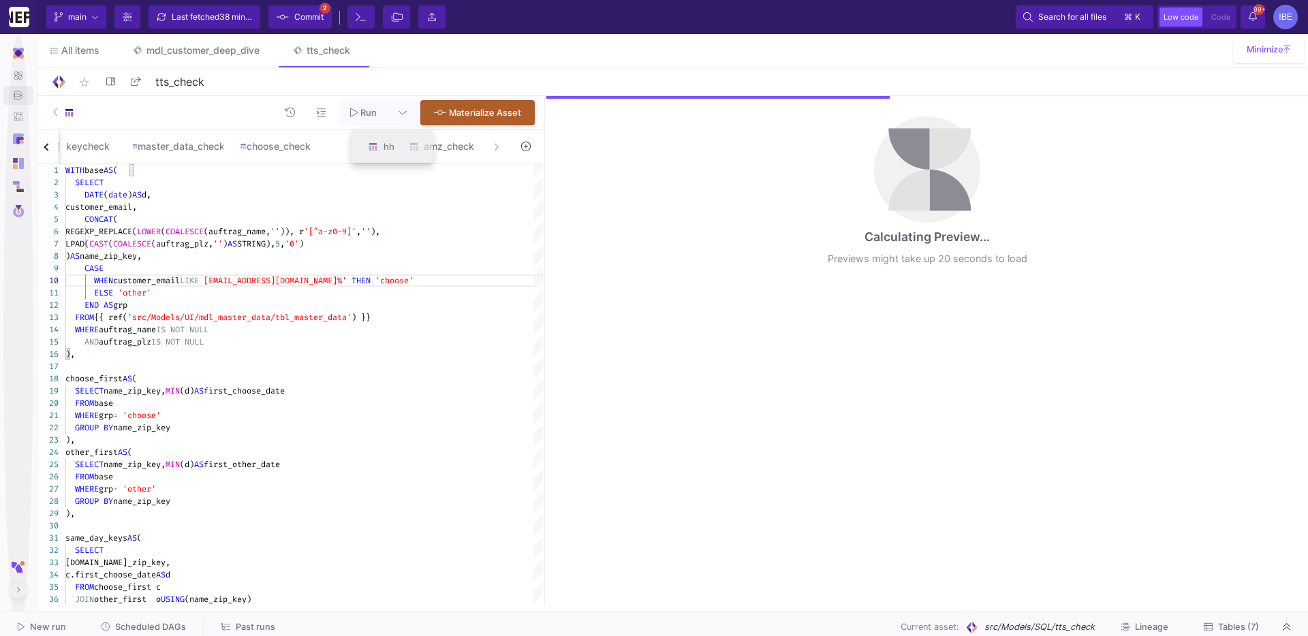
drag, startPoint x: 425, startPoint y: 144, endPoint x: 369, endPoint y: 144, distance: 56.5
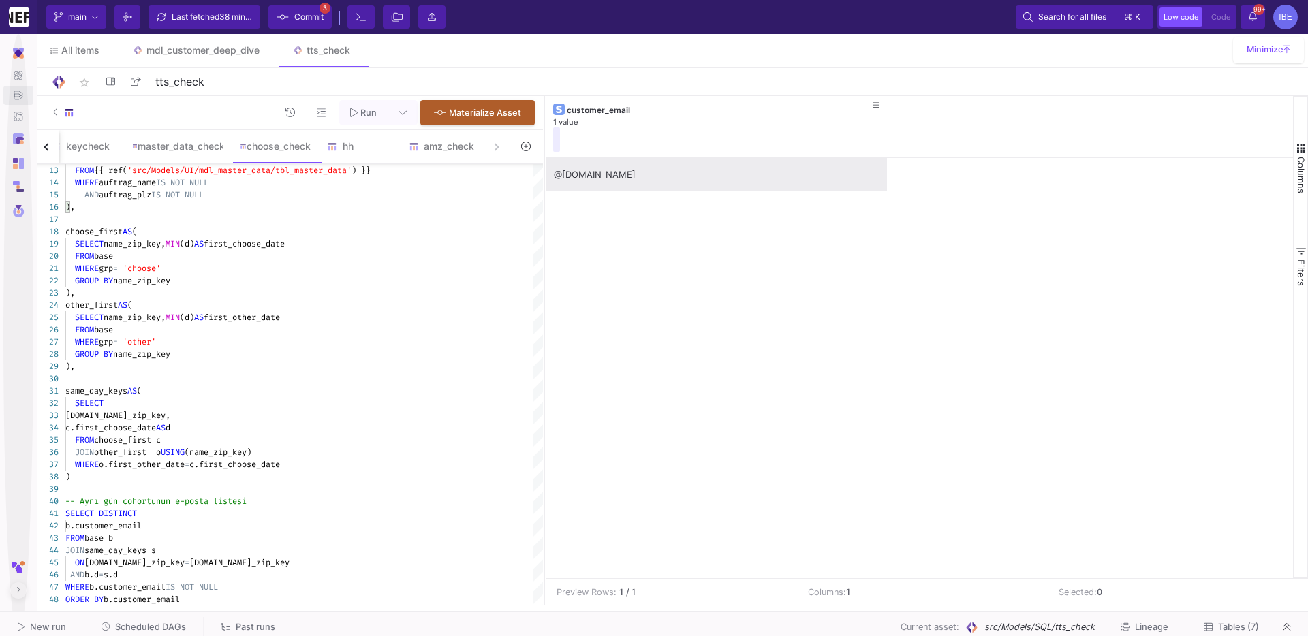
click at [611, 193] on div "@[DOMAIN_NAME]" at bounding box center [919, 368] width 747 height 420
click at [623, 176] on div "@[DOMAIN_NAME]" at bounding box center [717, 175] width 326 height 32
click at [317, 504] on div "-- Aynı gün cohortunun e-posta listesi" at bounding box center [304, 501] width 478 height 12
type textarea "WITH base AS ( SELECT DATE(date) AS d, customer_email, CONCAT( REGEXP_REPLACE(L…"
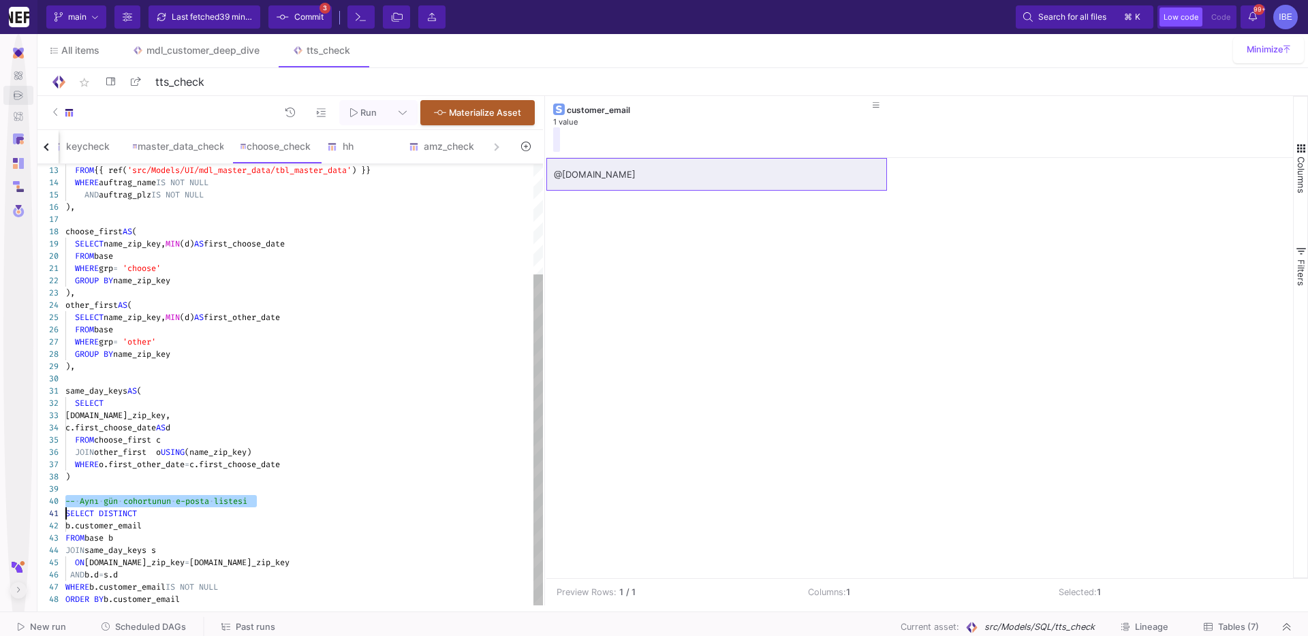
click at [317, 504] on div "-- · Aynı · gün · [GEOGRAPHIC_DATA] · e-posta · listesi" at bounding box center [304, 501] width 478 height 12
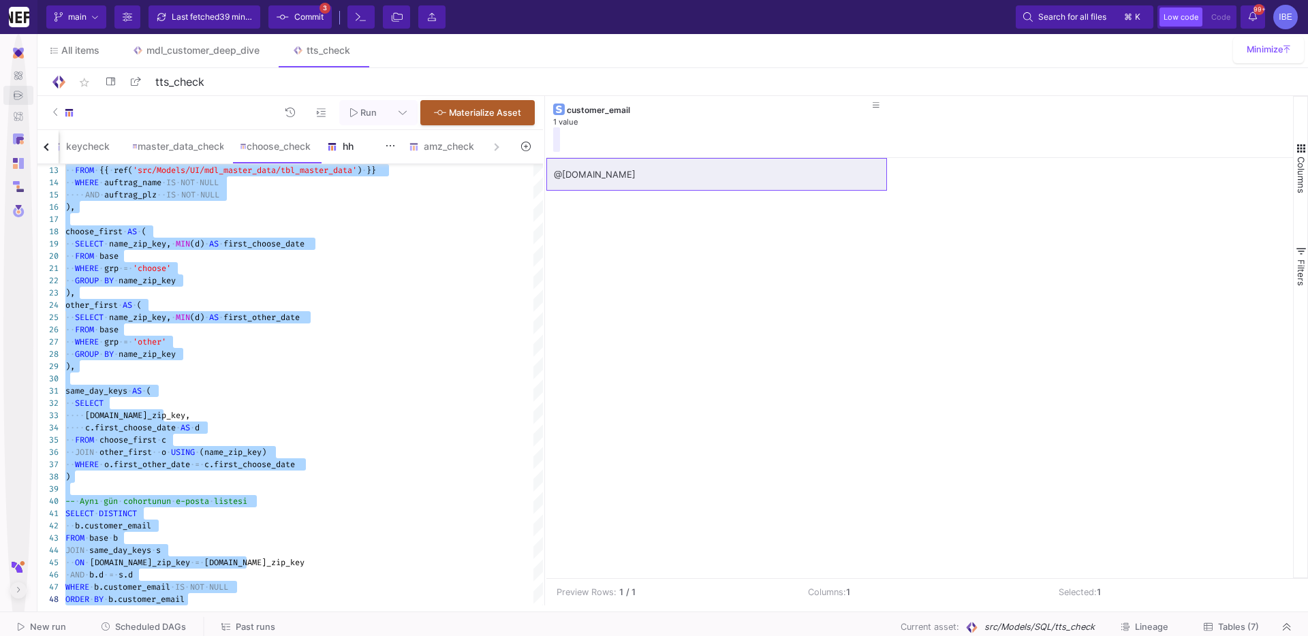
click at [345, 143] on div "hh" at bounding box center [359, 146] width 65 height 11
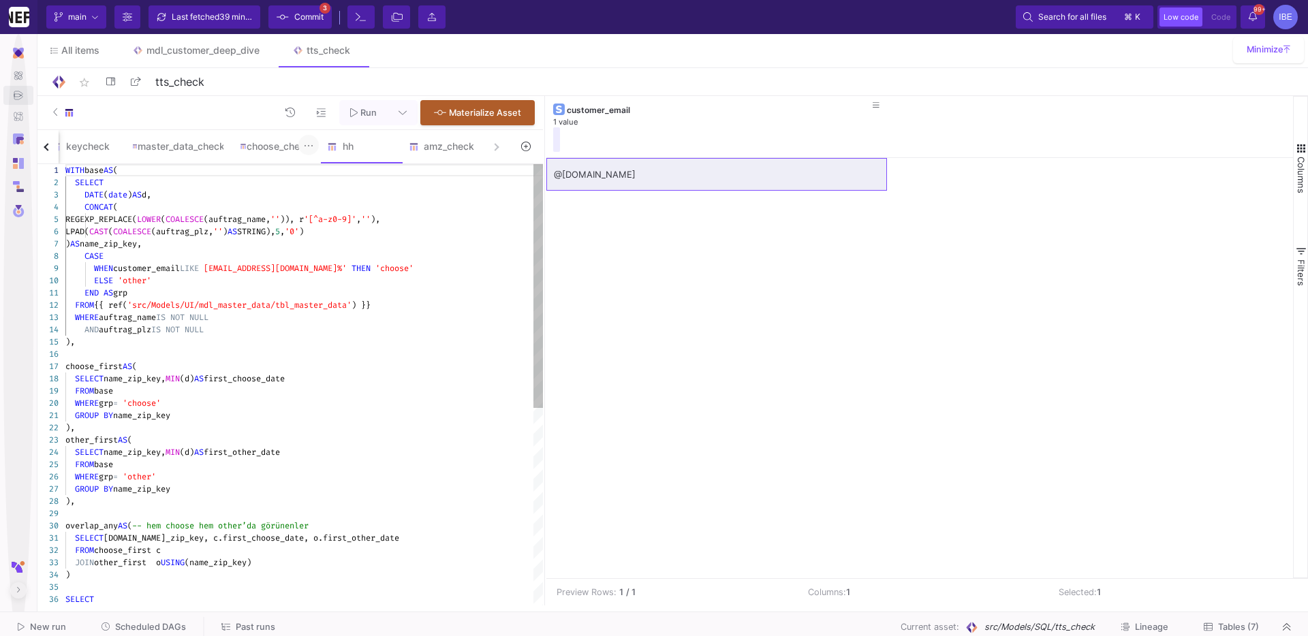
click at [302, 147] on button at bounding box center [308, 145] width 20 height 20
click at [417, 240] on div at bounding box center [654, 318] width 1308 height 636
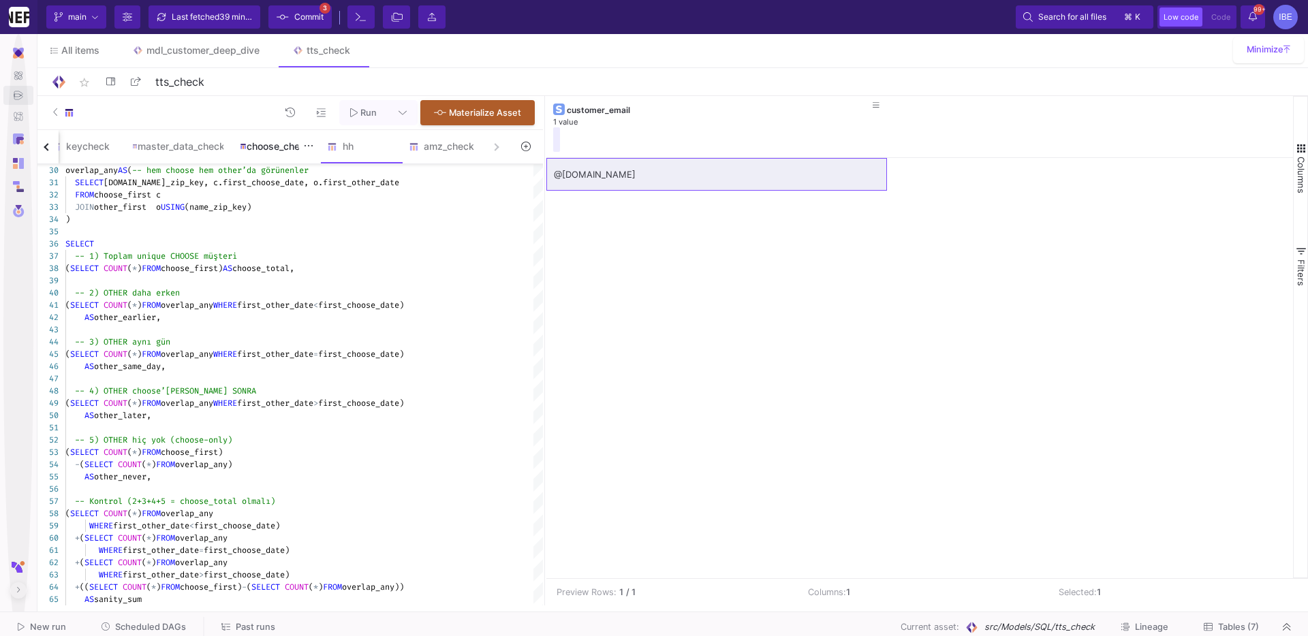
click at [277, 158] on div "choose_check" at bounding box center [275, 146] width 87 height 33
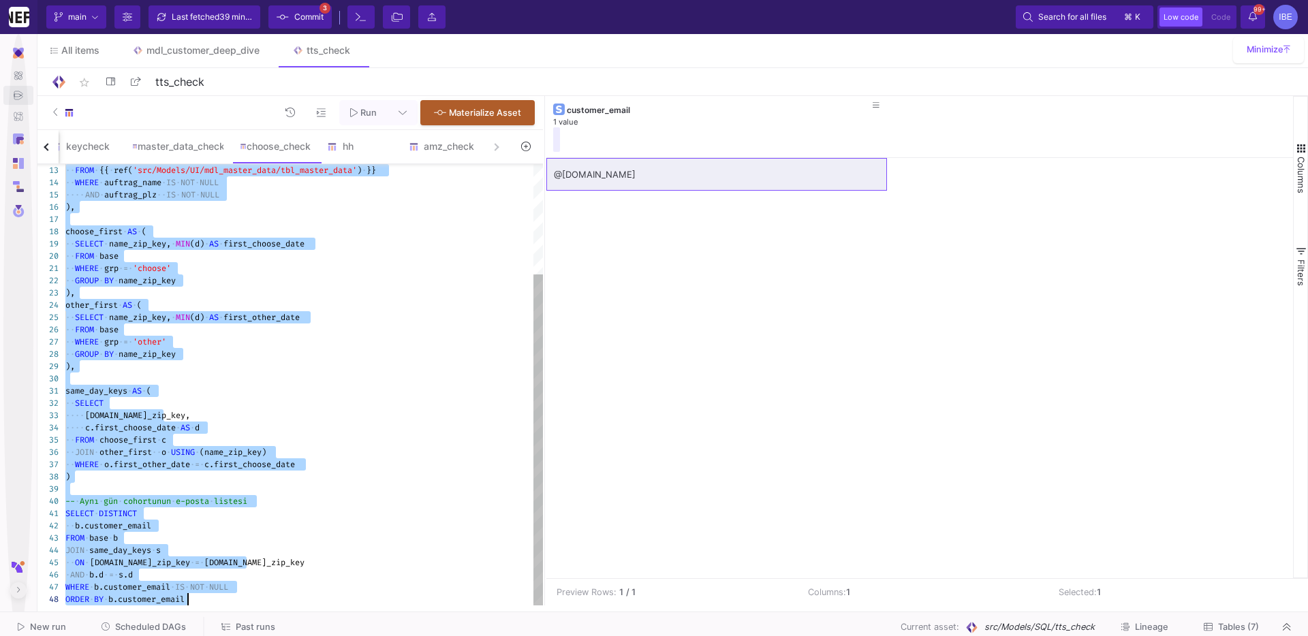
click at [283, 242] on span "first_choose_date" at bounding box center [263, 243] width 81 height 11
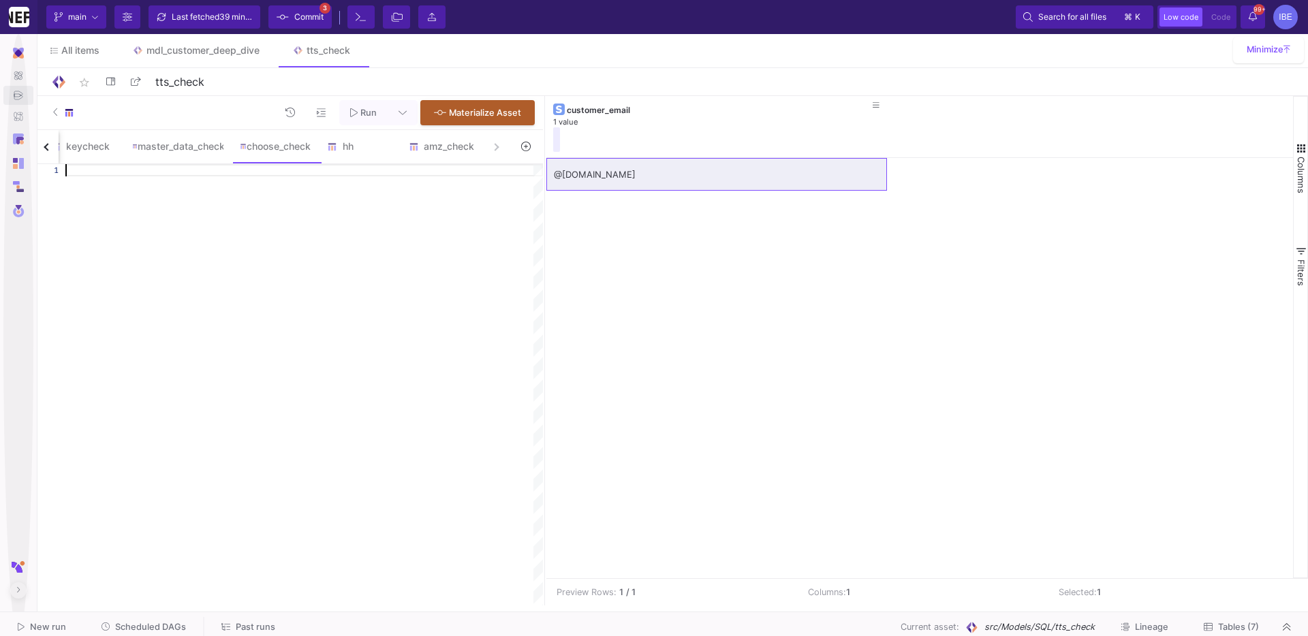
paste textarea "-- SADECE OTHER e-postaları (aynı gün) SELECT DISTINCT b.customer_email FROM ba…"
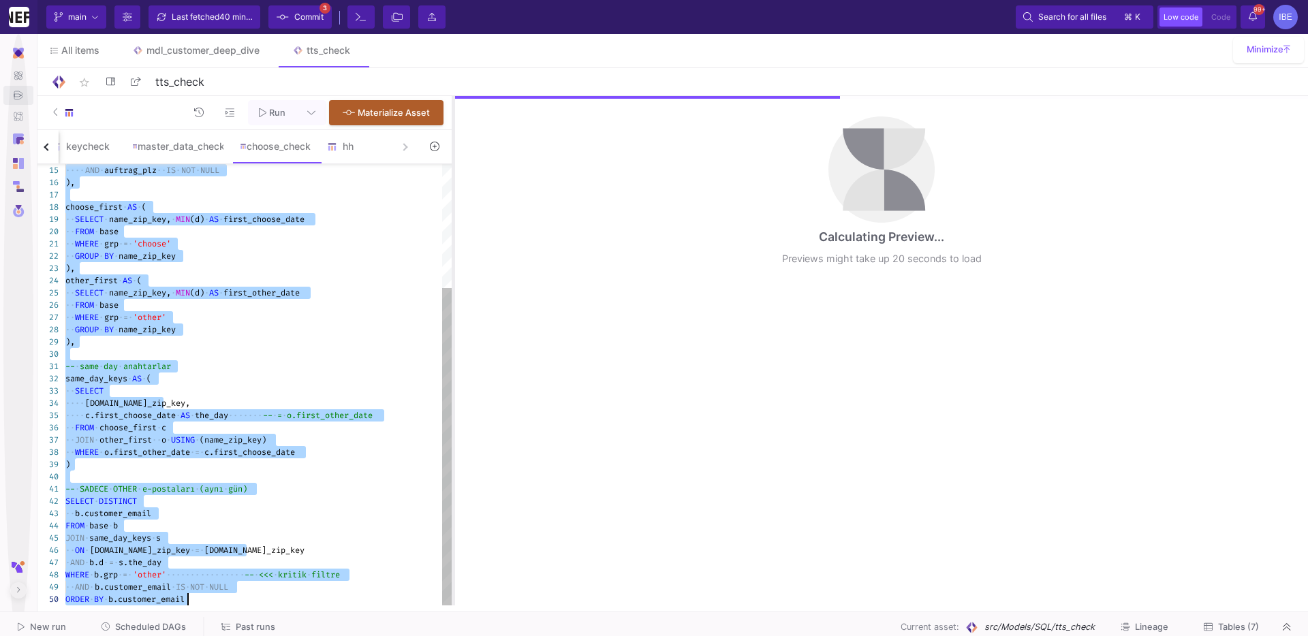
drag, startPoint x: 544, startPoint y: 178, endPoint x: 438, endPoint y: 163, distance: 107.2
click at [452, 164] on div at bounding box center [453, 351] width 3 height 510
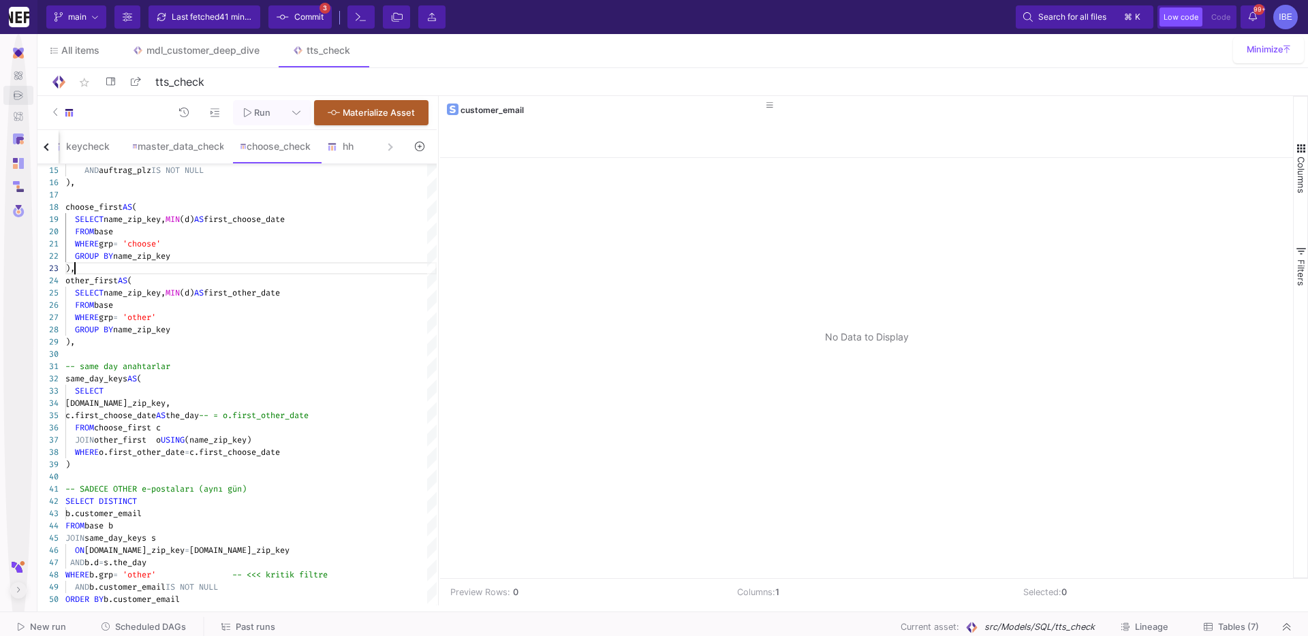
click at [250, 392] on div "SELECT" at bounding box center [250, 391] width 371 height 12
type textarea "WITH base AS ( SELECT DATE(date) AS d, customer_email, CONCAT( REGEXP_REPLACE(L…"
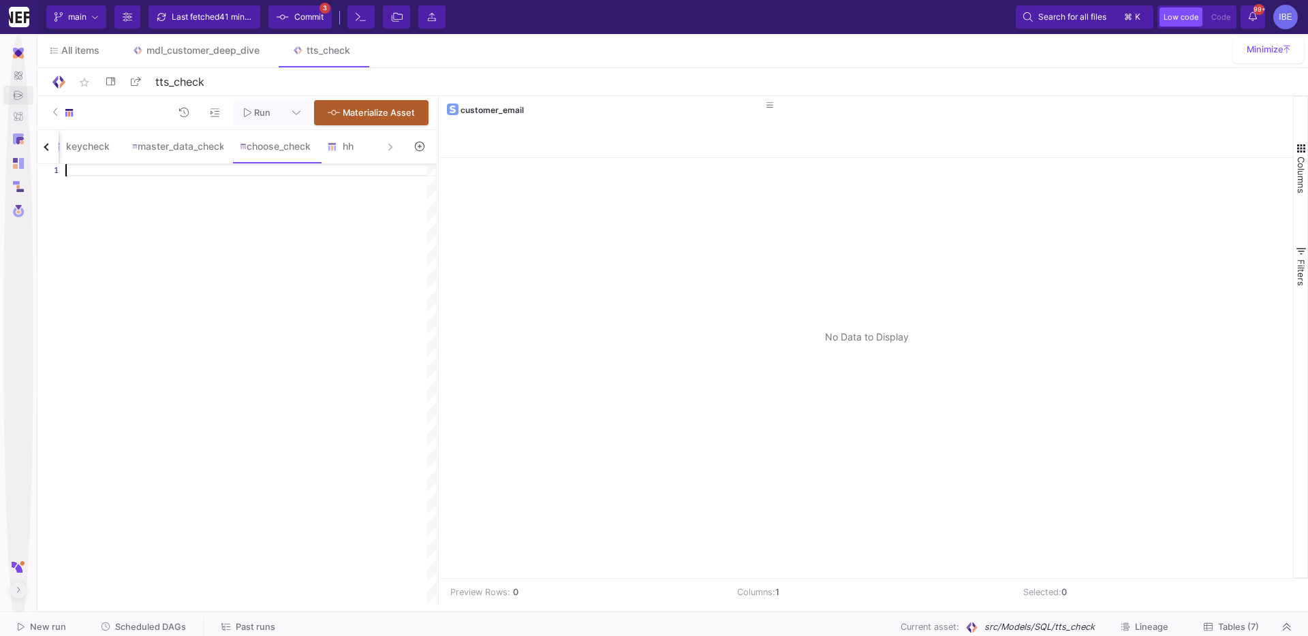
paste textarea "ON [DOMAIN_NAME]_zip_key = [DOMAIN_NAME]_zip_key AND b.d = s.the_day WHERE b.gr…"
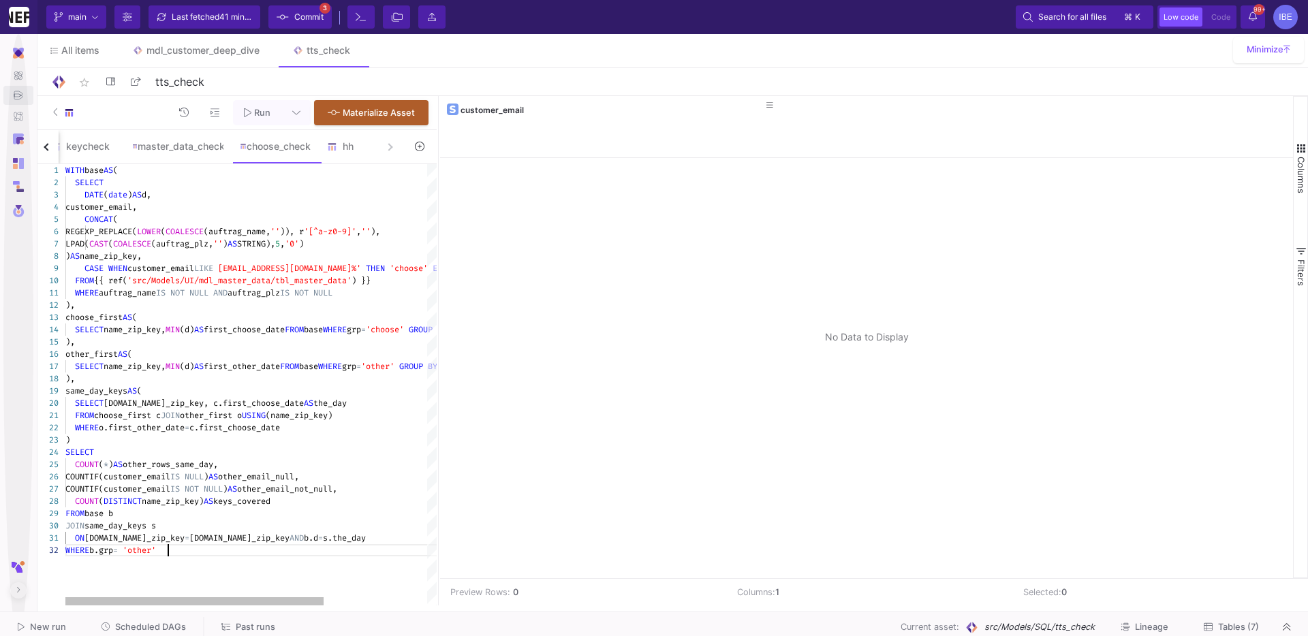
type textarea "WITH base AS ( SELECT DATE(date) AS d, customer_email, CONCAT( REGEXP_REPLACE(L…"
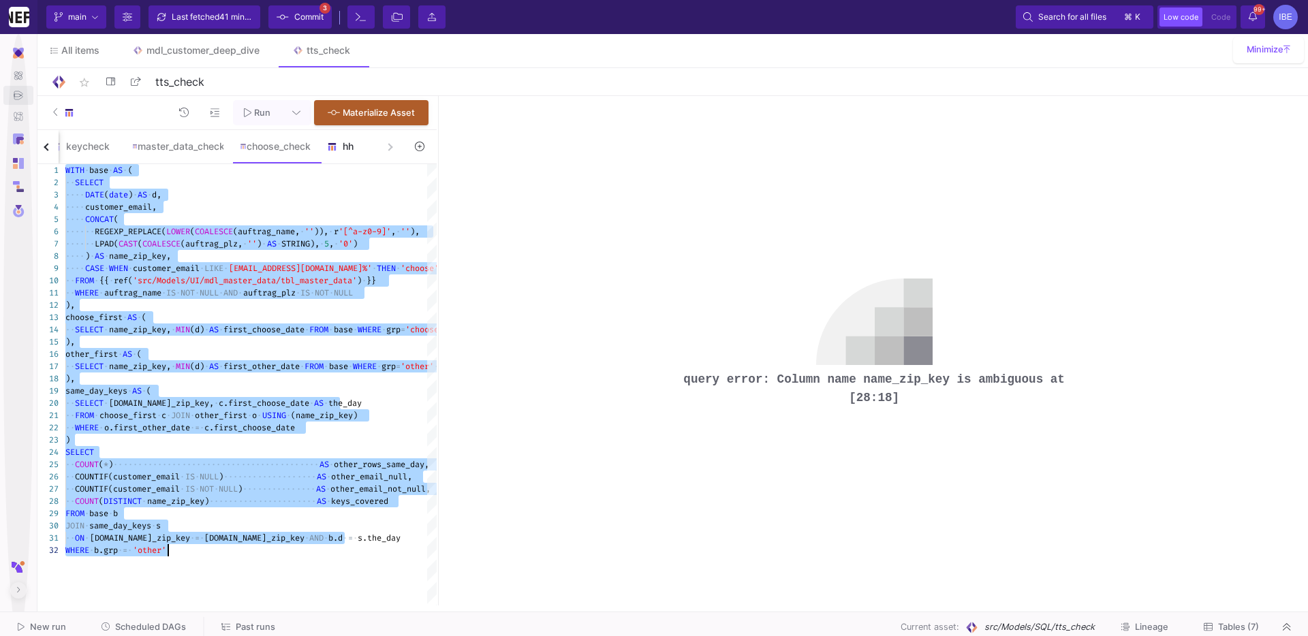
click at [340, 151] on y42-feature-type-child-icon at bounding box center [335, 147] width 16 height 10
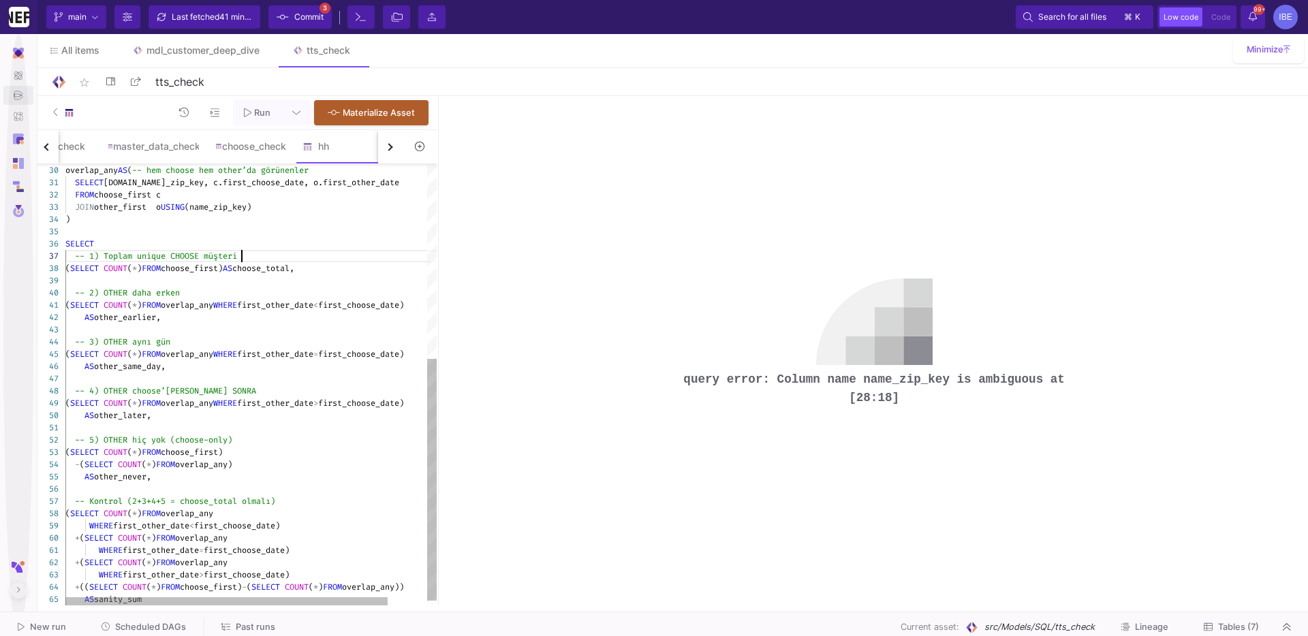
click at [340, 251] on div "-- 1) Toplam unique CHOOSE müşteri" at bounding box center [273, 256] width 416 height 12
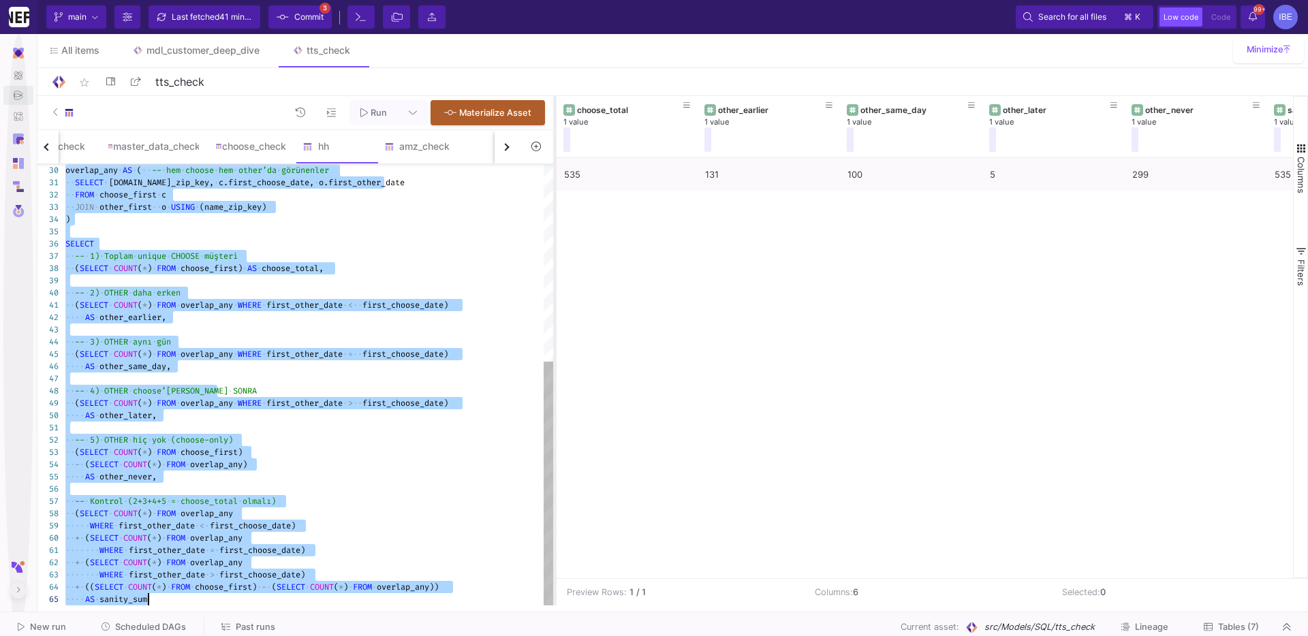
drag, startPoint x: 437, startPoint y: 234, endPoint x: 554, endPoint y: 204, distance: 120.1
click at [554, 204] on div at bounding box center [554, 351] width 3 height 510
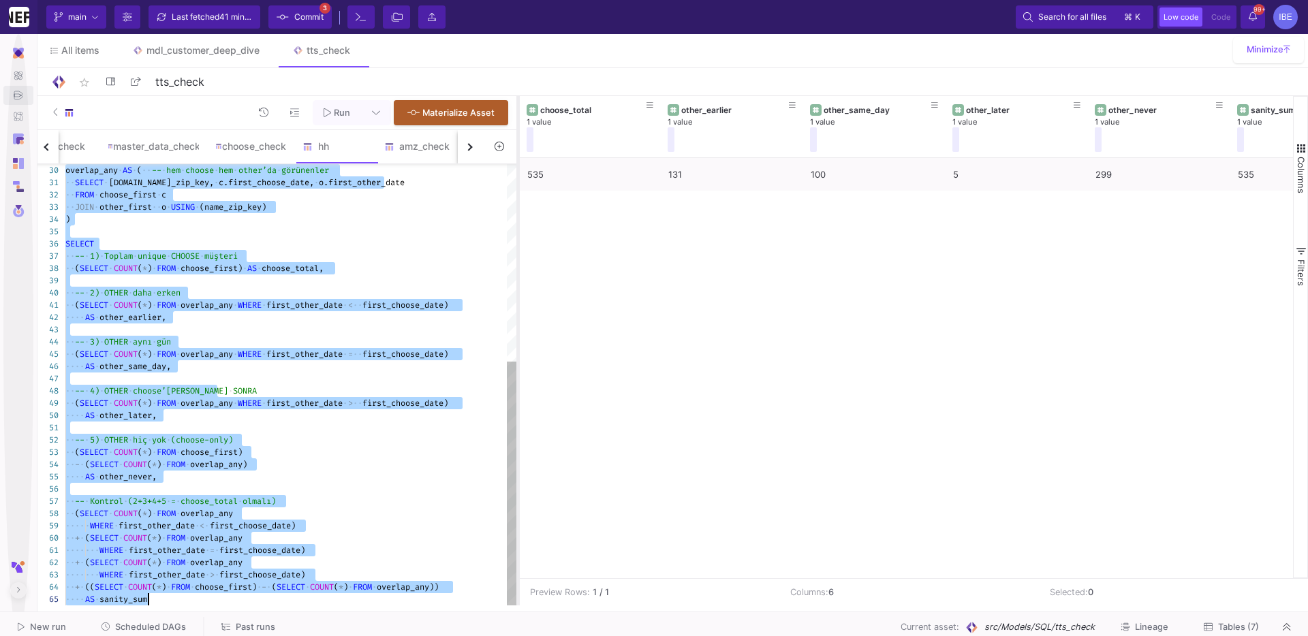
drag, startPoint x: 553, startPoint y: 216, endPoint x: 516, endPoint y: 223, distance: 38.1
click at [516, 223] on div at bounding box center [517, 351] width 3 height 510
click at [384, 225] on div at bounding box center [290, 231] width 451 height 12
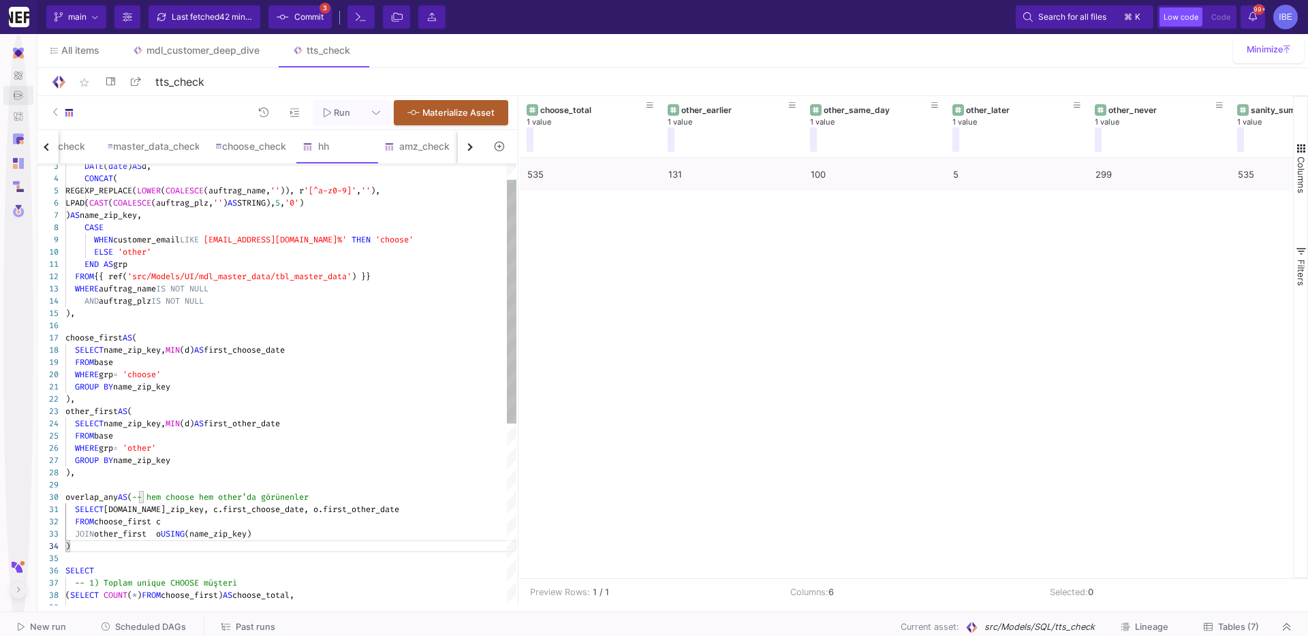
click at [180, 354] on span "MIN" at bounding box center [173, 350] width 14 height 11
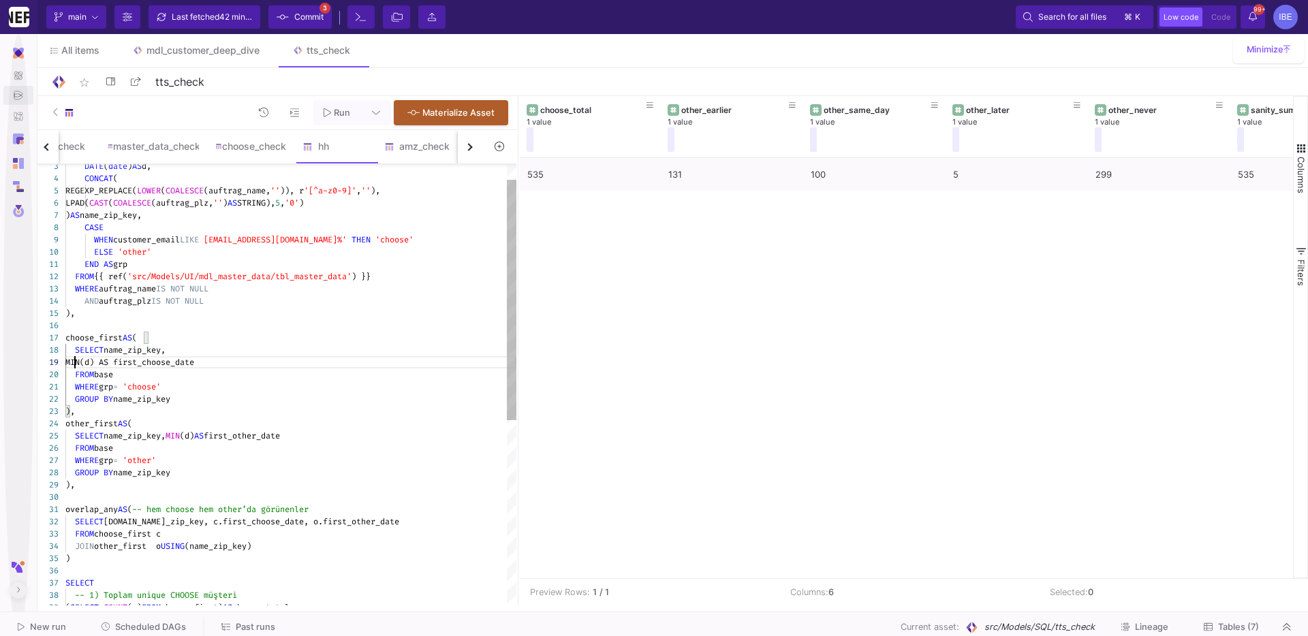
scroll to position [97, 10]
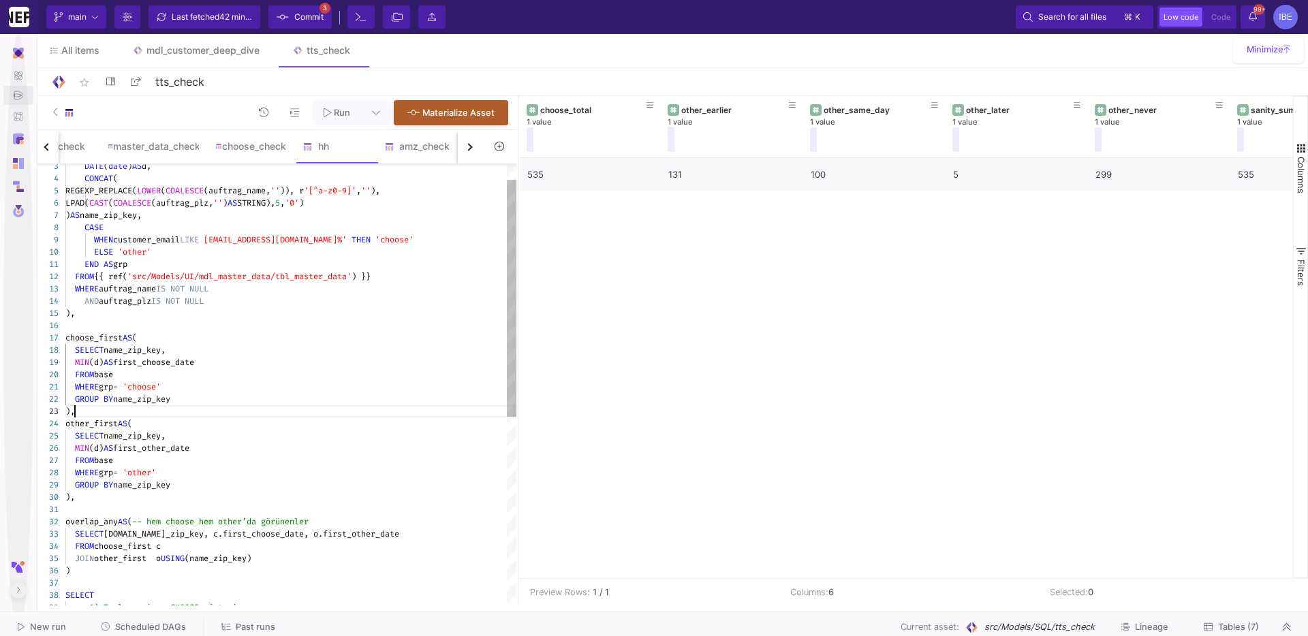
click at [255, 417] on div ")," at bounding box center [290, 411] width 451 height 12
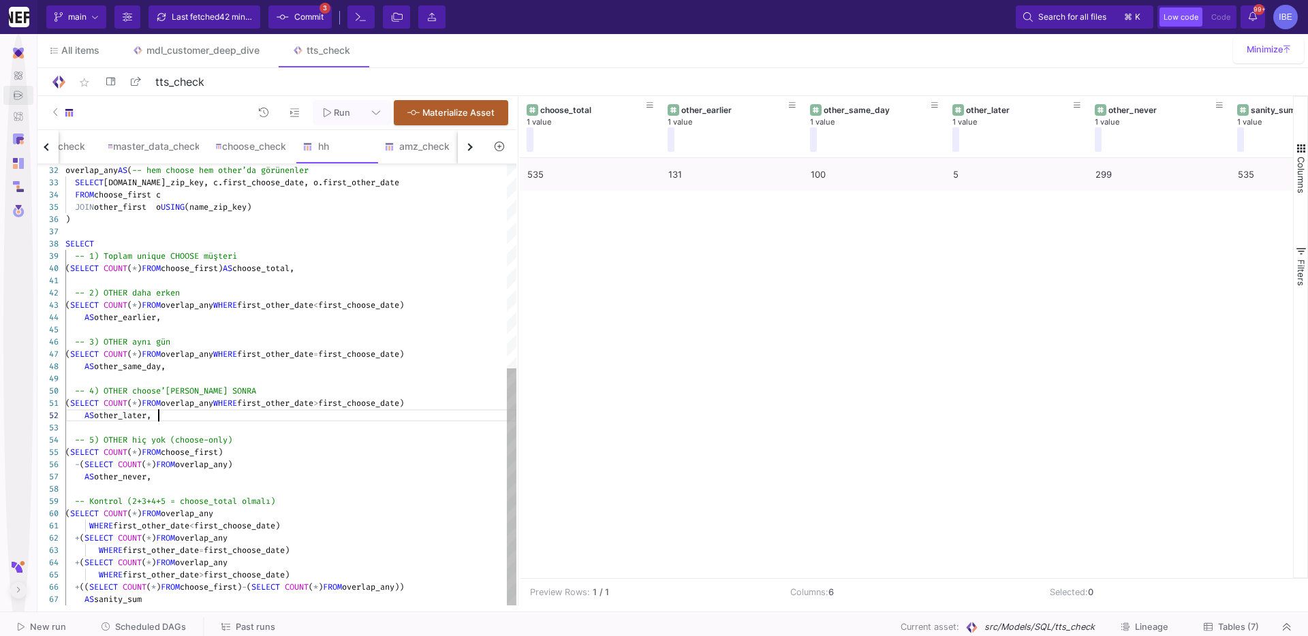
click at [255, 412] on div "AS other_later," at bounding box center [290, 415] width 451 height 12
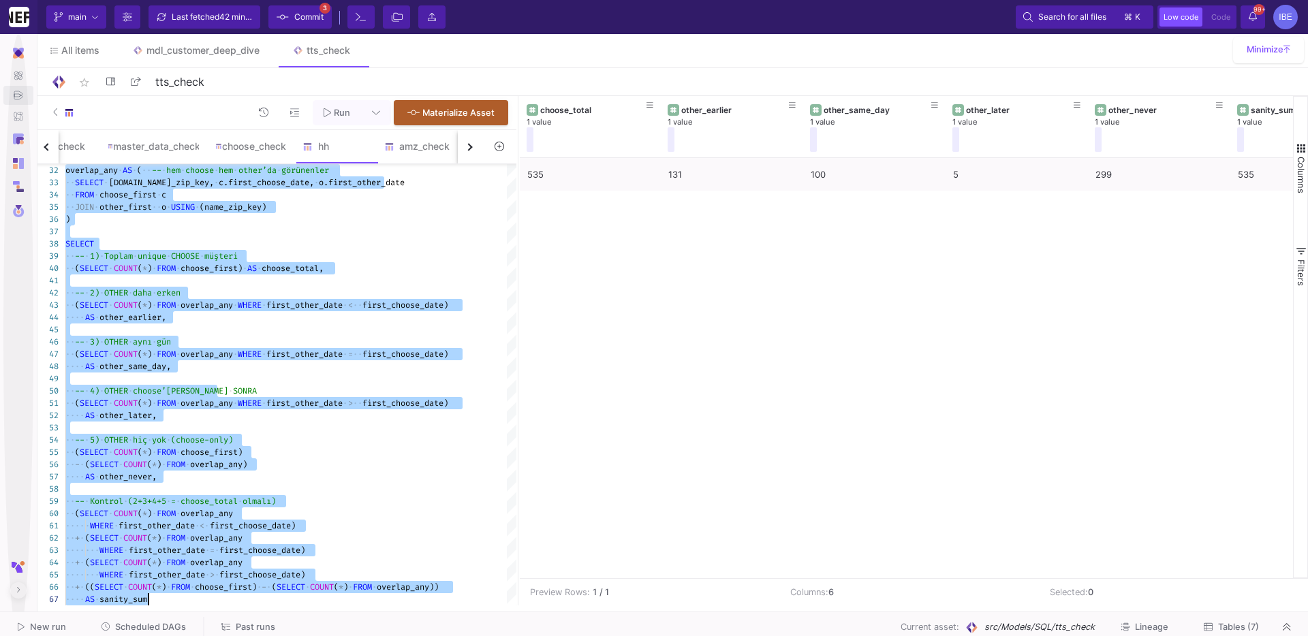
type textarea "WITH base AS ( SELECT DATE(date) AS d, CONCAT( REGEXP_REPLACE(LOWER(COALESCE(au…"
click at [499, 146] on icon at bounding box center [500, 147] width 10 height 10
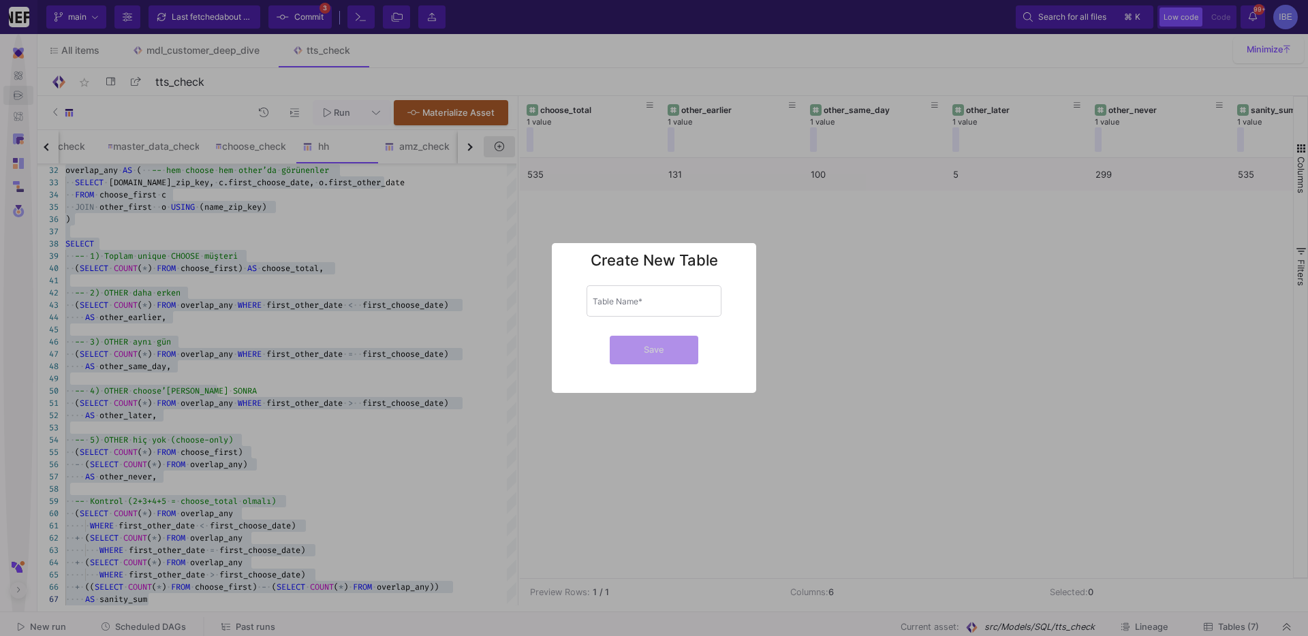
click at [499, 146] on div at bounding box center [654, 318] width 1308 height 636
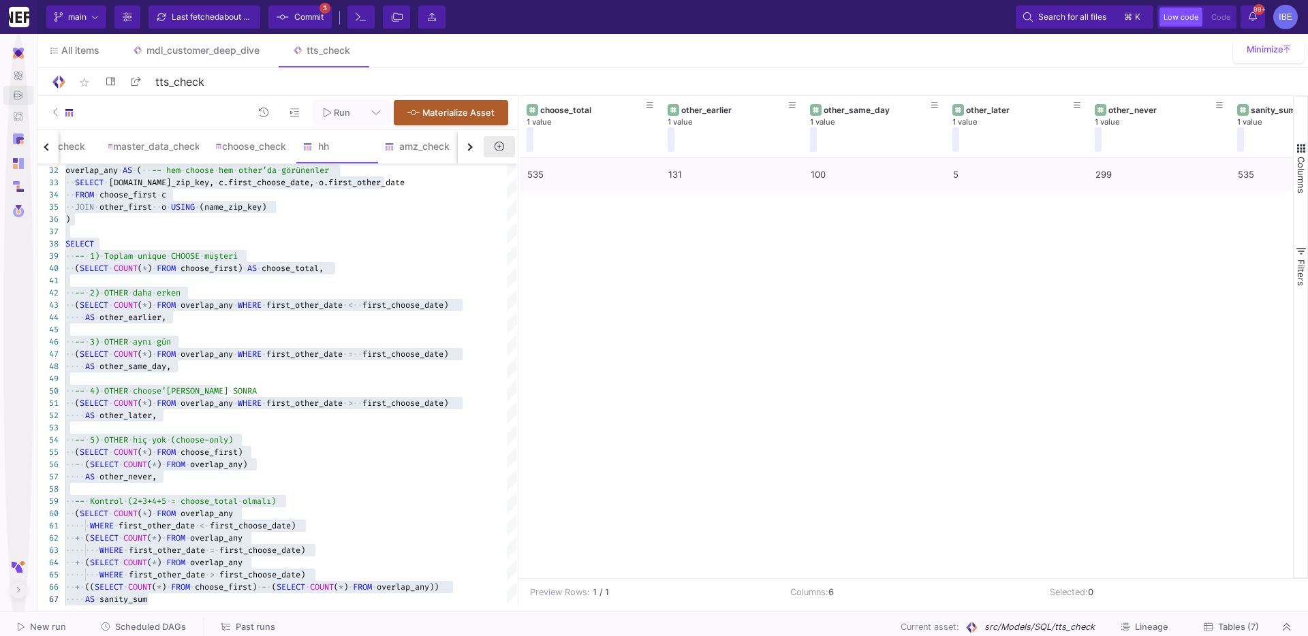
click at [499, 146] on icon at bounding box center [500, 147] width 10 height 10
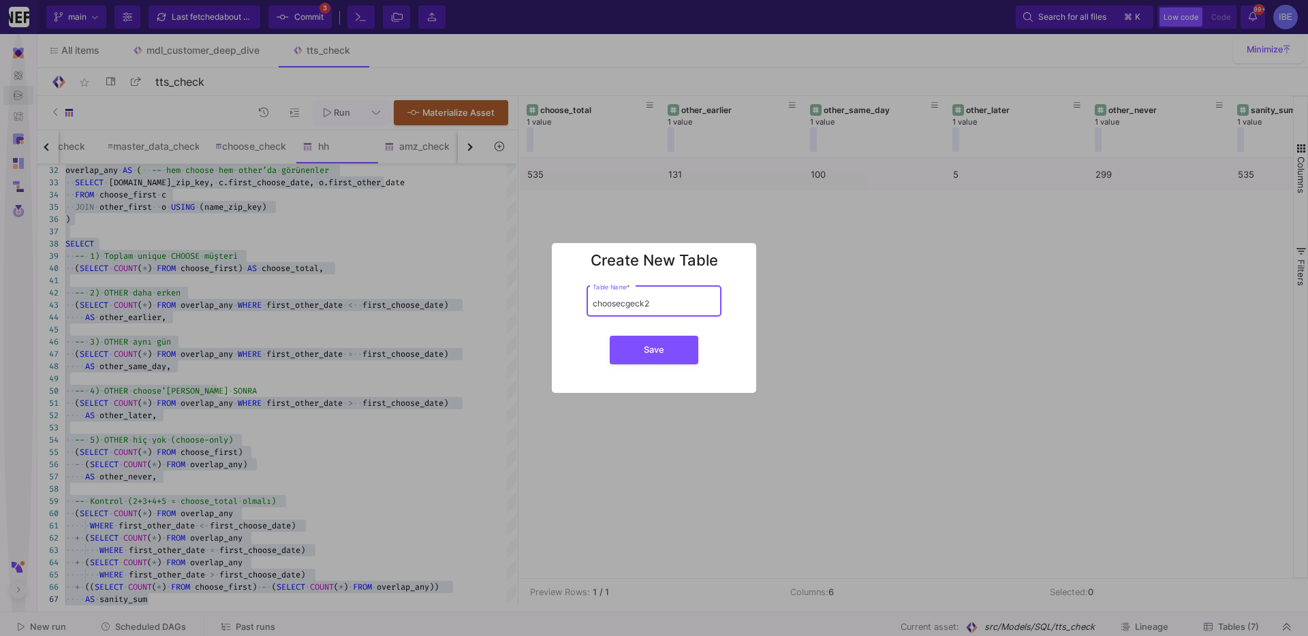
type input "choosecgeck2"
click at [610, 336] on button "Save" at bounding box center [654, 350] width 89 height 29
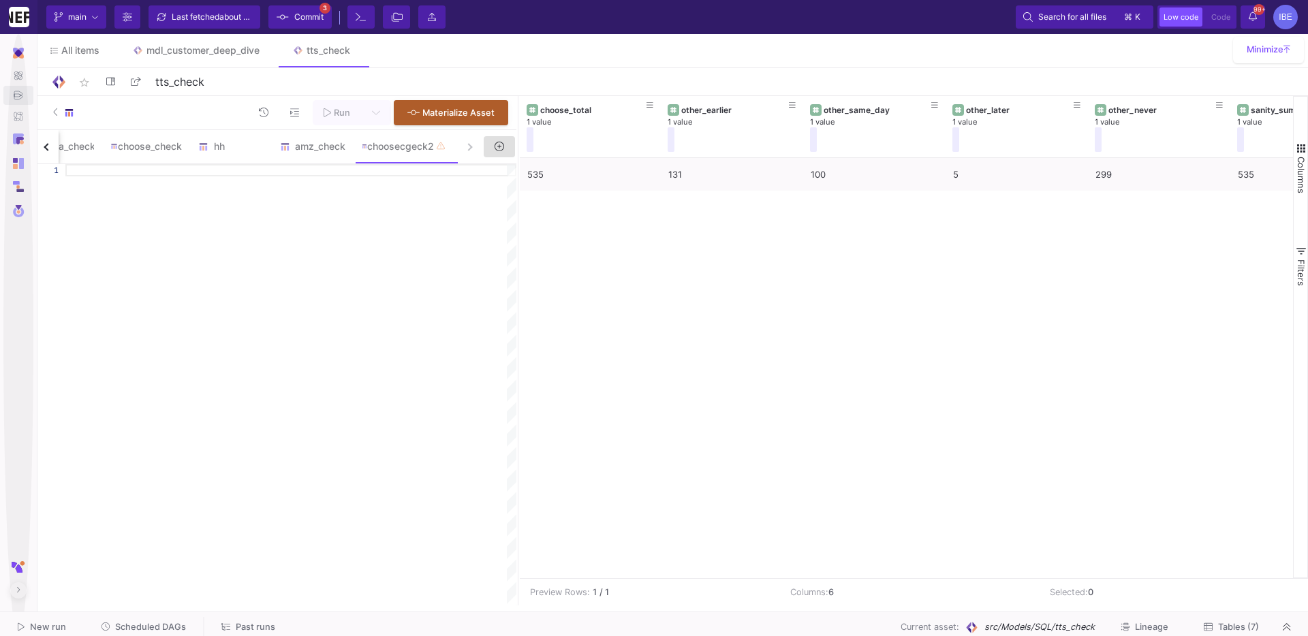
click at [356, 194] on div at bounding box center [290, 384] width 451 height 441
paste textarea "+ (SELECT COUNT(*) FROM overlap_any WHERE first_other_date = first_choose_date)…"
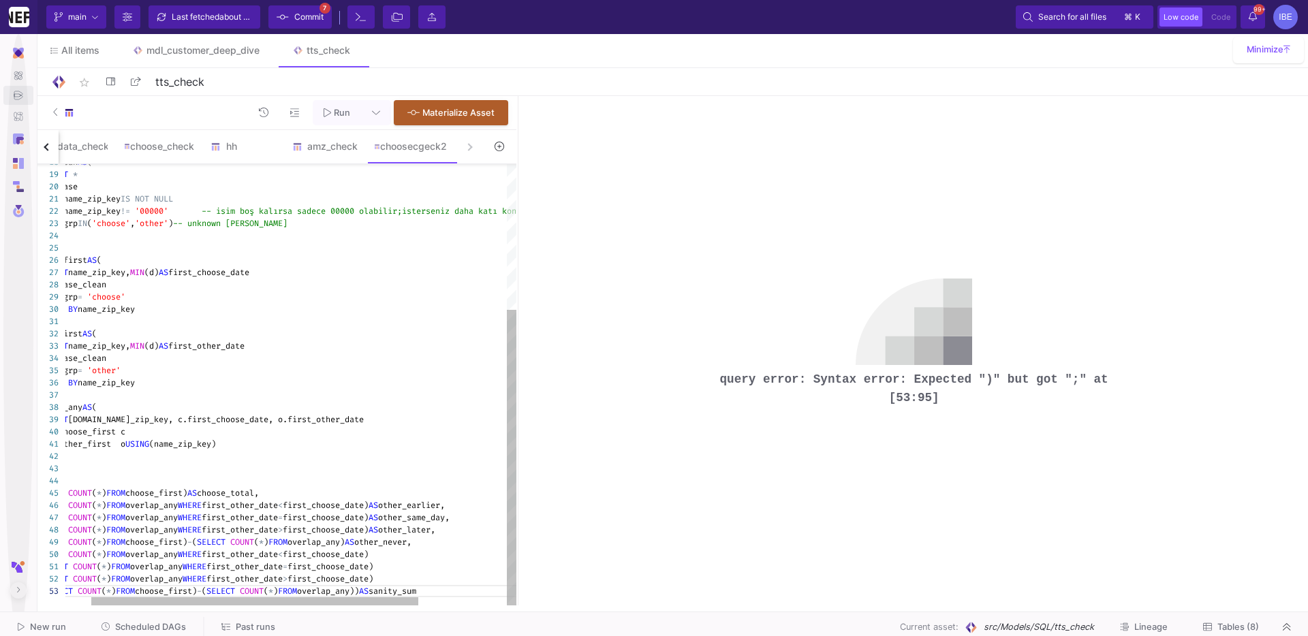
type textarea "WHERE name_zip_key IS NOT NULL AND name_zip_key != '00000' -- isim boş kalırsa …"
click at [297, 279] on div "FROM base_clean" at bounding box center [334, 285] width 608 height 12
click at [328, 112] on icon at bounding box center [327, 113] width 7 height 10
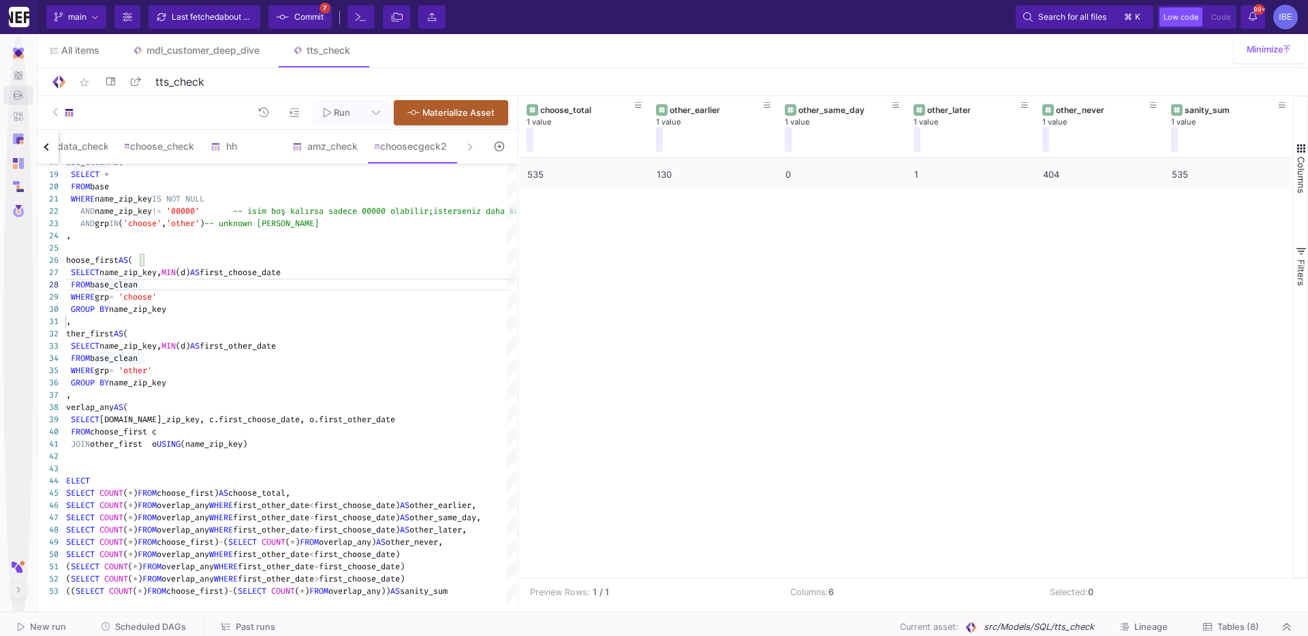
click at [621, 292] on div "535 130 0 1 404 535" at bounding box center [906, 368] width 773 height 420
